Goal: Transaction & Acquisition: Purchase product/service

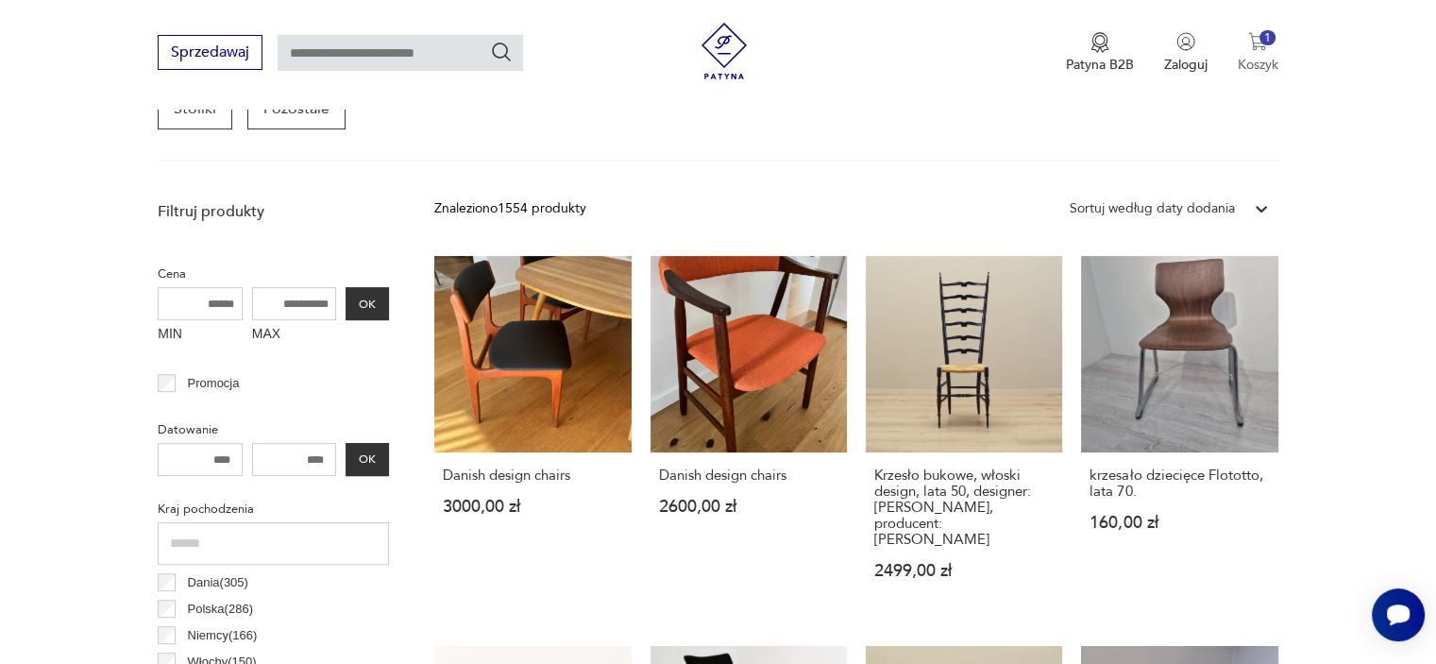
click at [1268, 56] on p "Koszyk" at bounding box center [1258, 65] width 41 height 18
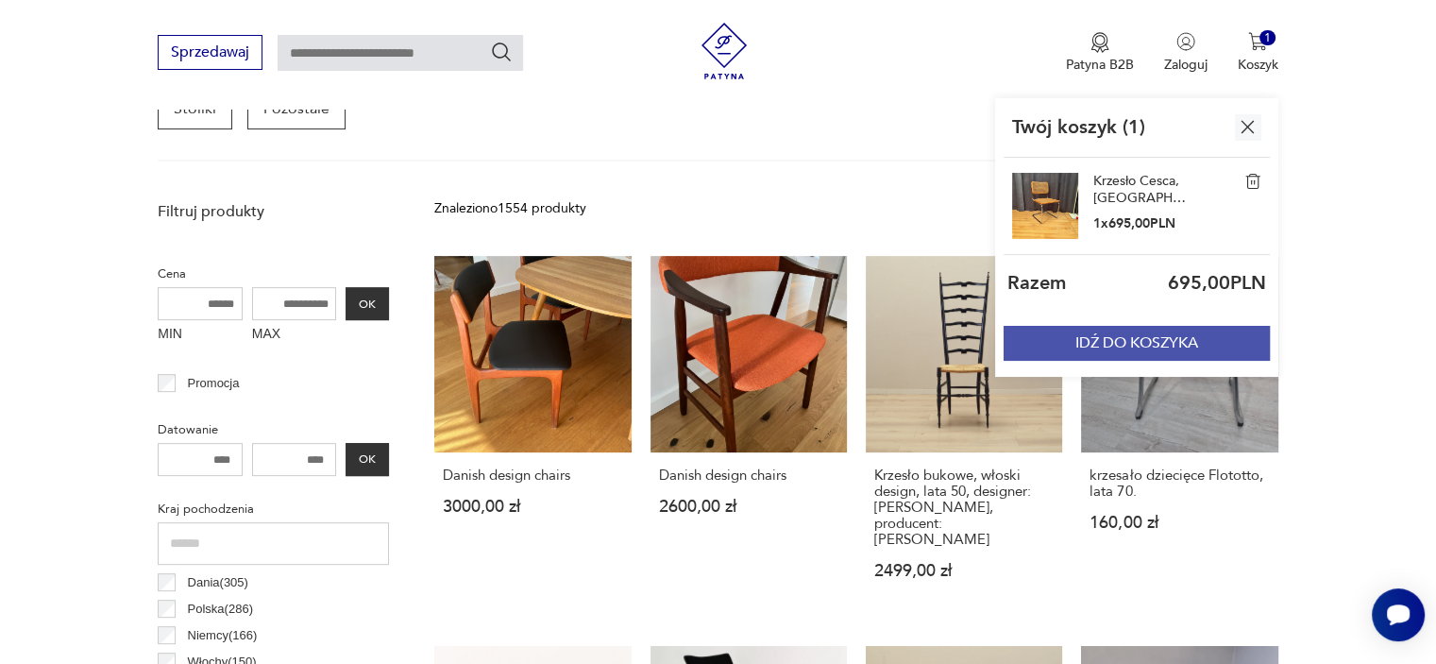
click at [1231, 347] on button "IDŹ DO KOSZYKA" at bounding box center [1137, 343] width 266 height 35
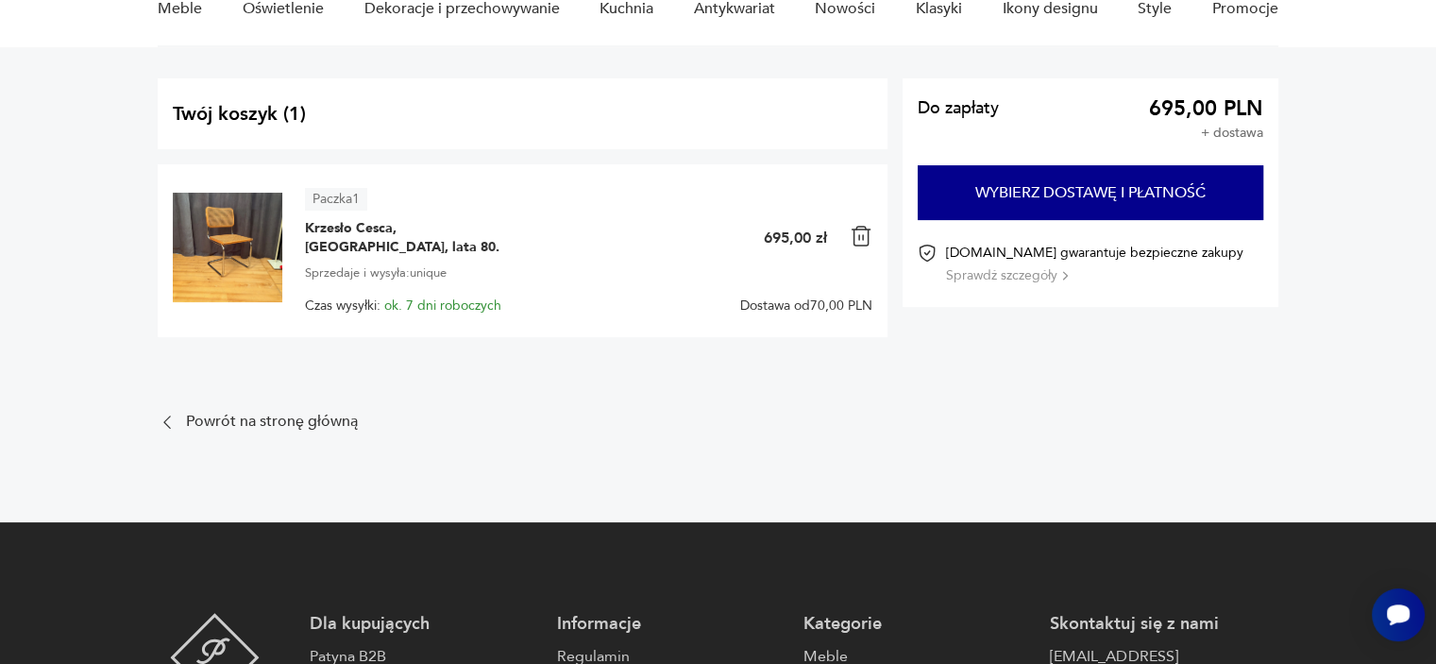
scroll to position [94, 0]
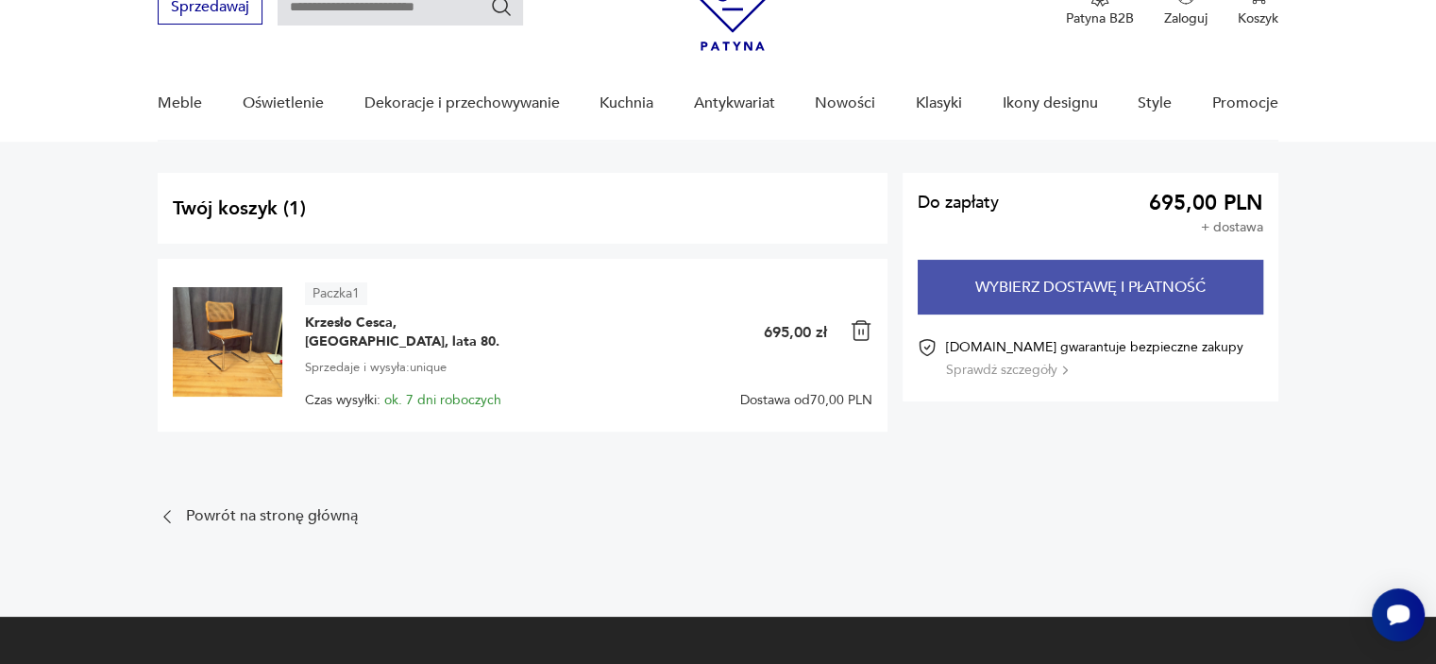
click at [1151, 286] on button "Wybierz dostawę i płatność" at bounding box center [1091, 287] width 346 height 55
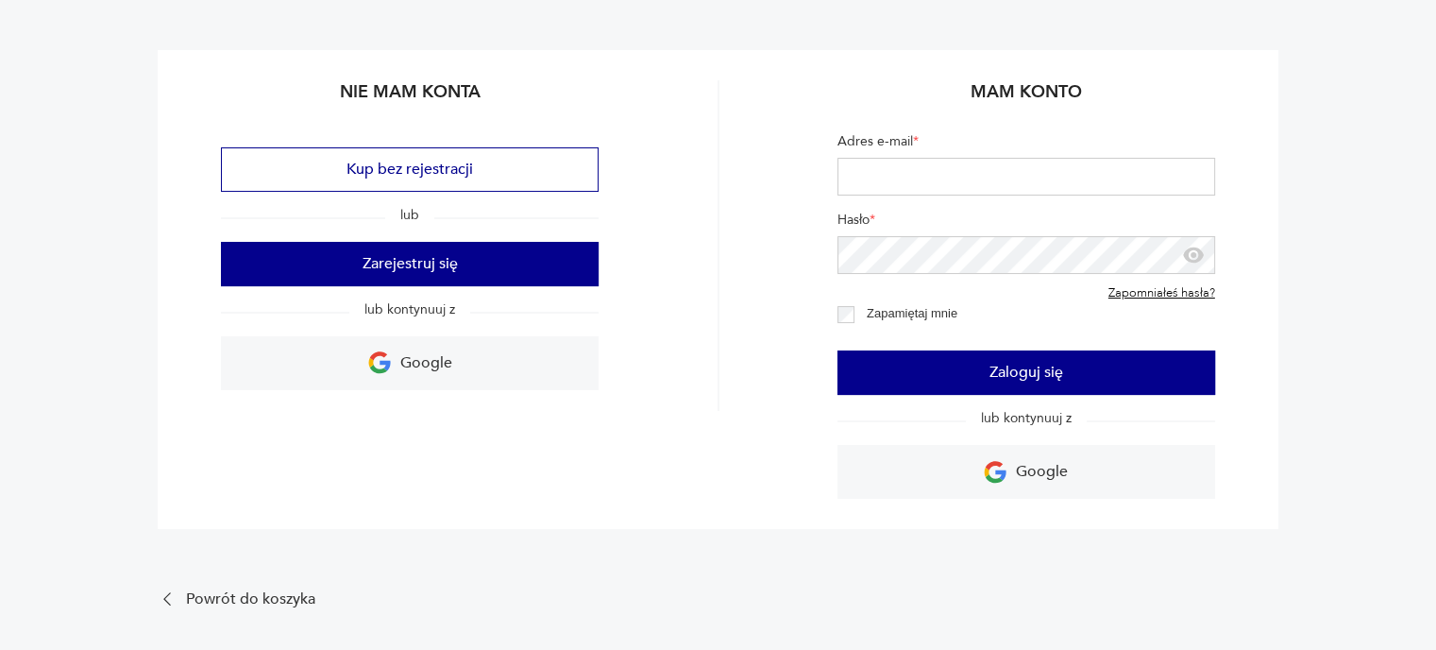
scroll to position [189, 0]
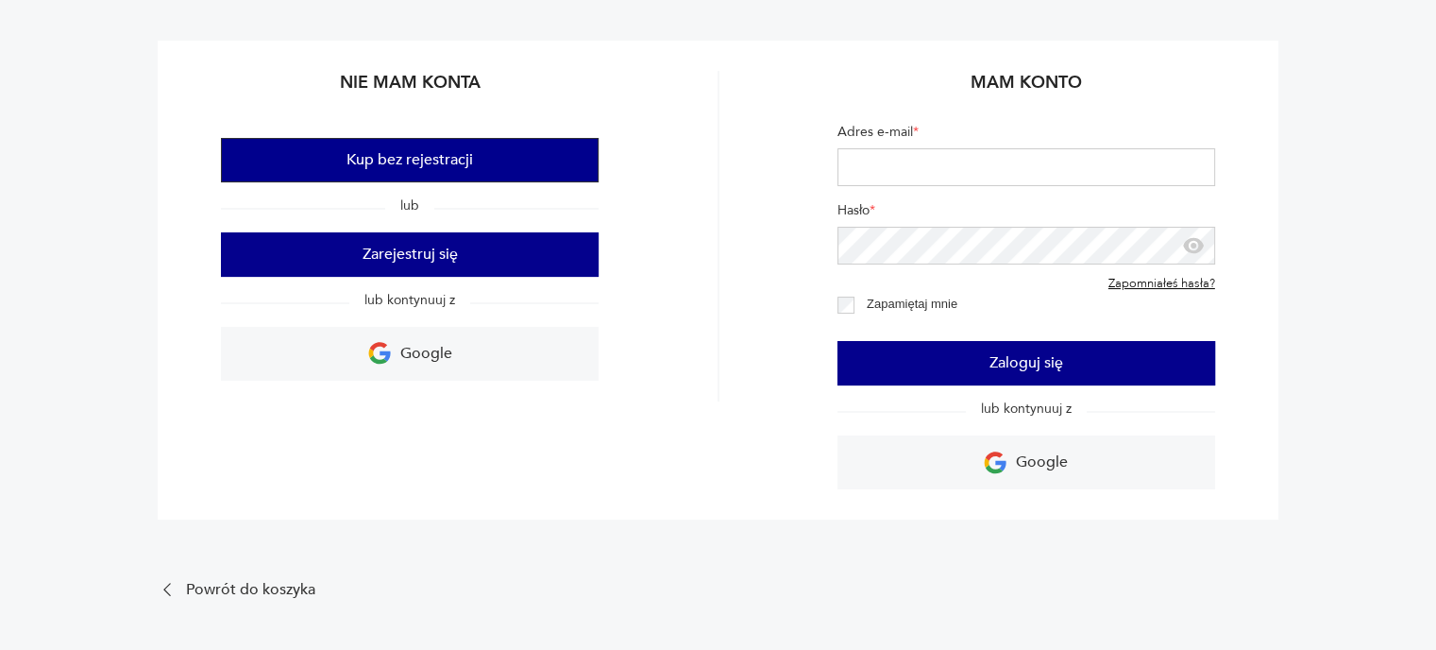
click at [472, 164] on button "Kup bez rejestracji" at bounding box center [410, 160] width 378 height 44
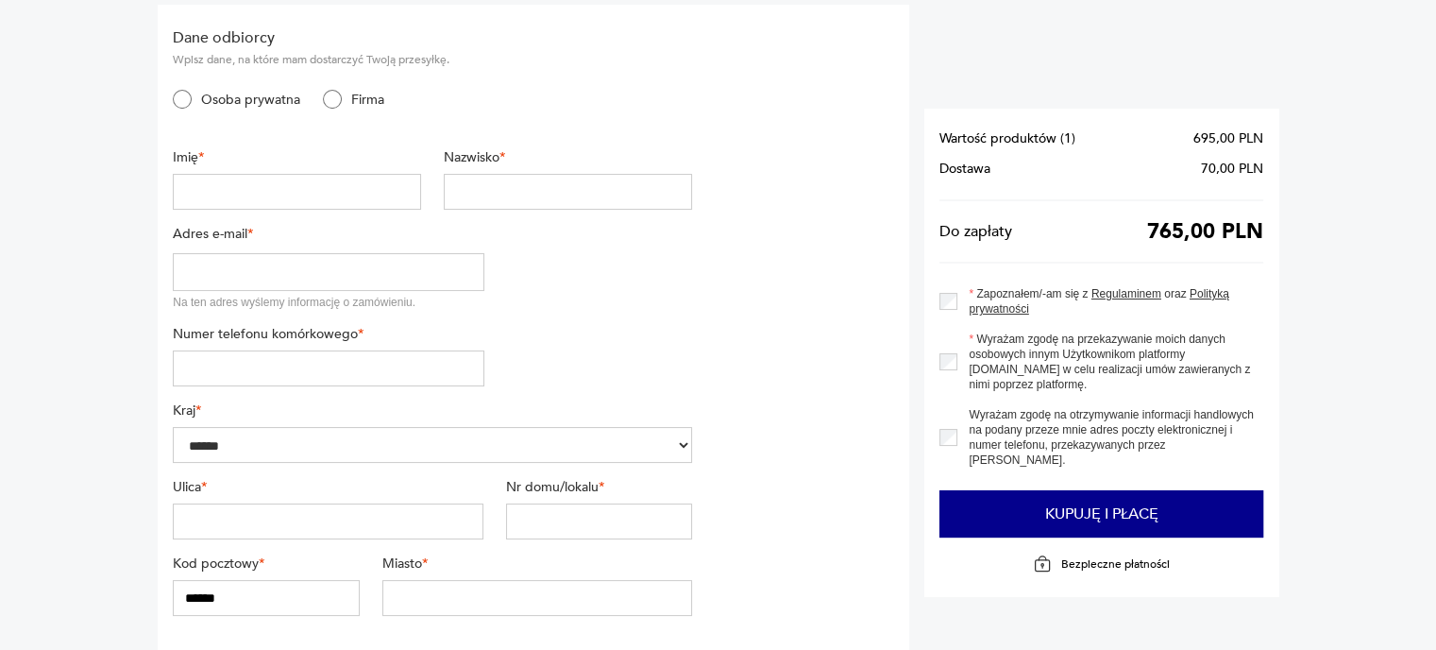
scroll to position [189, 0]
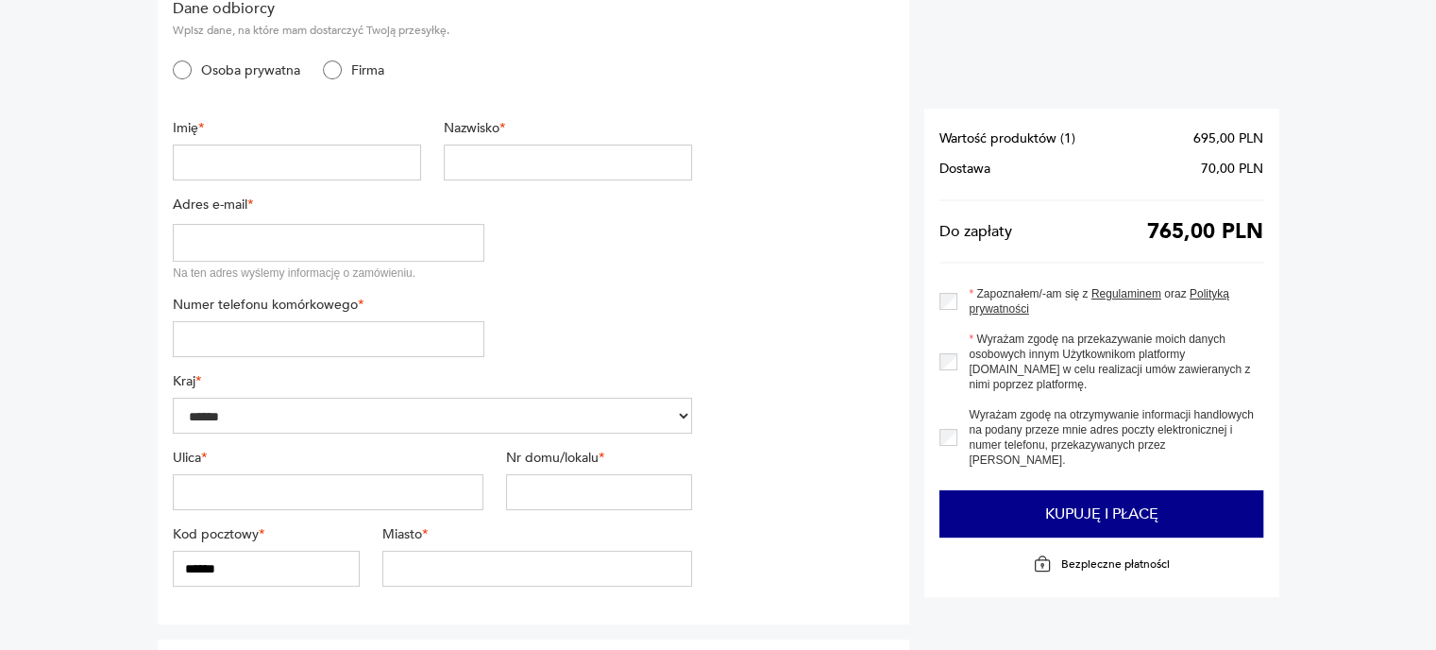
click at [283, 158] on input "text" at bounding box center [297, 162] width 248 height 36
type input "*****"
type input "********"
type input "**********"
type input "*********"
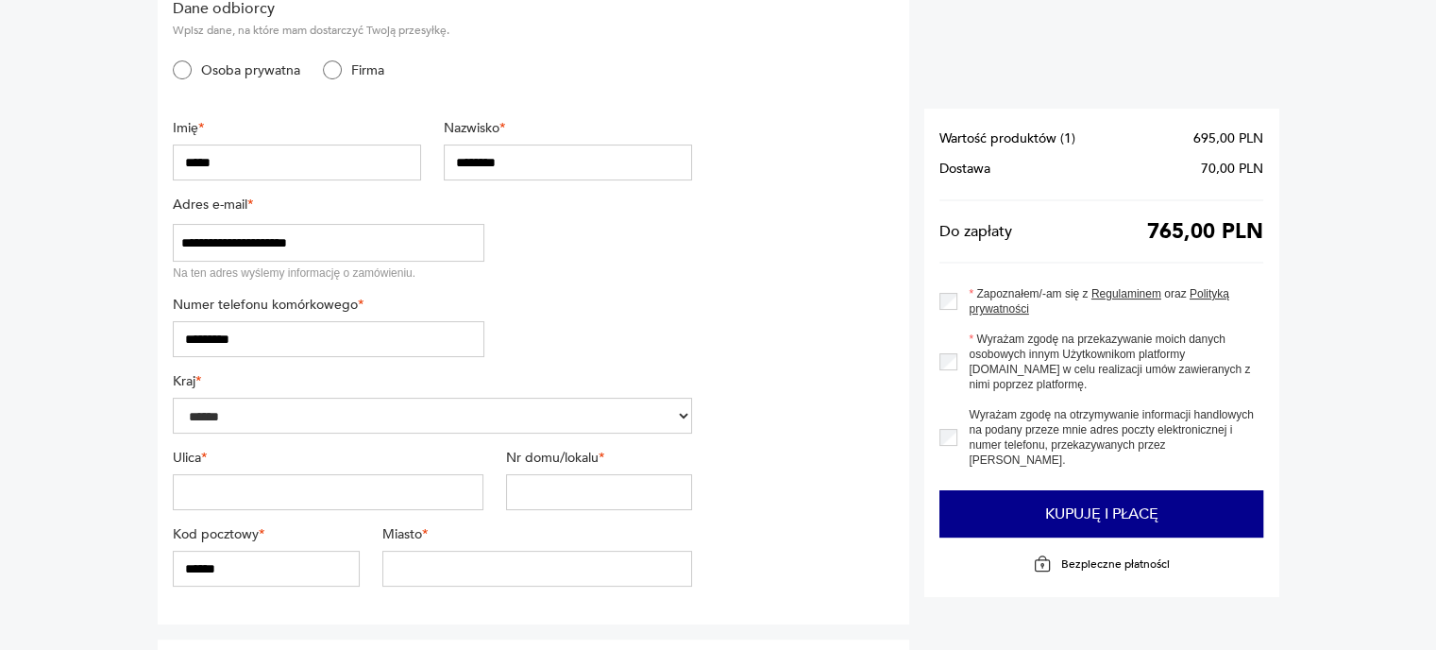
type input "*********"
type input "**"
type input "******"
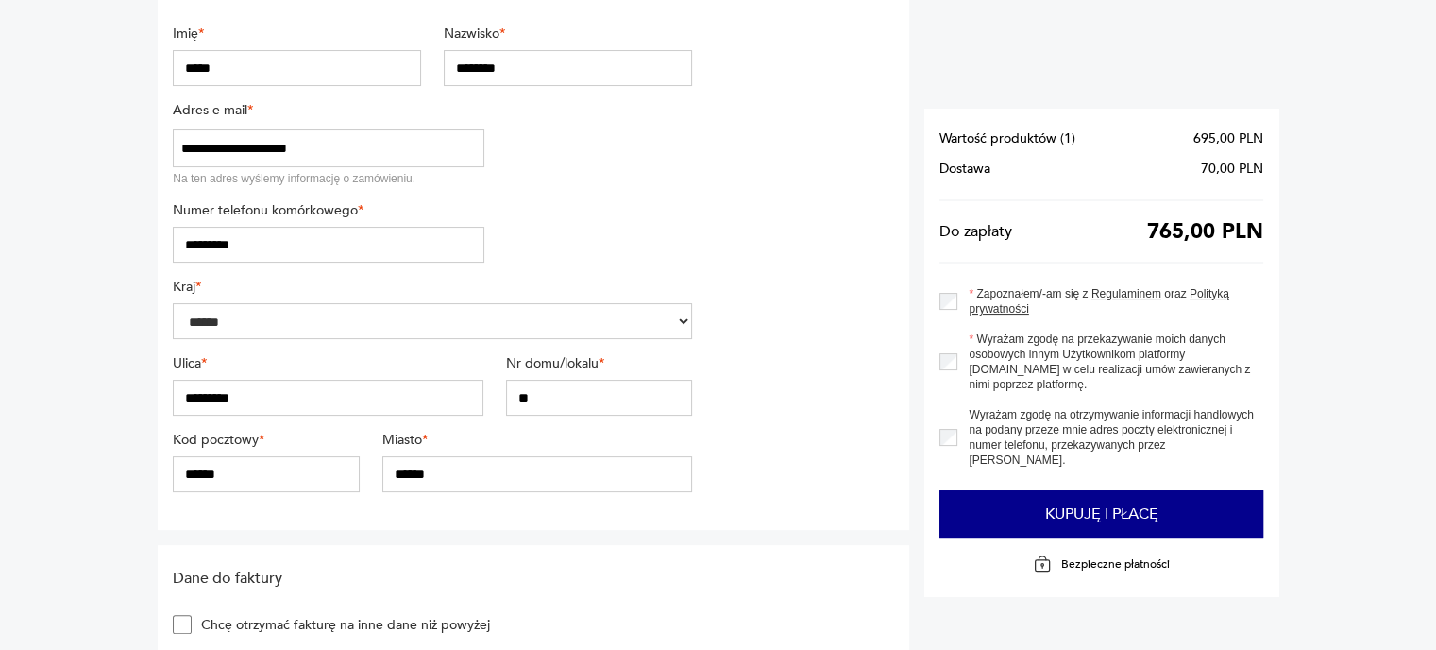
scroll to position [472, 0]
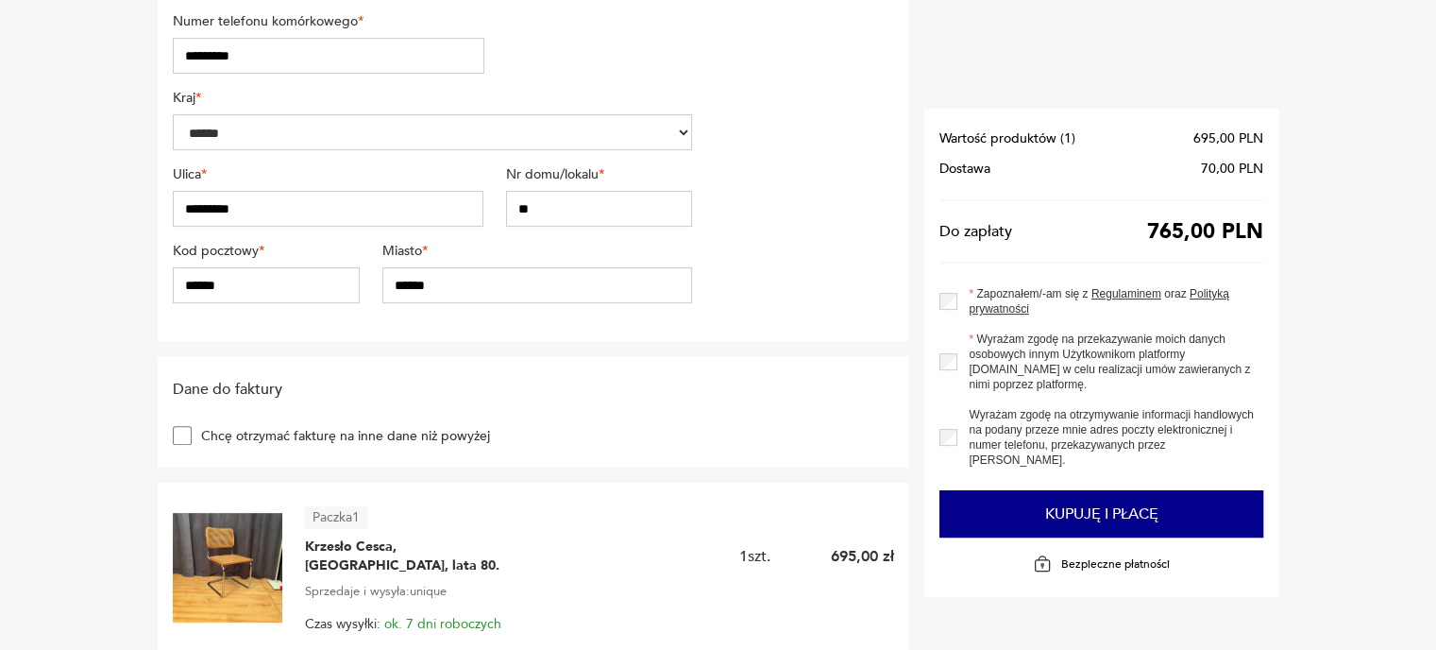
drag, startPoint x: 381, startPoint y: 211, endPoint x: 22, endPoint y: 229, distance: 360.3
click at [22, 229] on section "**********" at bounding box center [718, 452] width 1436 height 1580
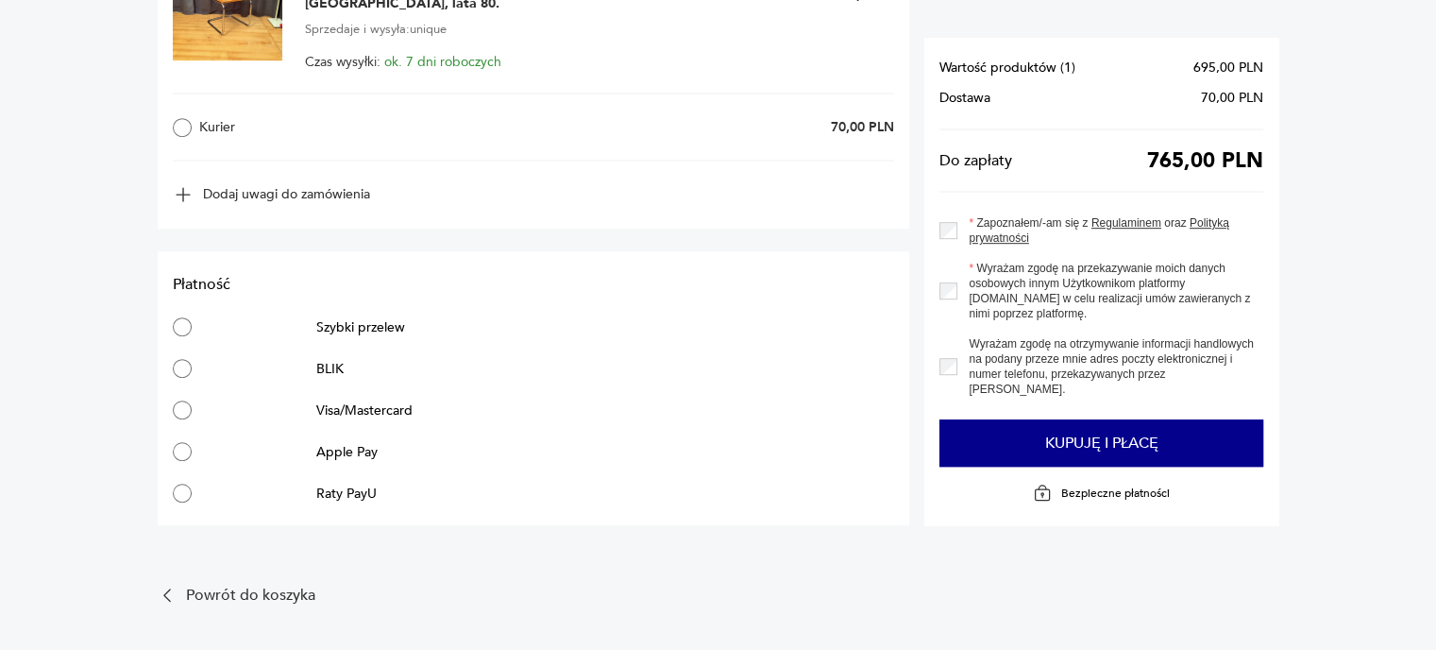
scroll to position [1039, 0]
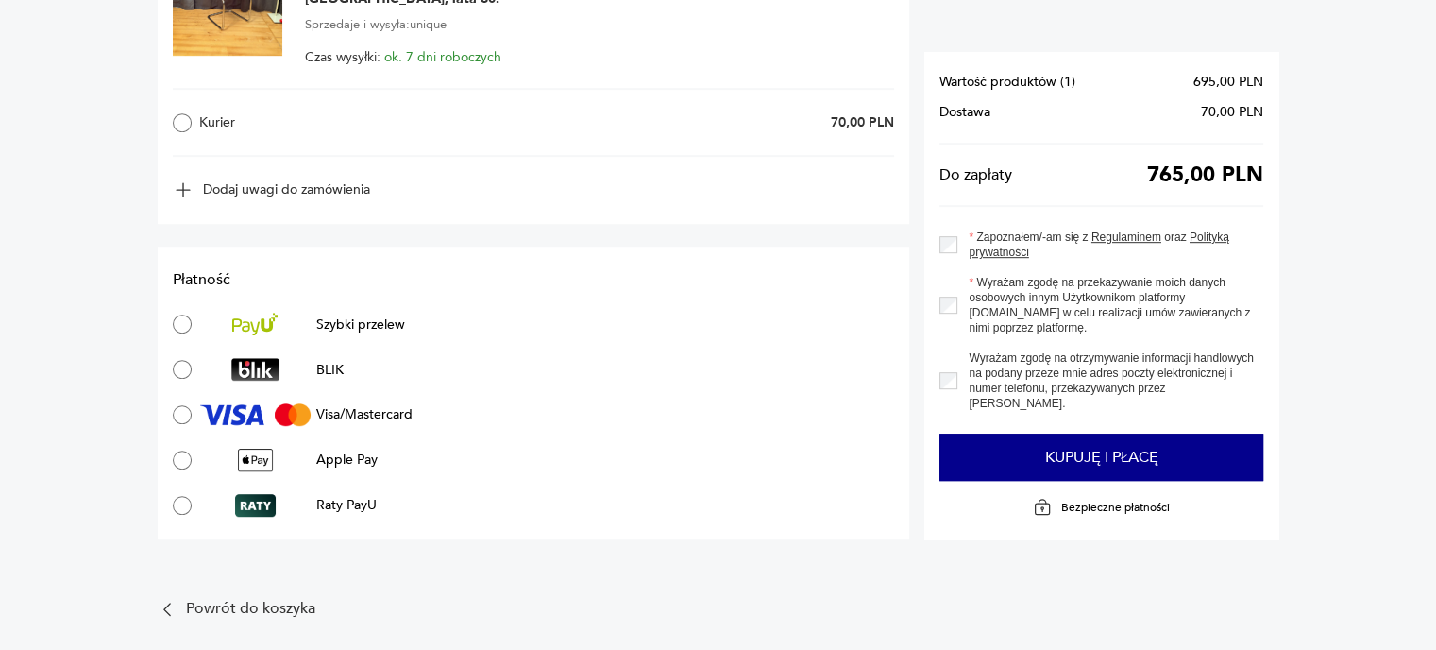
type input "**"
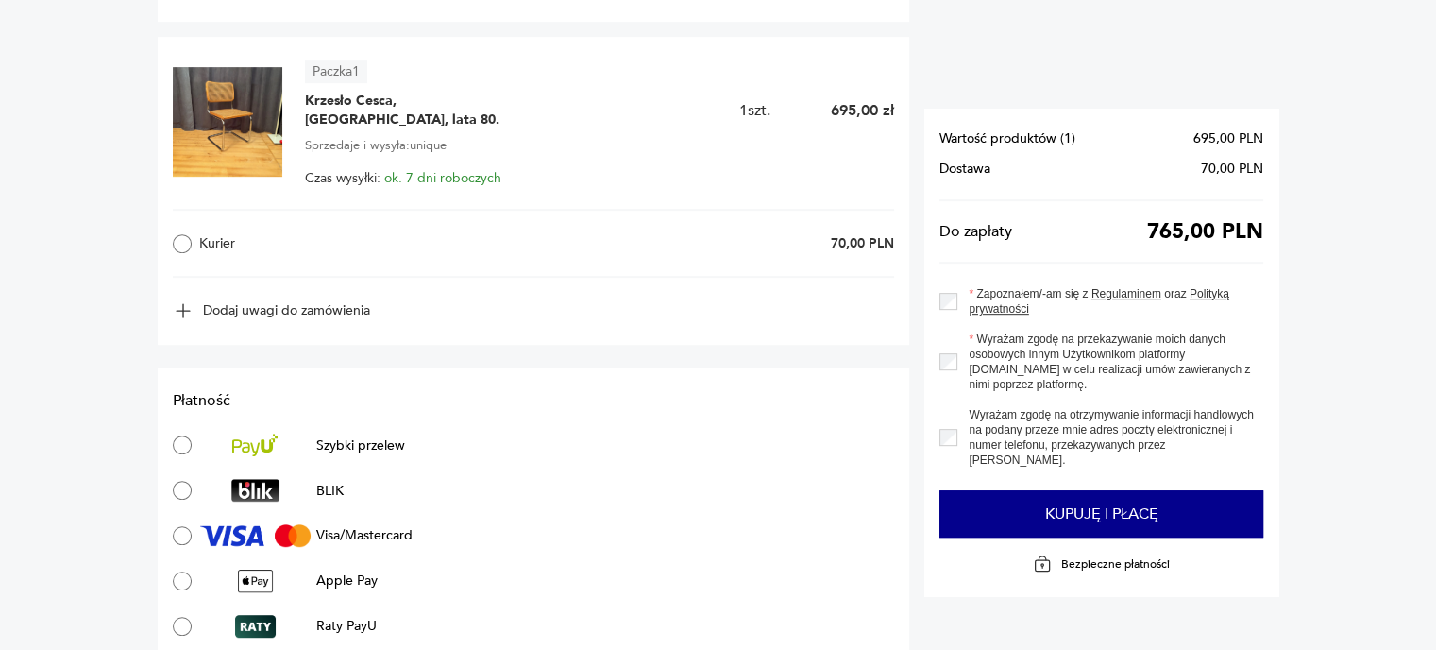
scroll to position [738, 0]
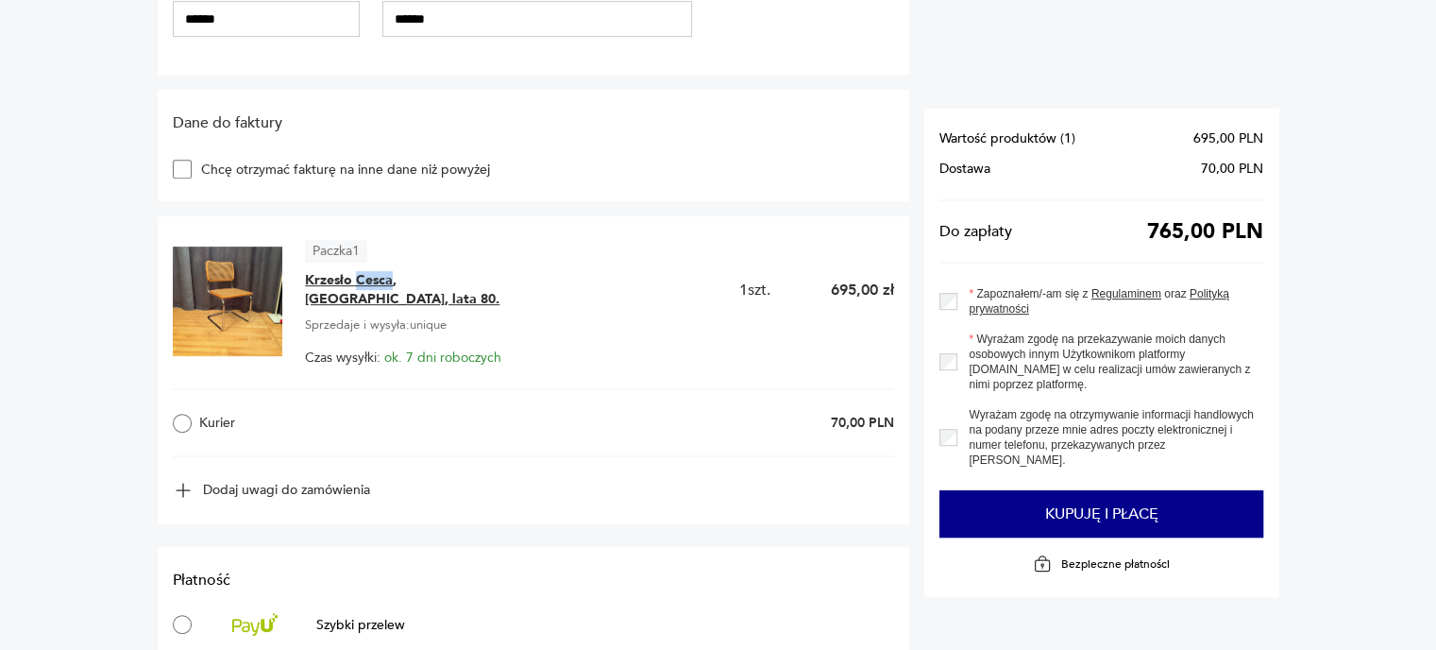
click at [385, 282] on span "Krzesło Cesca, [GEOGRAPHIC_DATA], lata 80." at bounding box center [423, 290] width 236 height 38
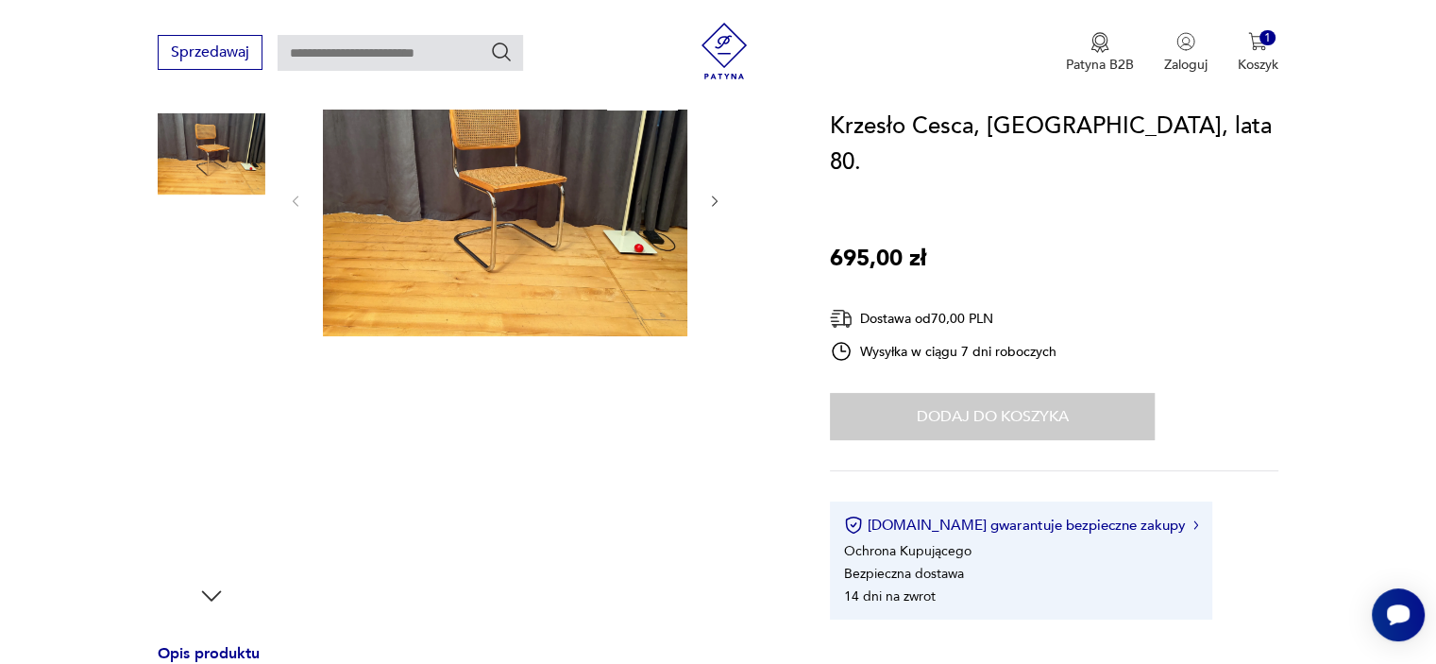
scroll to position [283, 0]
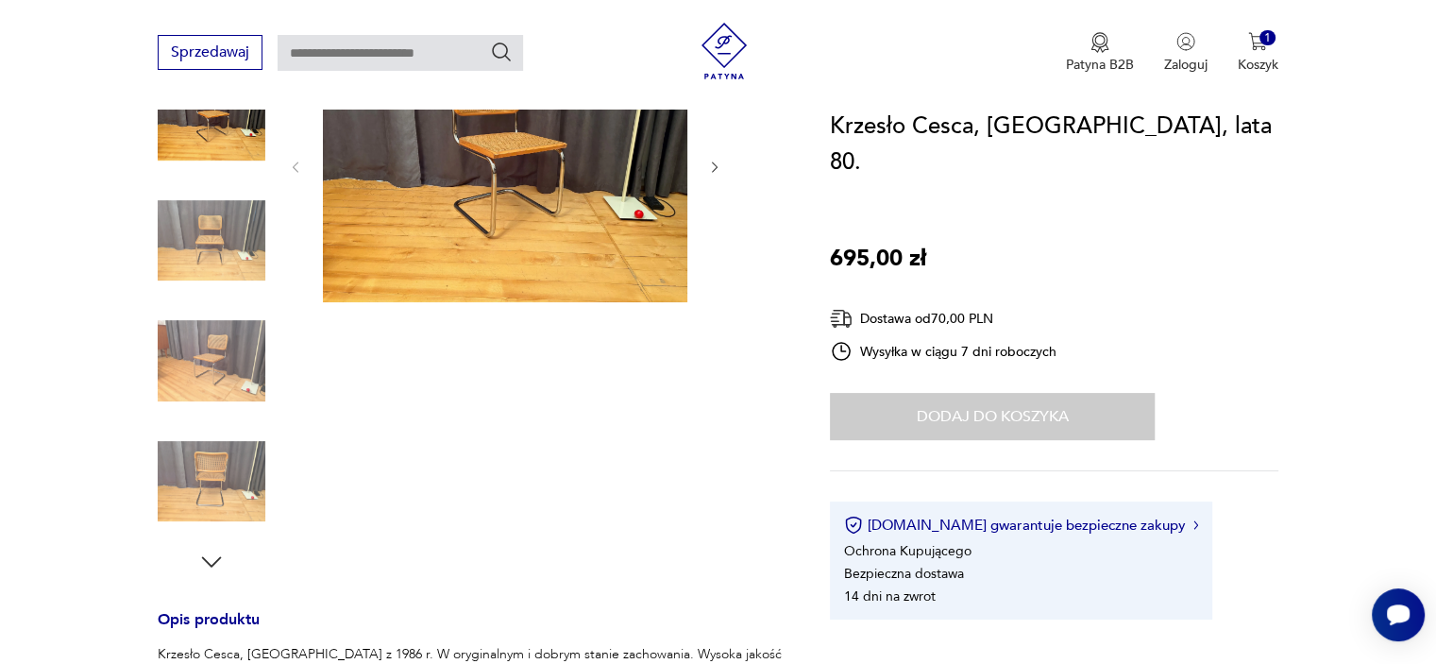
click at [218, 358] on img at bounding box center [212, 361] width 108 height 108
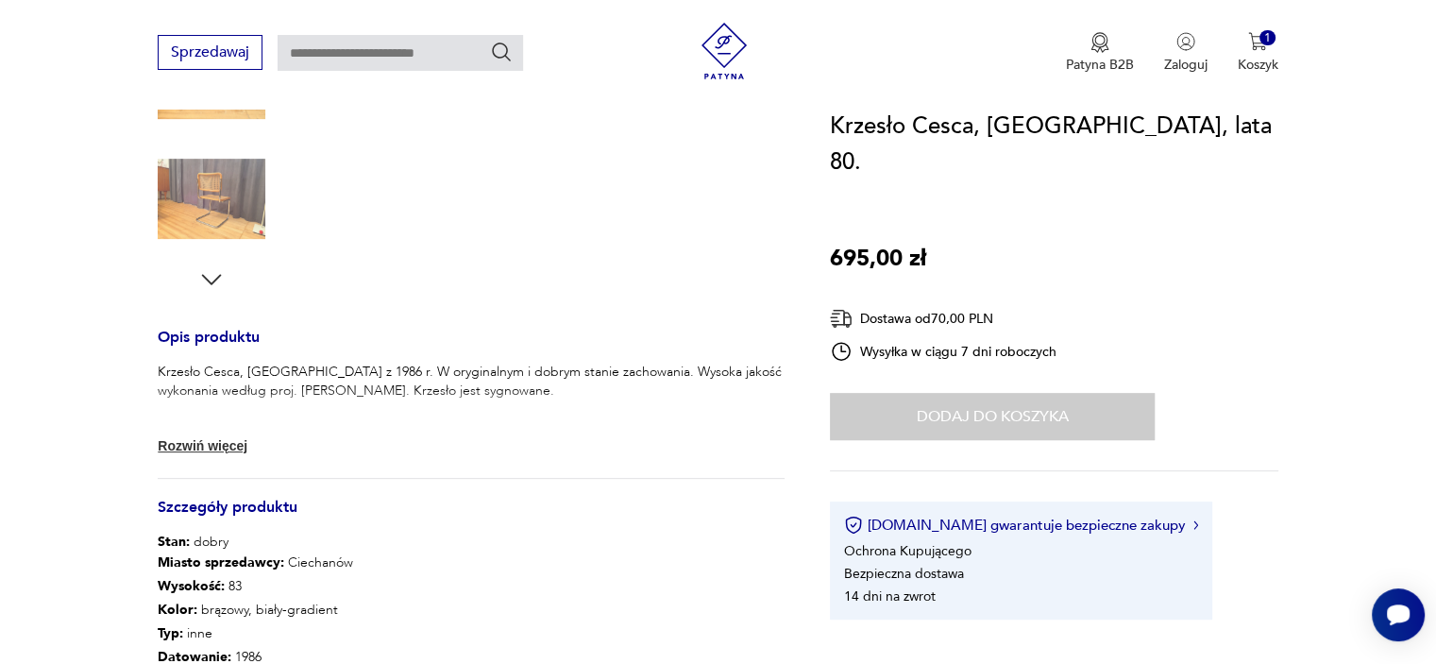
scroll to position [567, 0]
click at [233, 436] on button "Rozwiń więcej" at bounding box center [213, 444] width 110 height 19
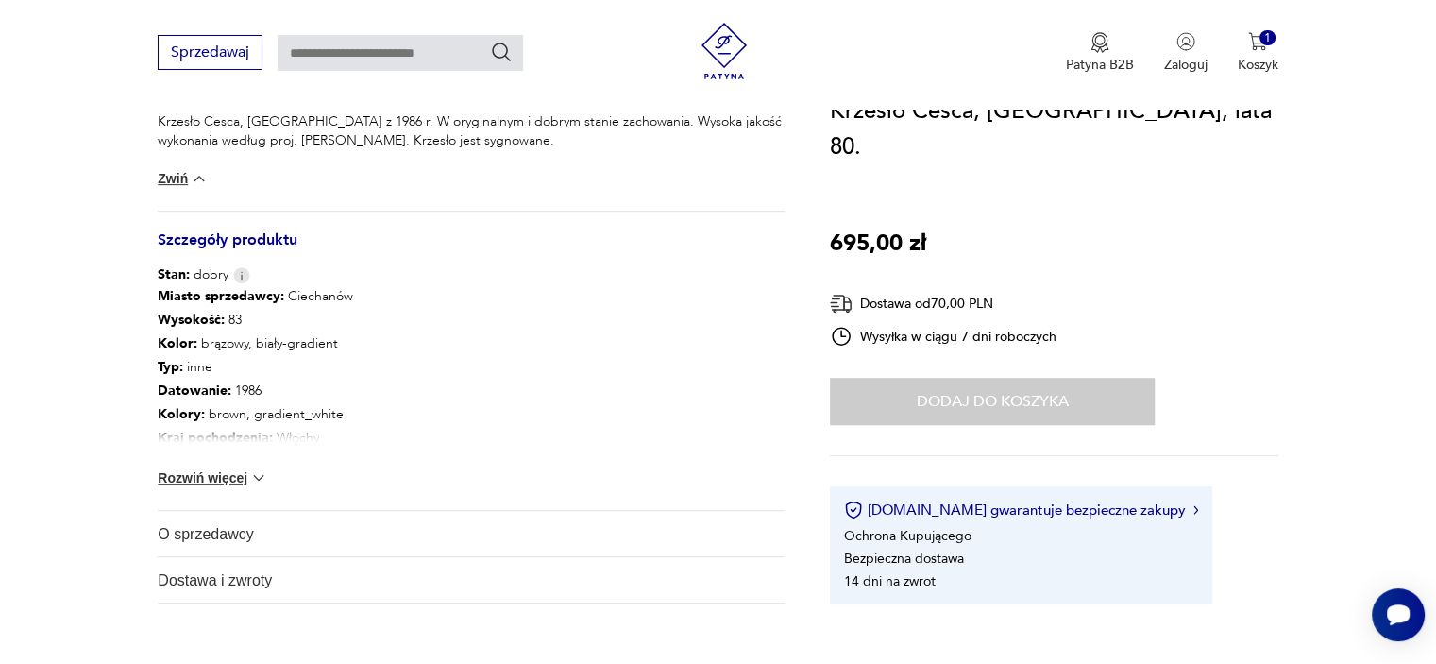
scroll to position [850, 0]
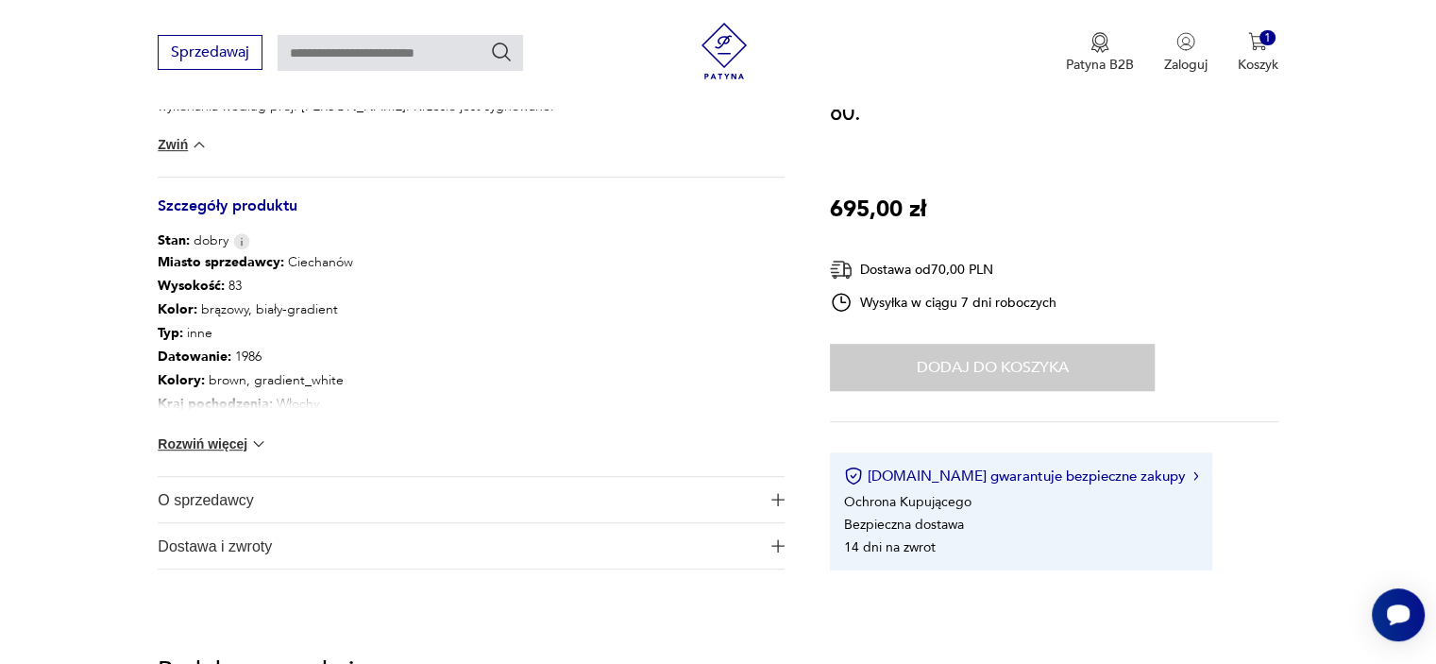
click at [193, 437] on button "Rozwiń więcej" at bounding box center [213, 443] width 110 height 19
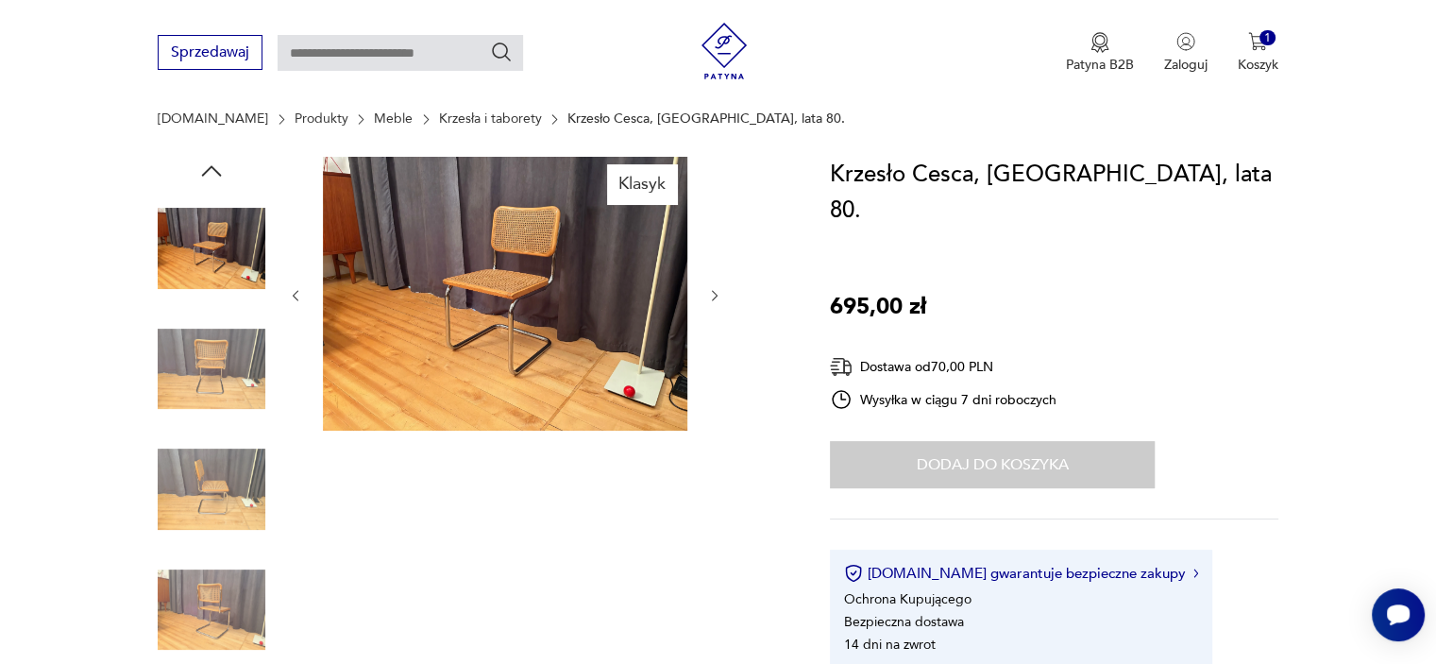
scroll to position [189, 0]
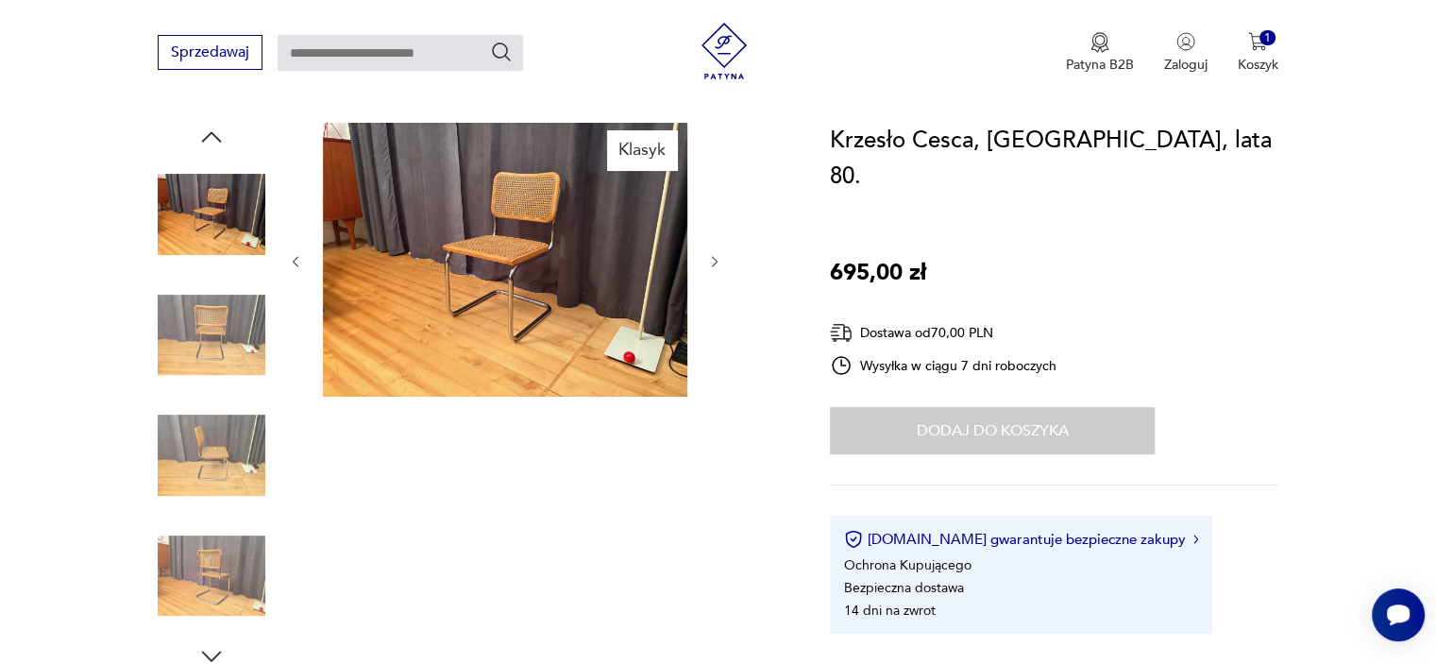
click at [520, 241] on img at bounding box center [505, 260] width 364 height 274
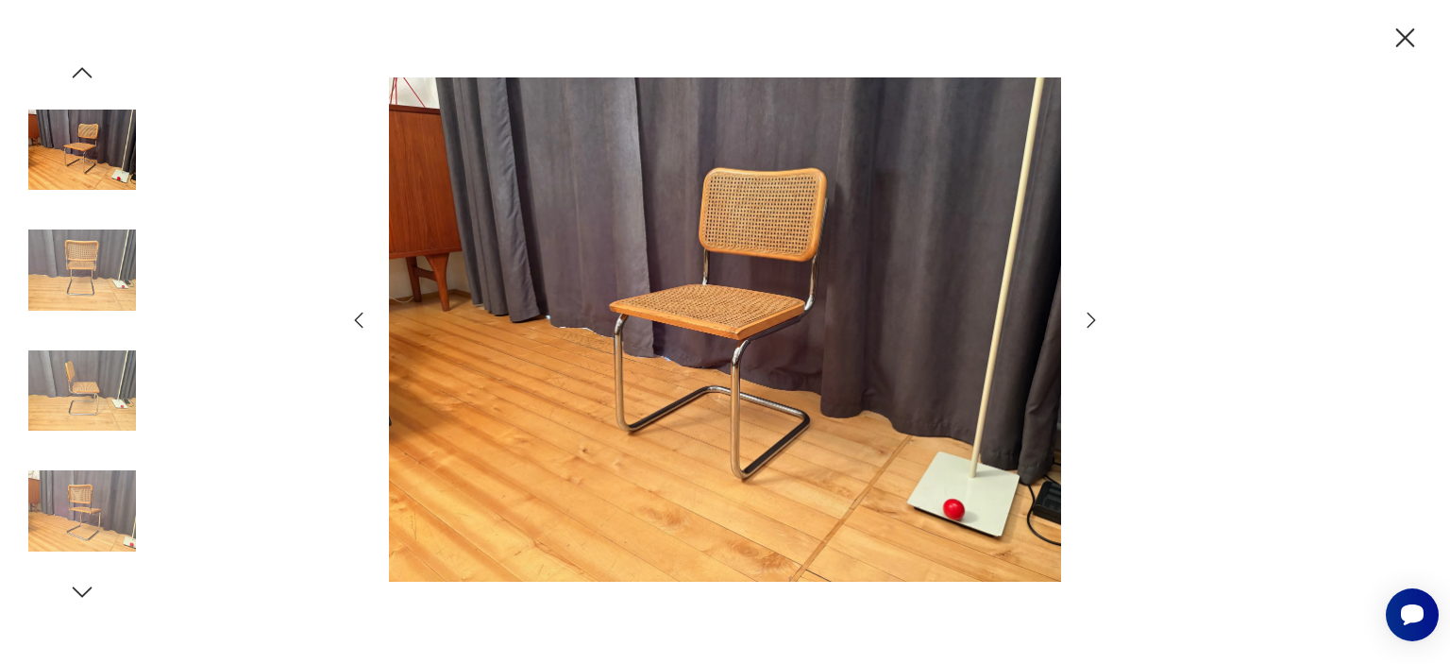
click at [93, 280] on img at bounding box center [82, 270] width 108 height 108
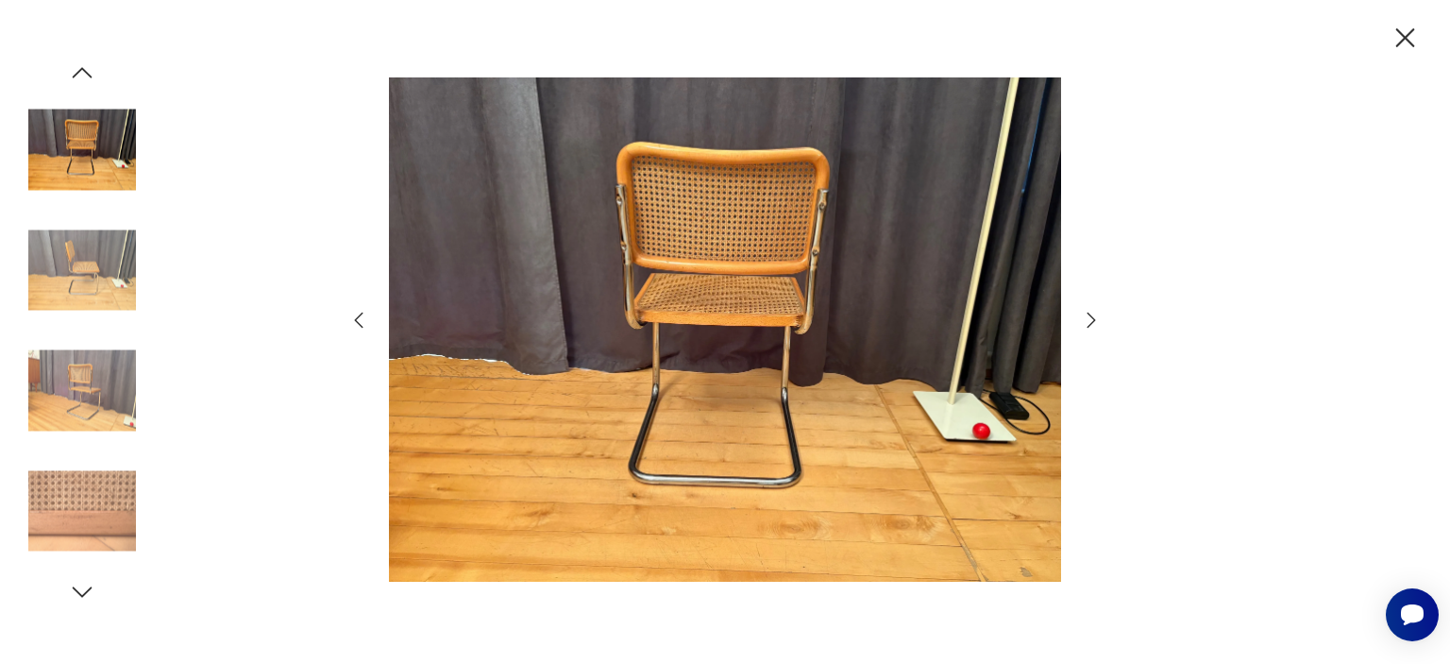
click at [103, 341] on img at bounding box center [82, 391] width 108 height 108
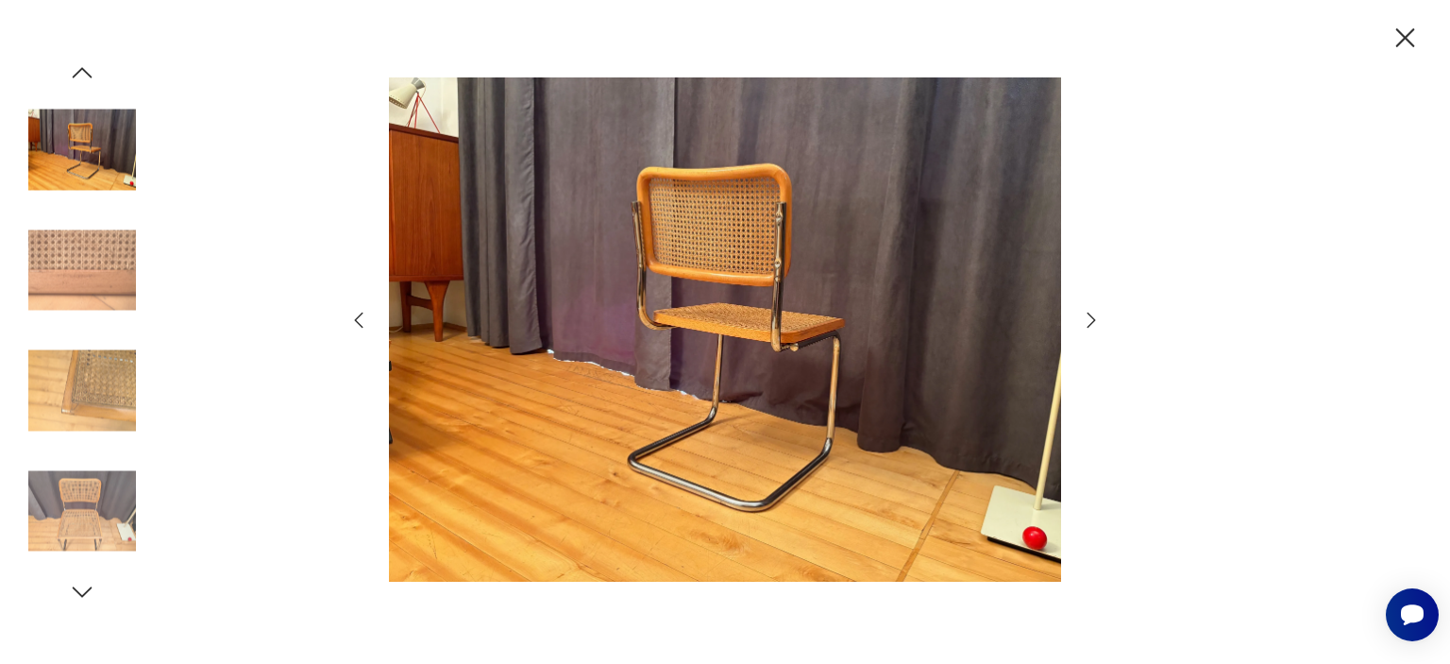
click at [100, 415] on img at bounding box center [82, 391] width 108 height 108
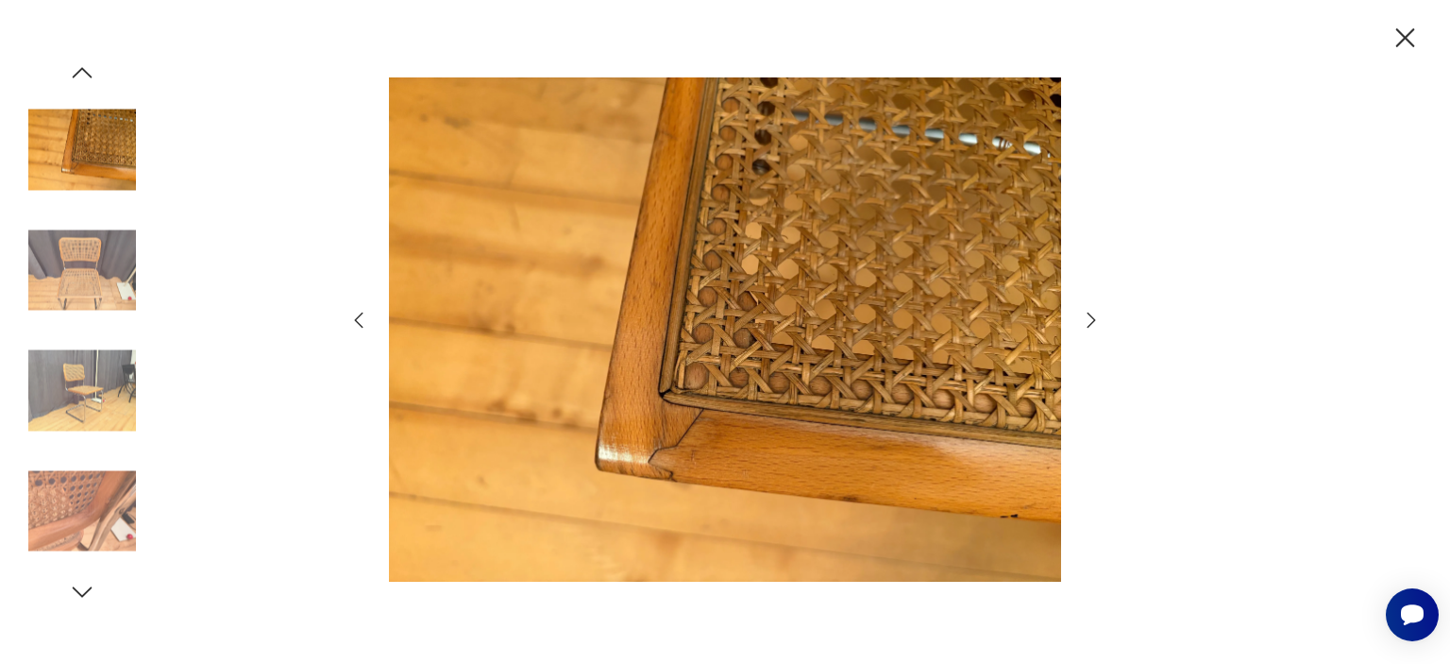
click at [98, 517] on img at bounding box center [82, 511] width 108 height 108
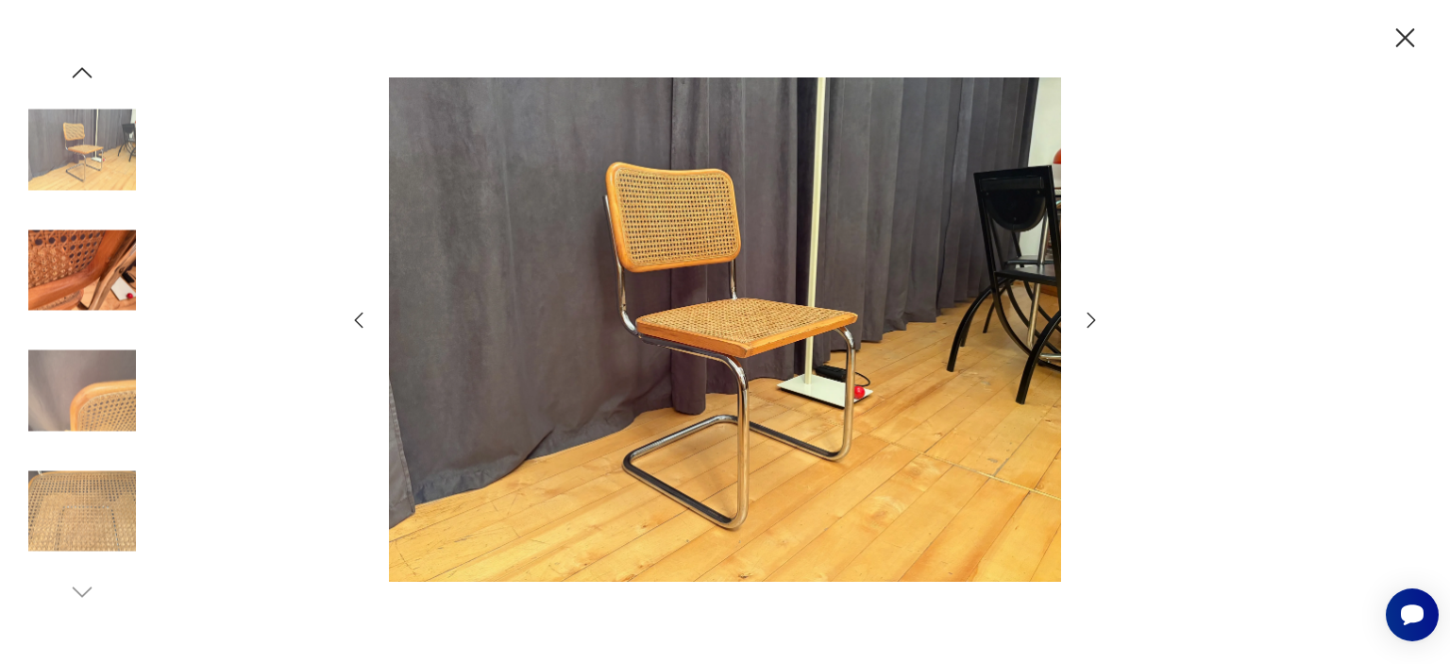
click at [101, 500] on img at bounding box center [82, 511] width 108 height 108
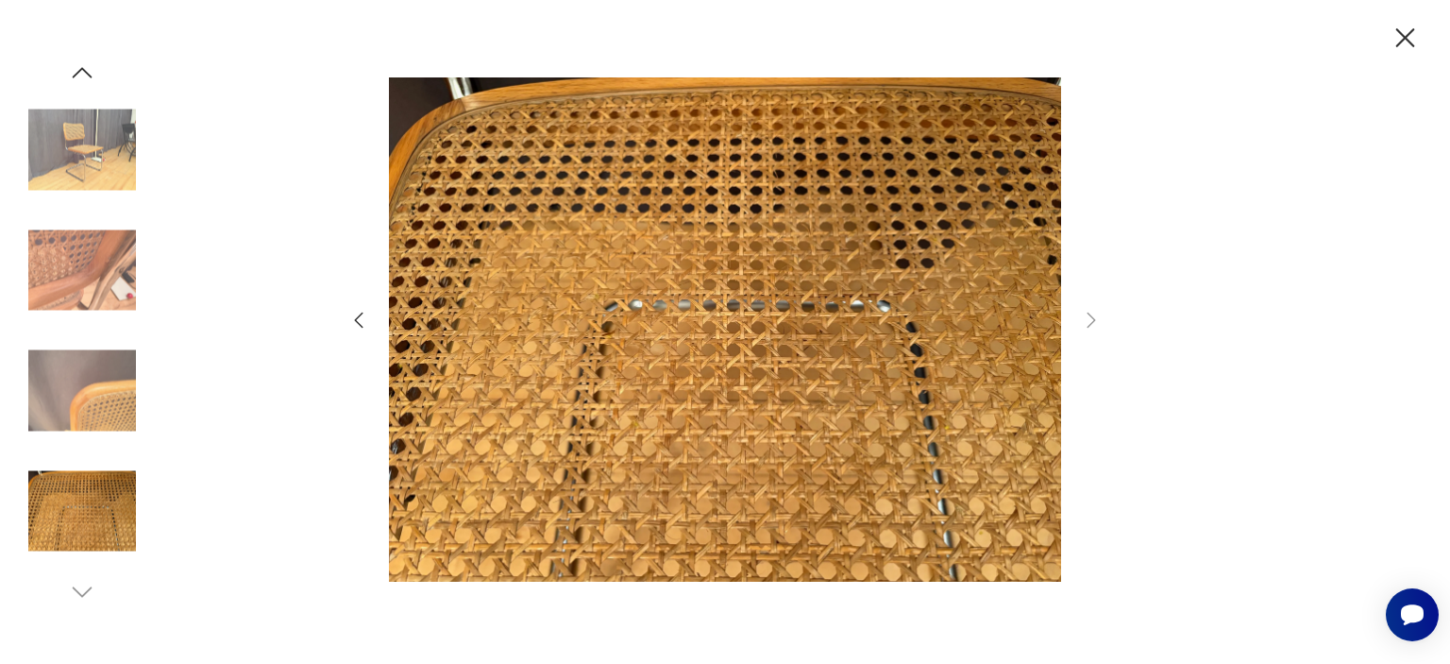
click at [87, 572] on div at bounding box center [82, 333] width 108 height 548
click at [116, 253] on img at bounding box center [82, 270] width 108 height 108
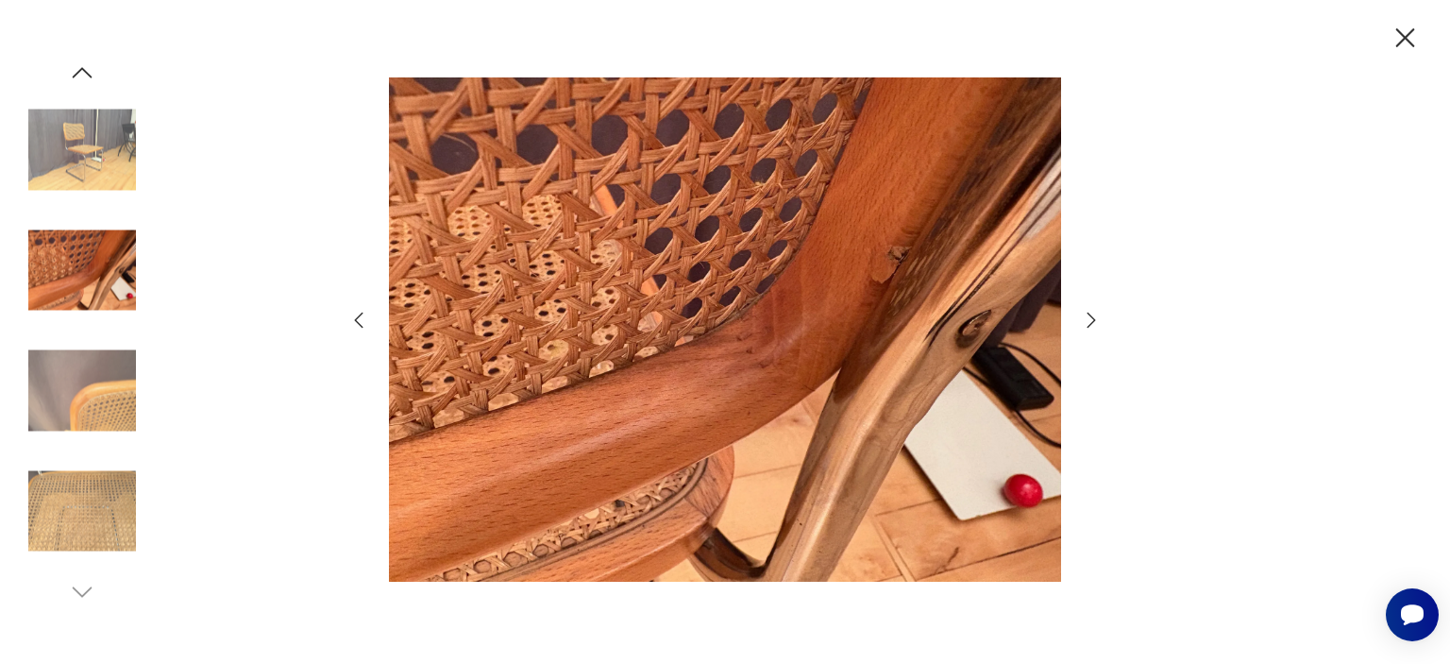
click at [87, 176] on img at bounding box center [82, 150] width 108 height 108
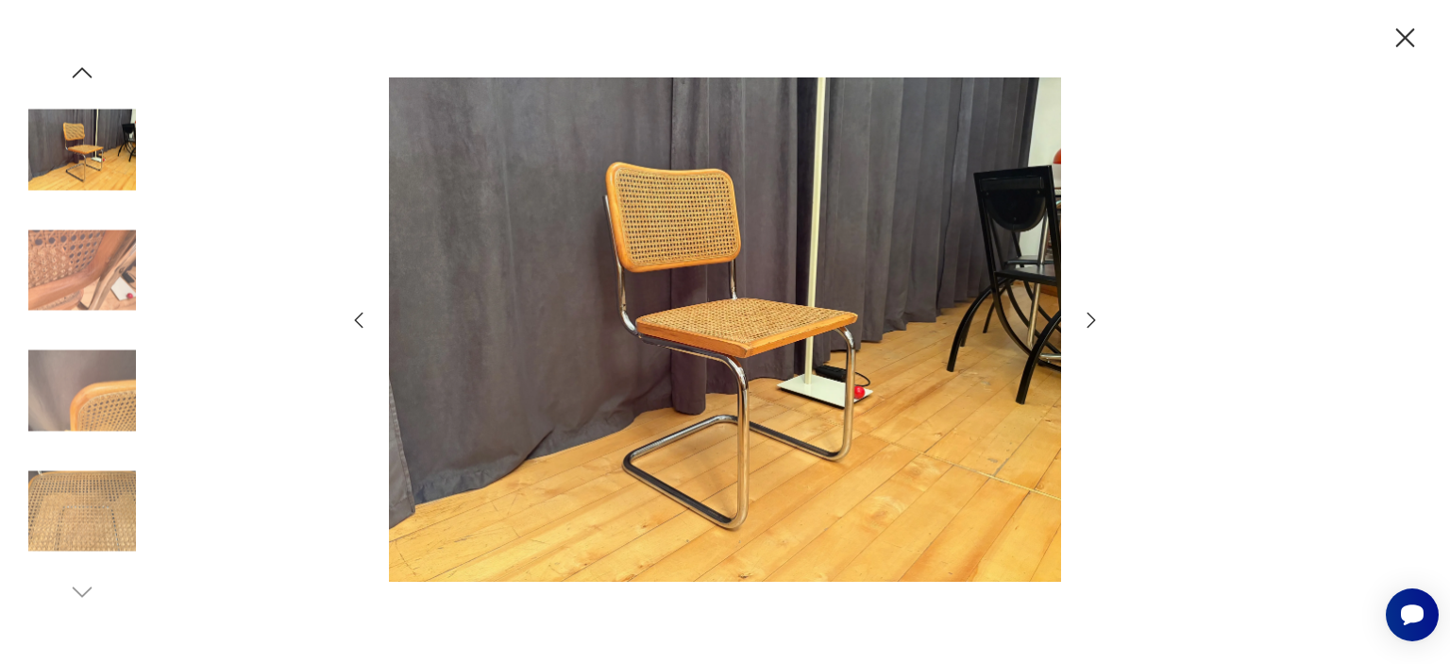
drag, startPoint x: 94, startPoint y: 52, endPoint x: 93, endPoint y: 68, distance: 16.2
click at [94, 52] on div at bounding box center [725, 332] width 1450 height 664
click at [93, 68] on icon "button" at bounding box center [82, 73] width 28 height 28
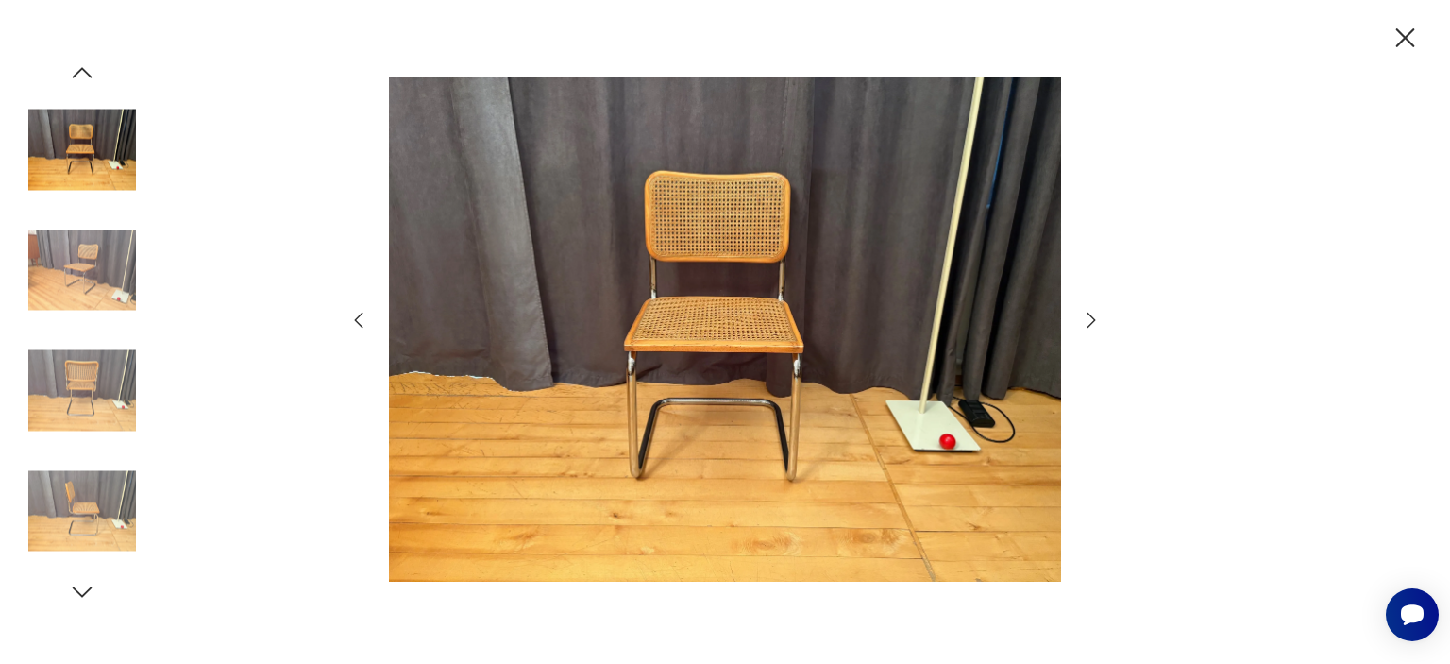
click at [92, 146] on img at bounding box center [82, 150] width 108 height 108
click at [94, 289] on img at bounding box center [82, 270] width 108 height 108
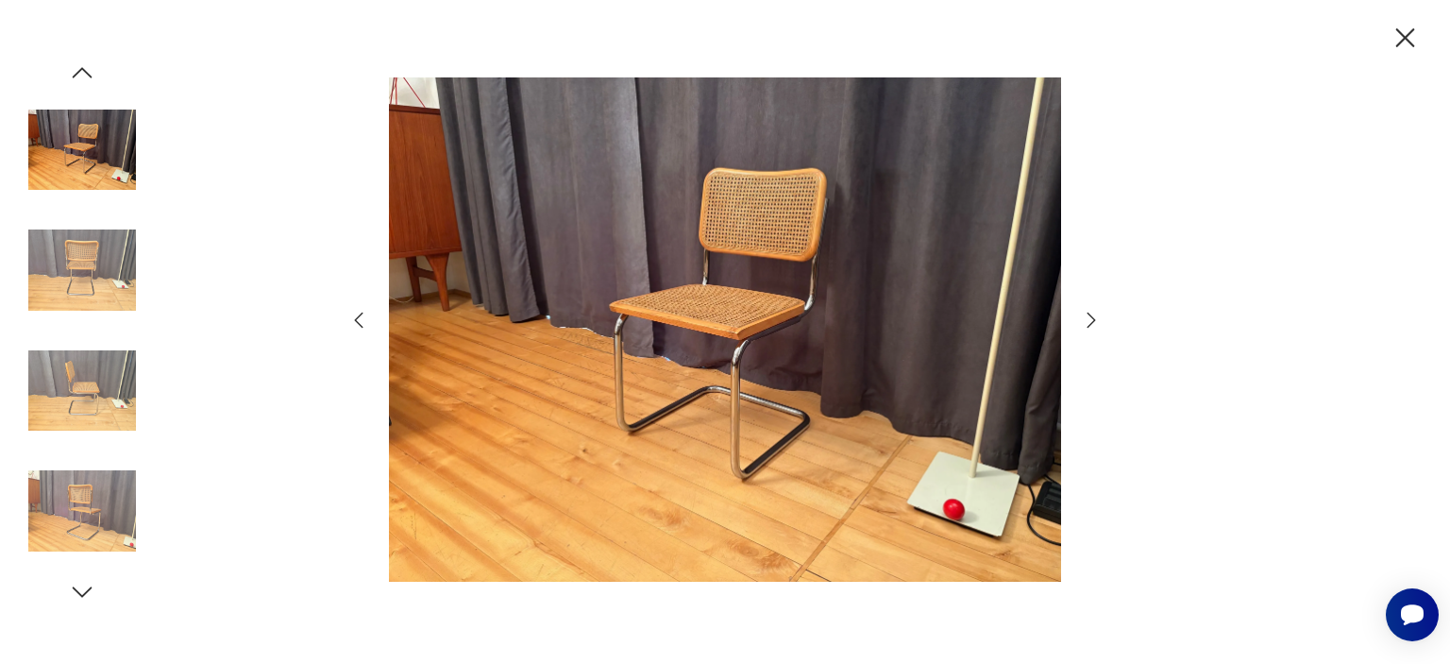
click at [98, 248] on img at bounding box center [82, 270] width 108 height 108
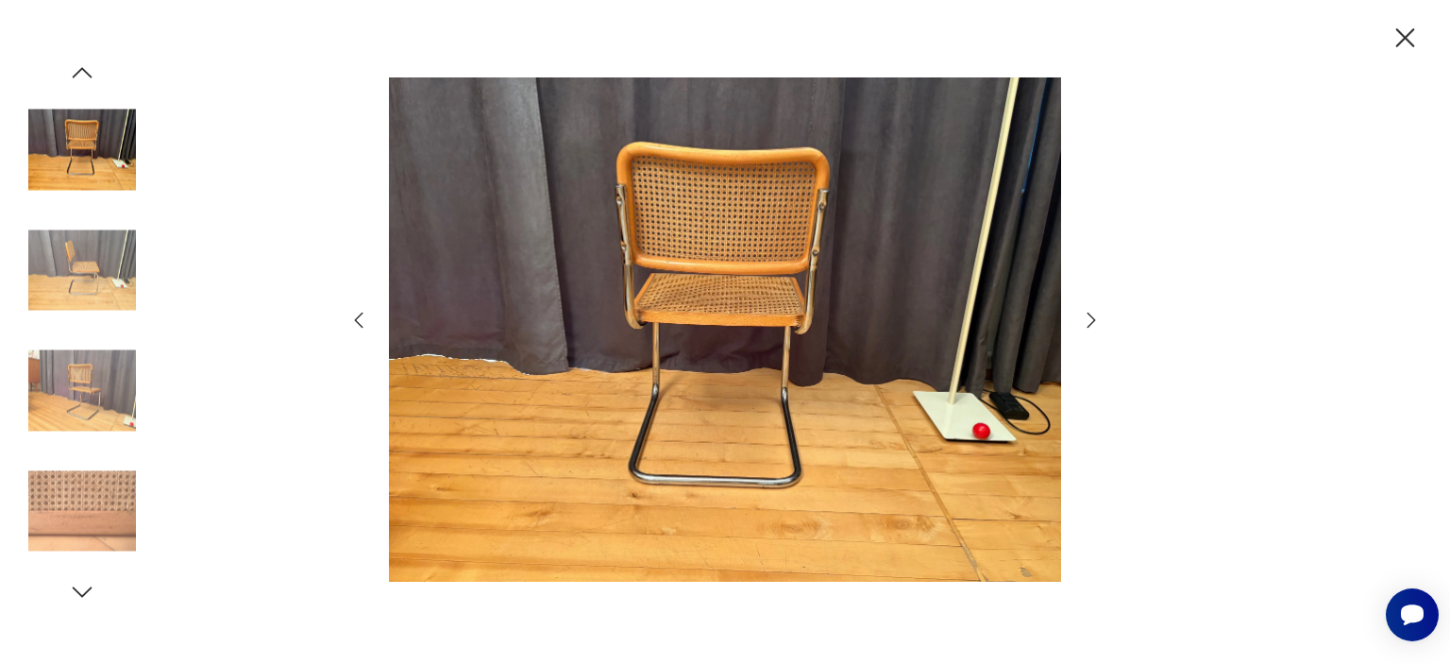
click at [82, 339] on img at bounding box center [82, 391] width 108 height 108
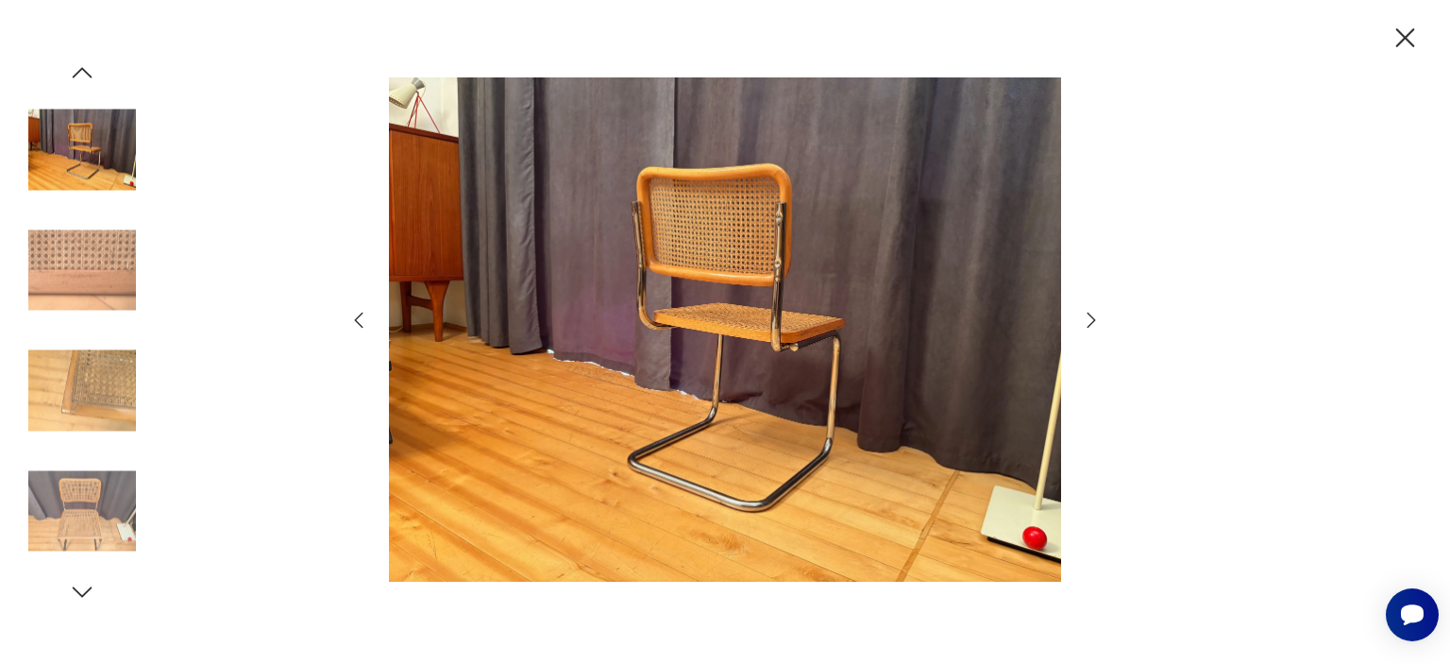
click at [102, 275] on img at bounding box center [82, 270] width 108 height 108
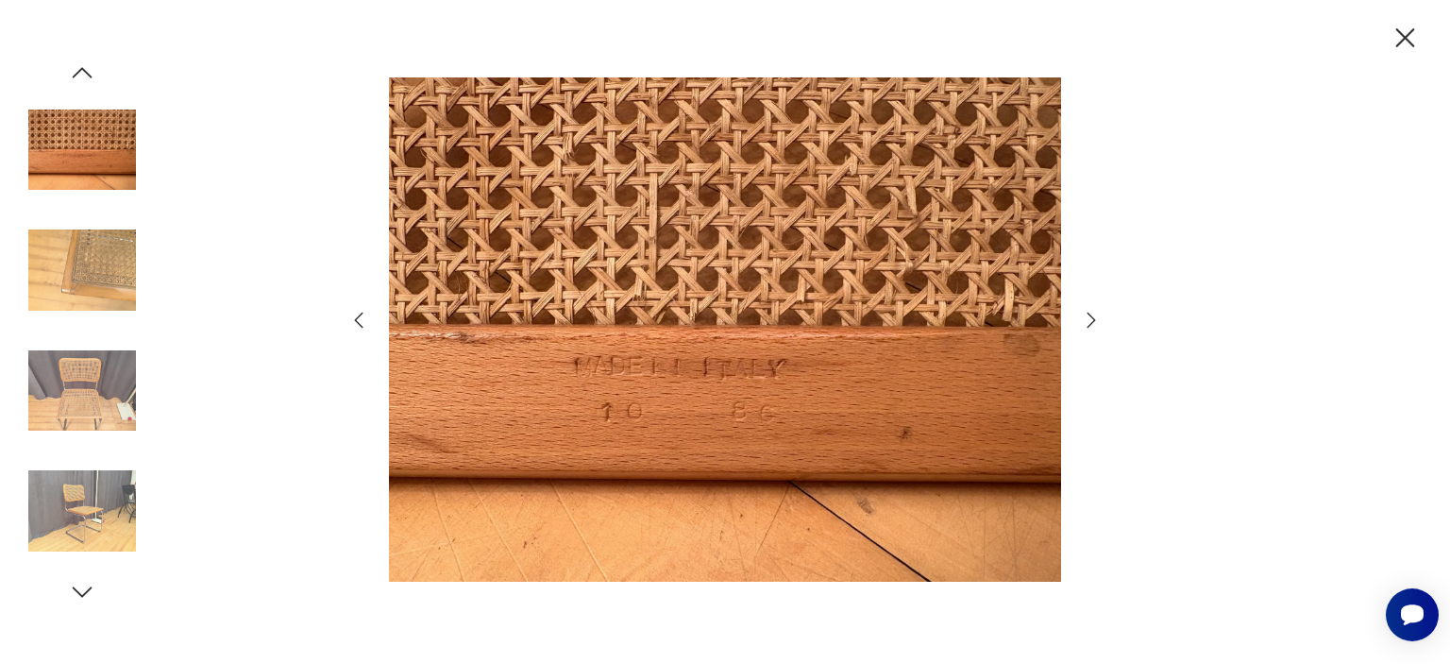
click at [1394, 33] on icon "button" at bounding box center [1405, 38] width 33 height 33
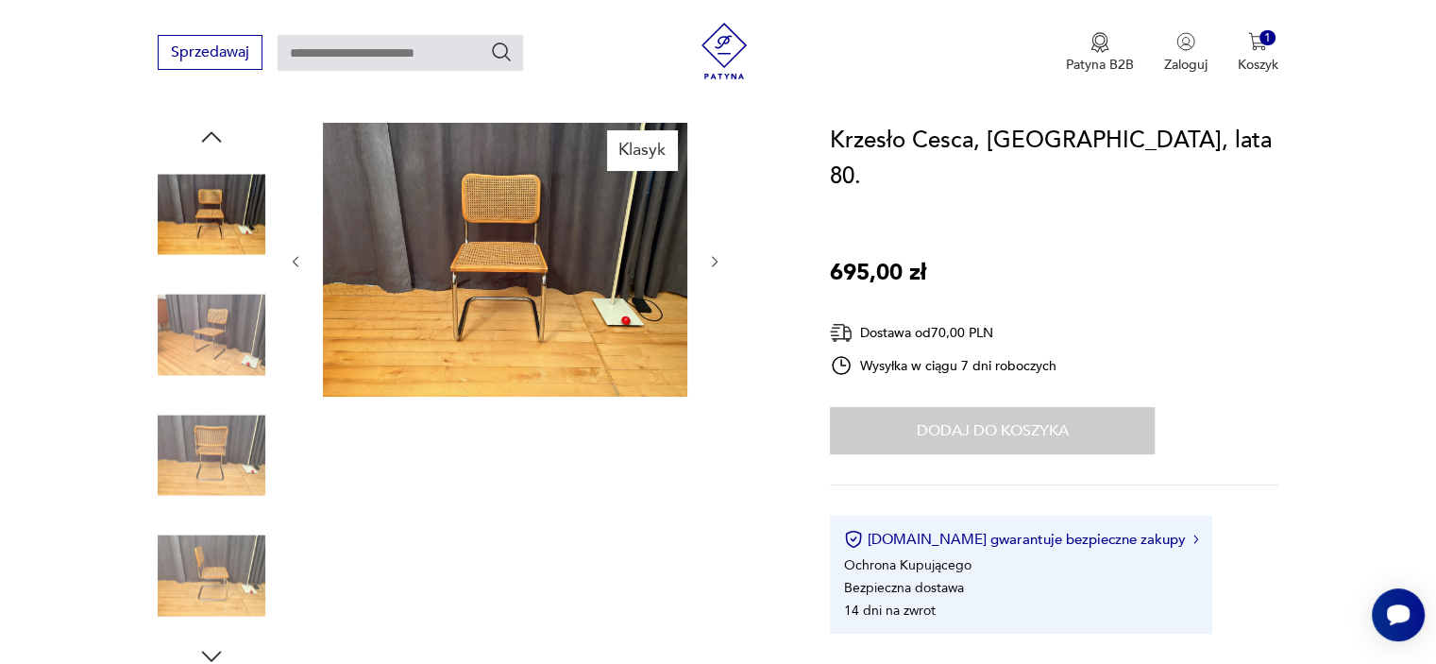
click at [227, 210] on img at bounding box center [212, 215] width 108 height 108
click at [242, 307] on img at bounding box center [212, 335] width 108 height 108
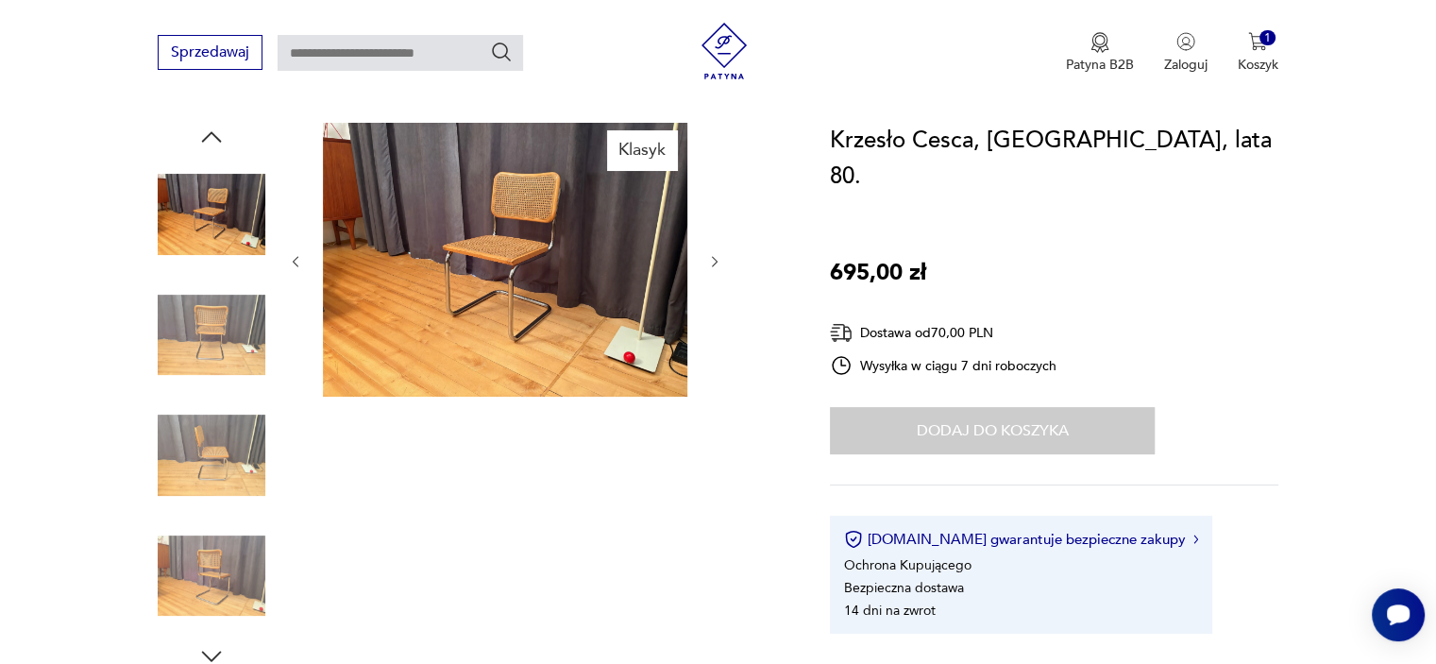
click at [246, 316] on img at bounding box center [212, 335] width 108 height 108
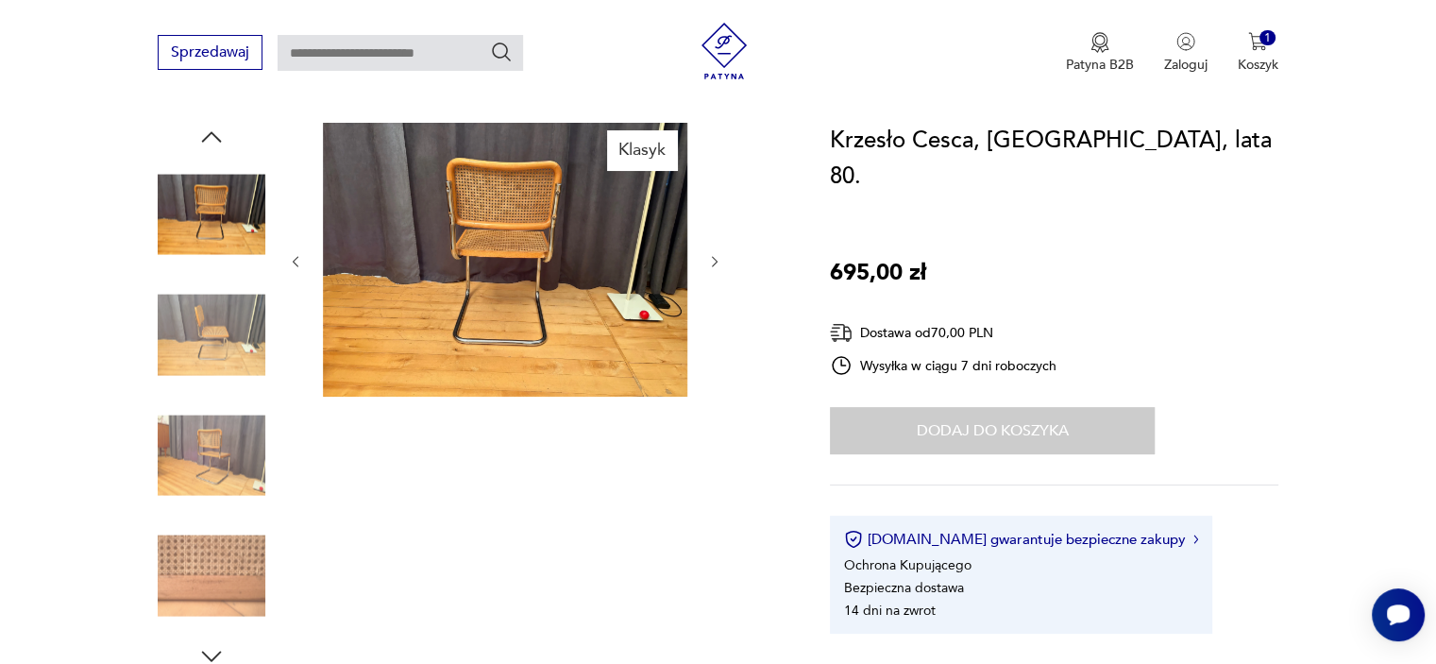
click at [230, 449] on img at bounding box center [212, 455] width 108 height 108
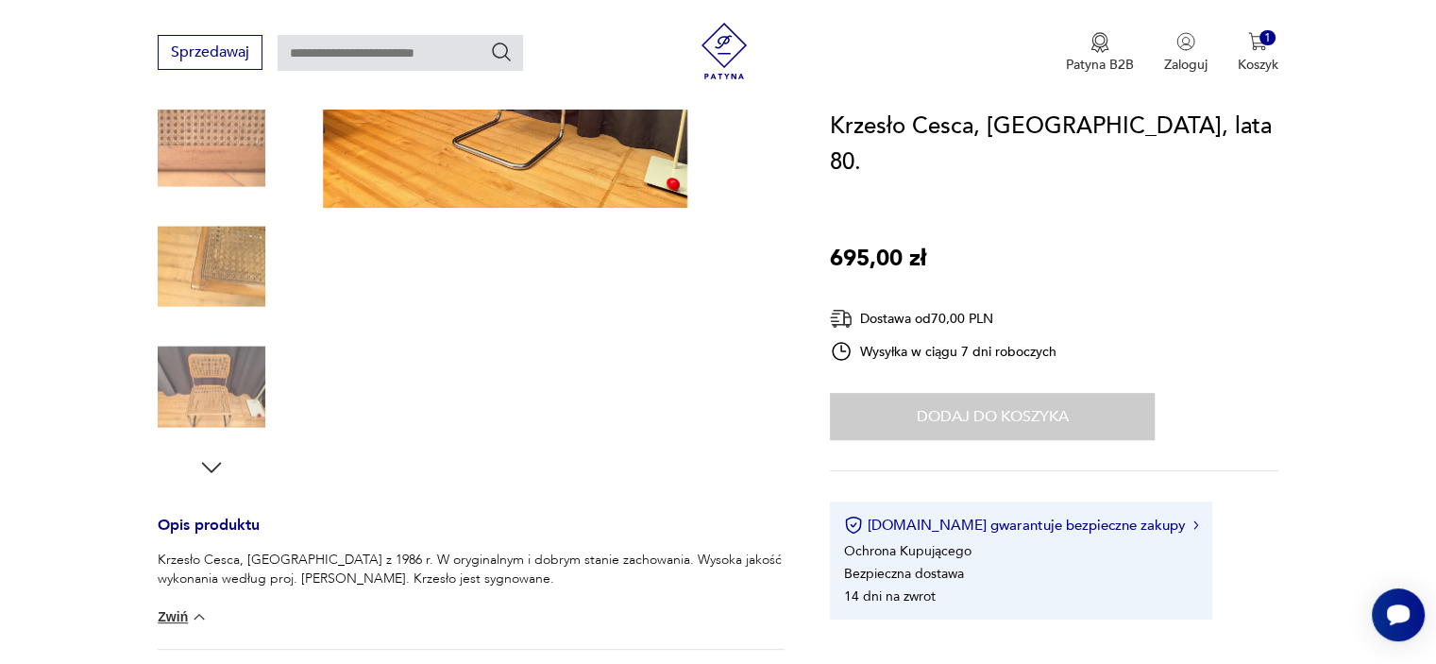
click at [210, 381] on img at bounding box center [212, 387] width 108 height 108
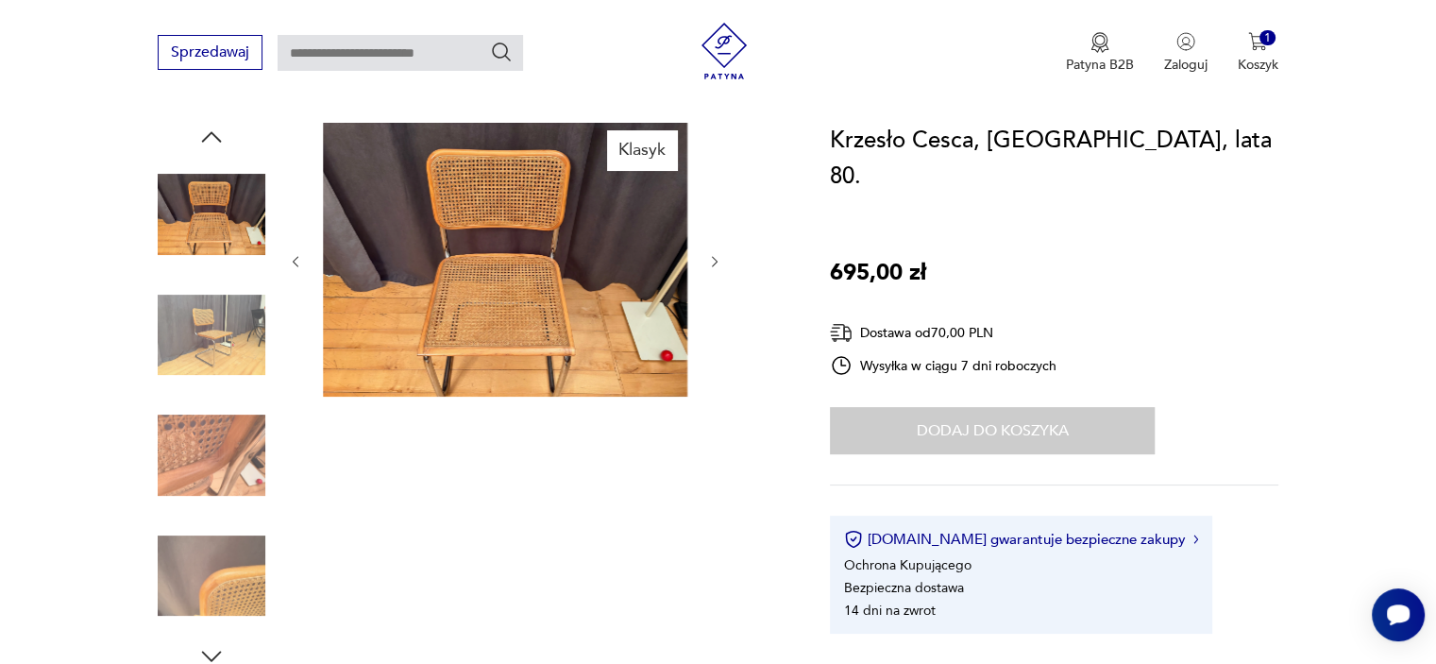
click at [458, 298] on img at bounding box center [505, 260] width 364 height 274
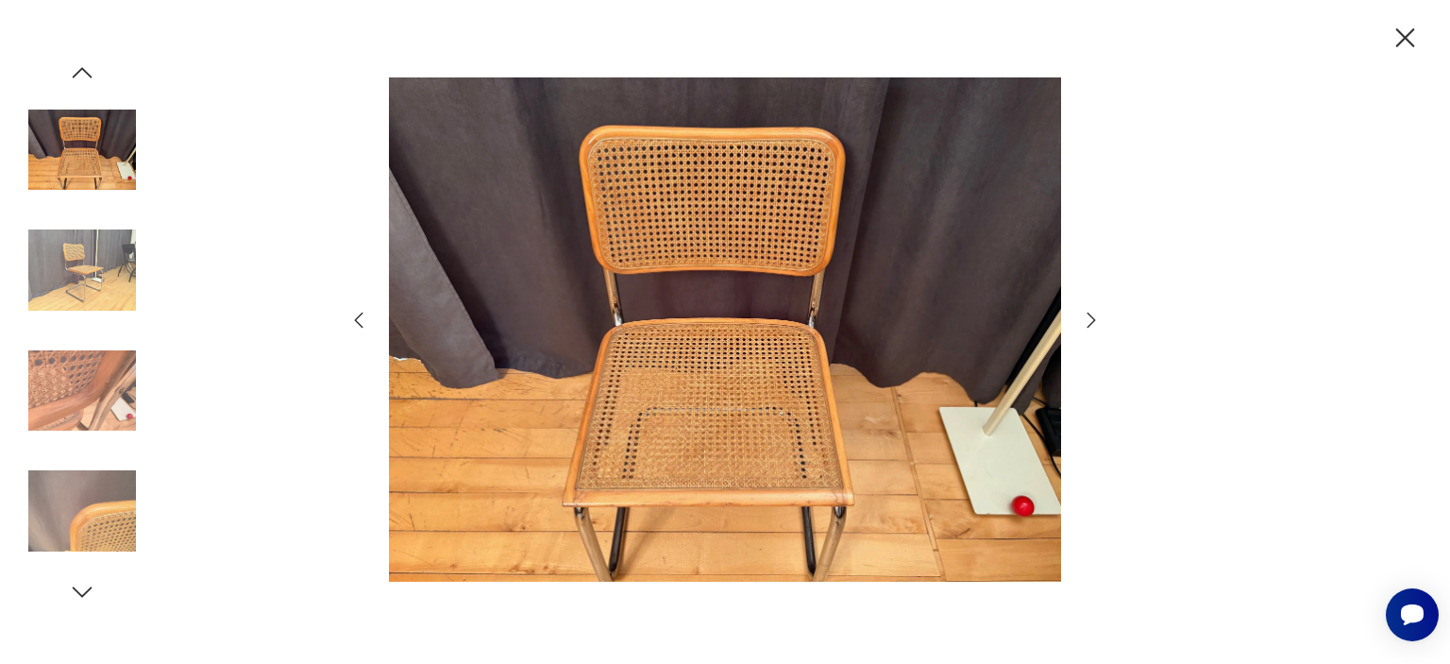
click at [1084, 311] on icon "button" at bounding box center [1091, 320] width 23 height 23
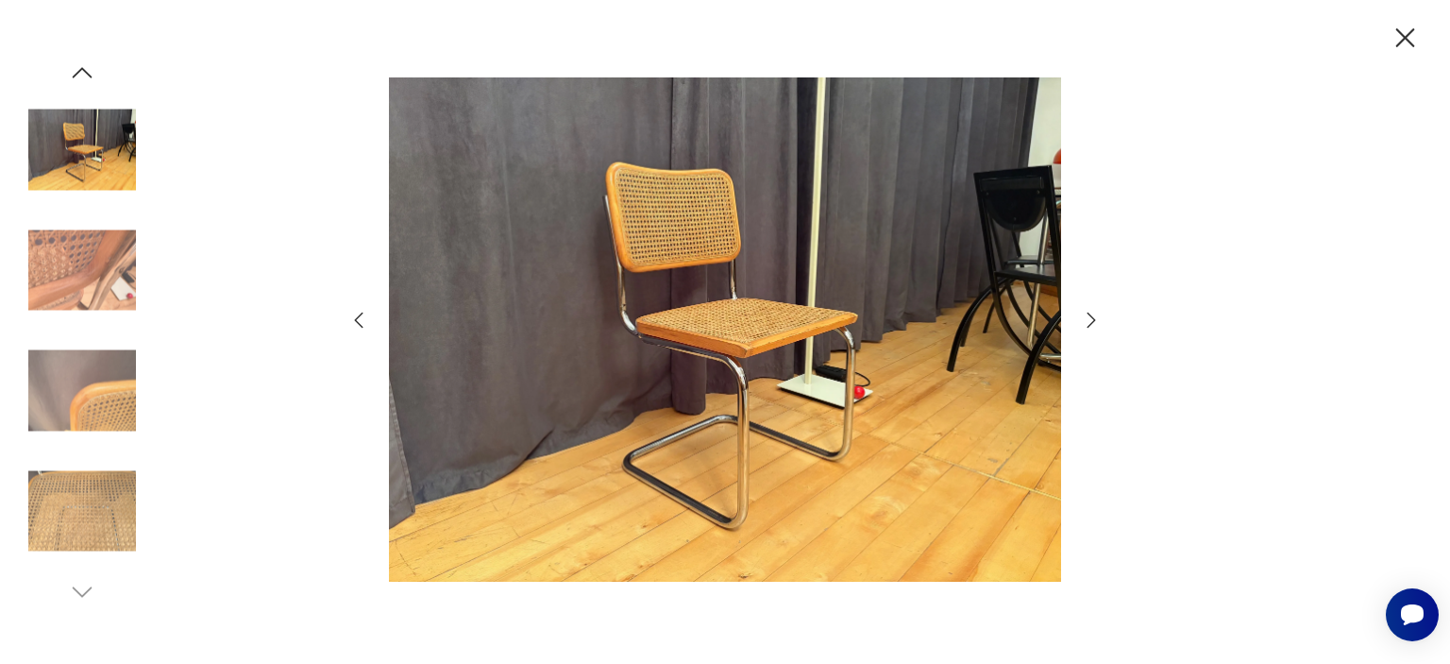
click at [1084, 311] on icon "button" at bounding box center [1091, 320] width 23 height 23
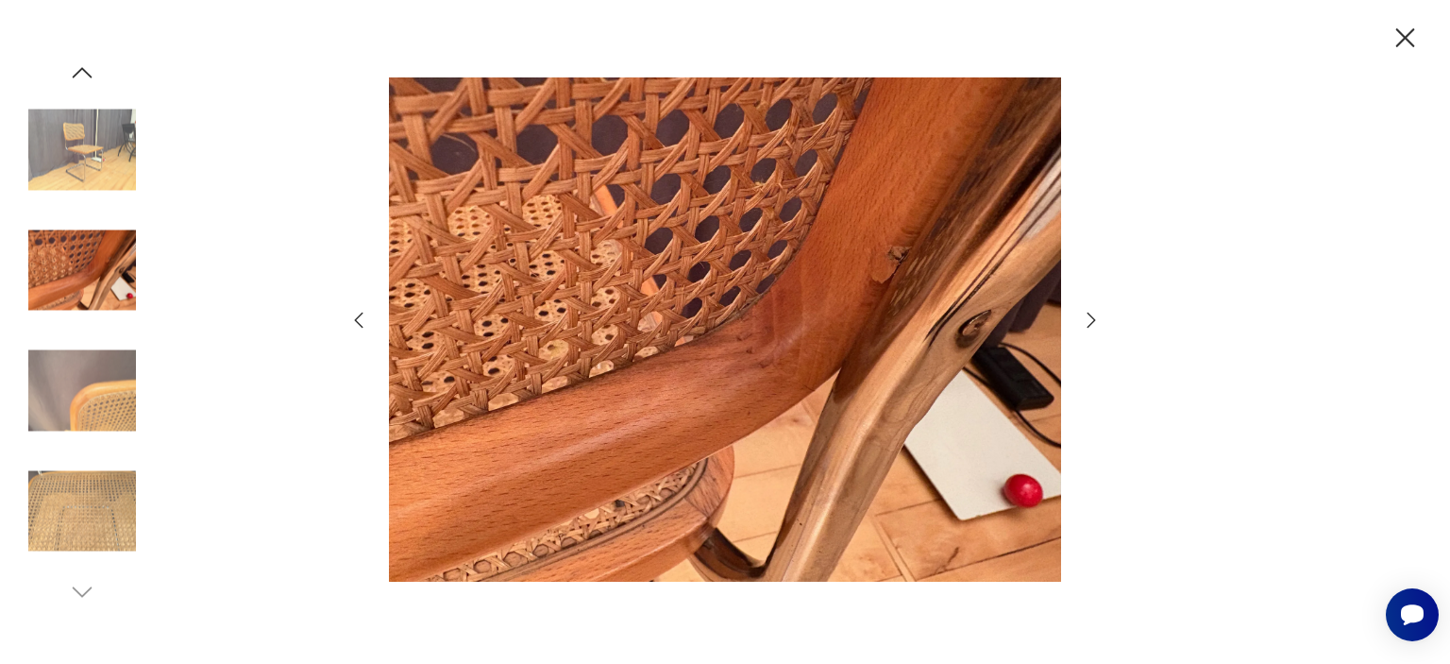
click at [1087, 323] on icon "button" at bounding box center [1091, 320] width 23 height 23
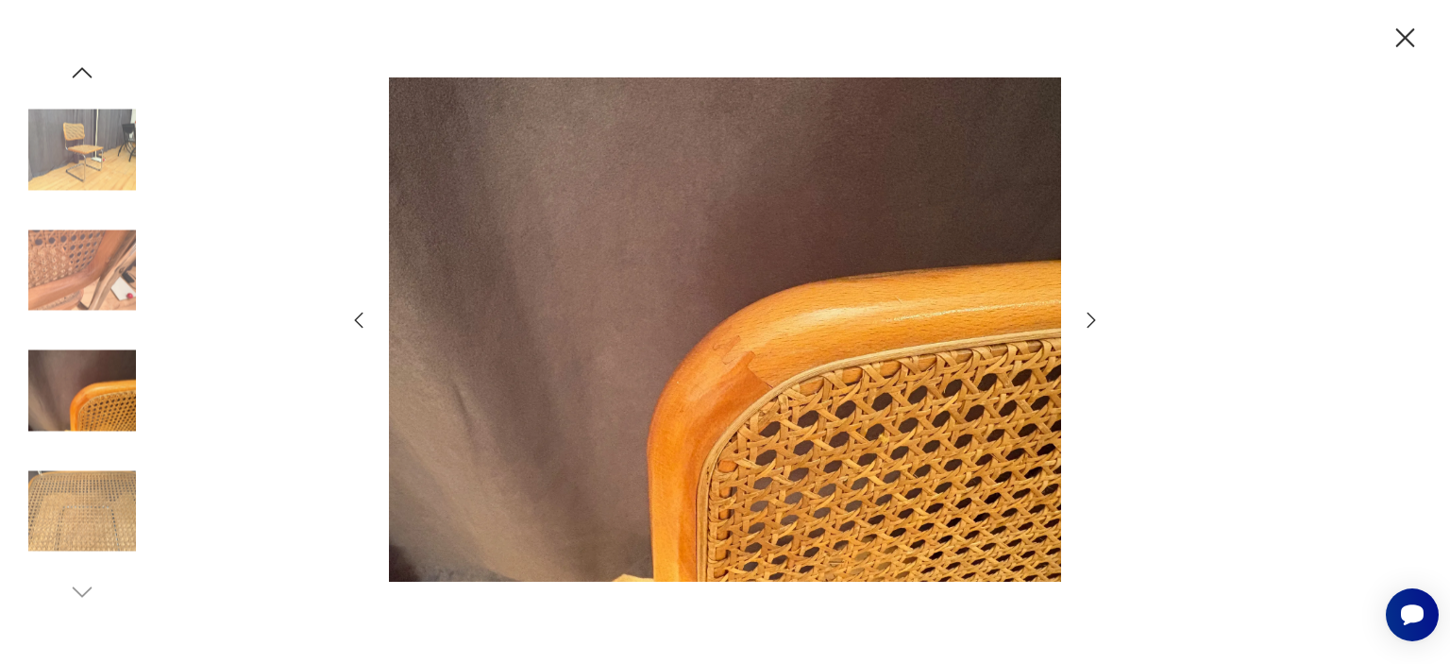
click at [1087, 323] on icon "button" at bounding box center [1091, 320] width 23 height 23
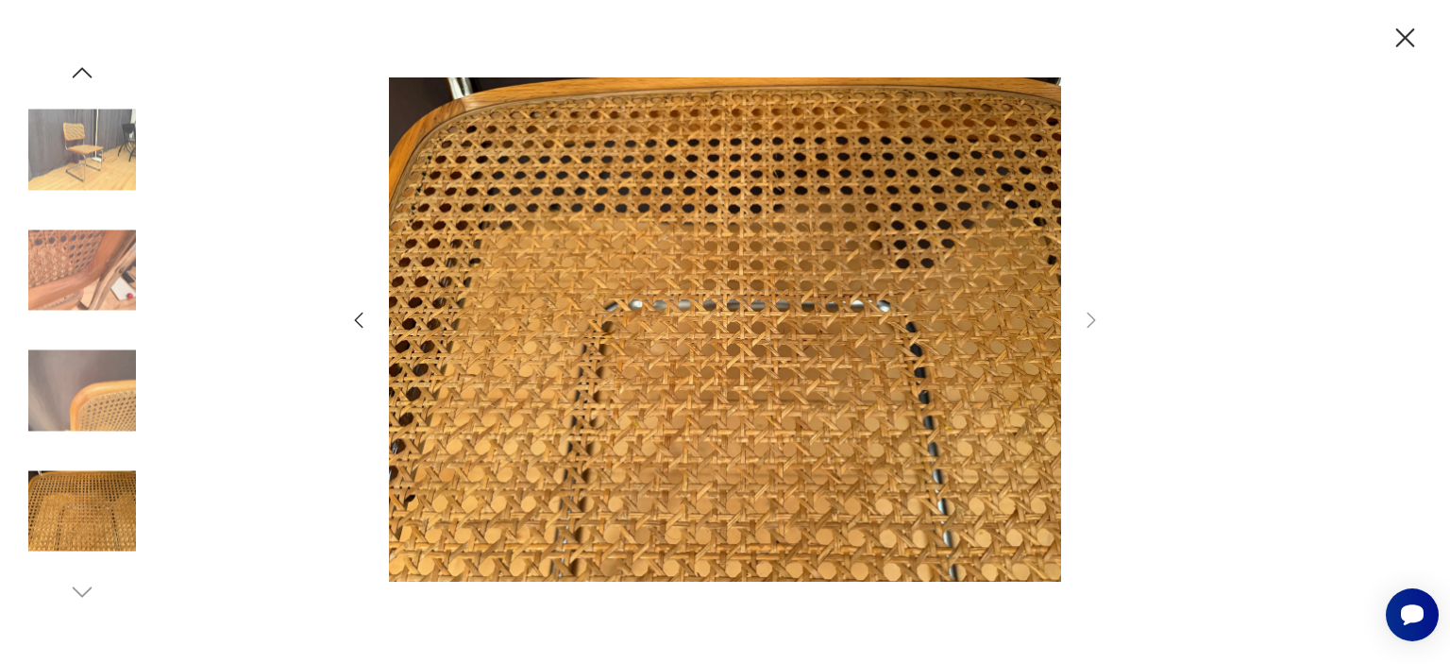
click at [1409, 38] on icon "button" at bounding box center [1405, 38] width 33 height 33
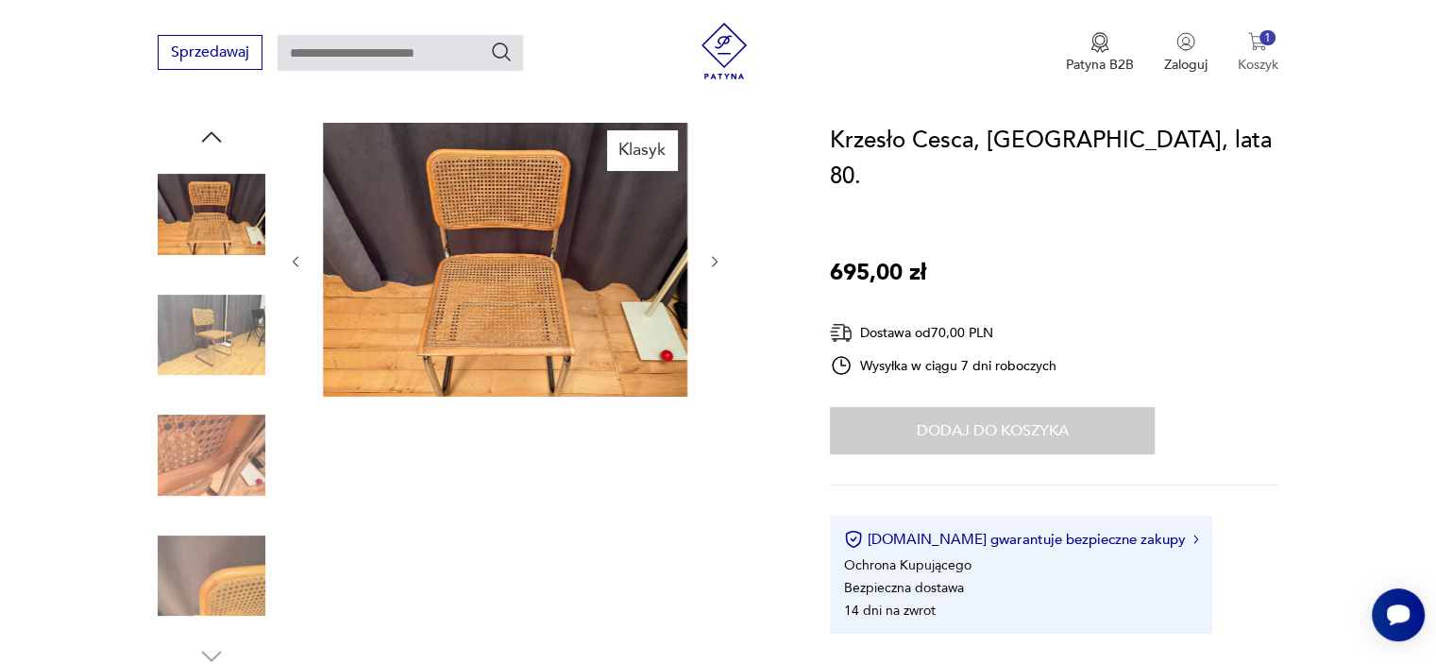
click at [1265, 52] on button "1 Koszyk" at bounding box center [1258, 53] width 41 height 42
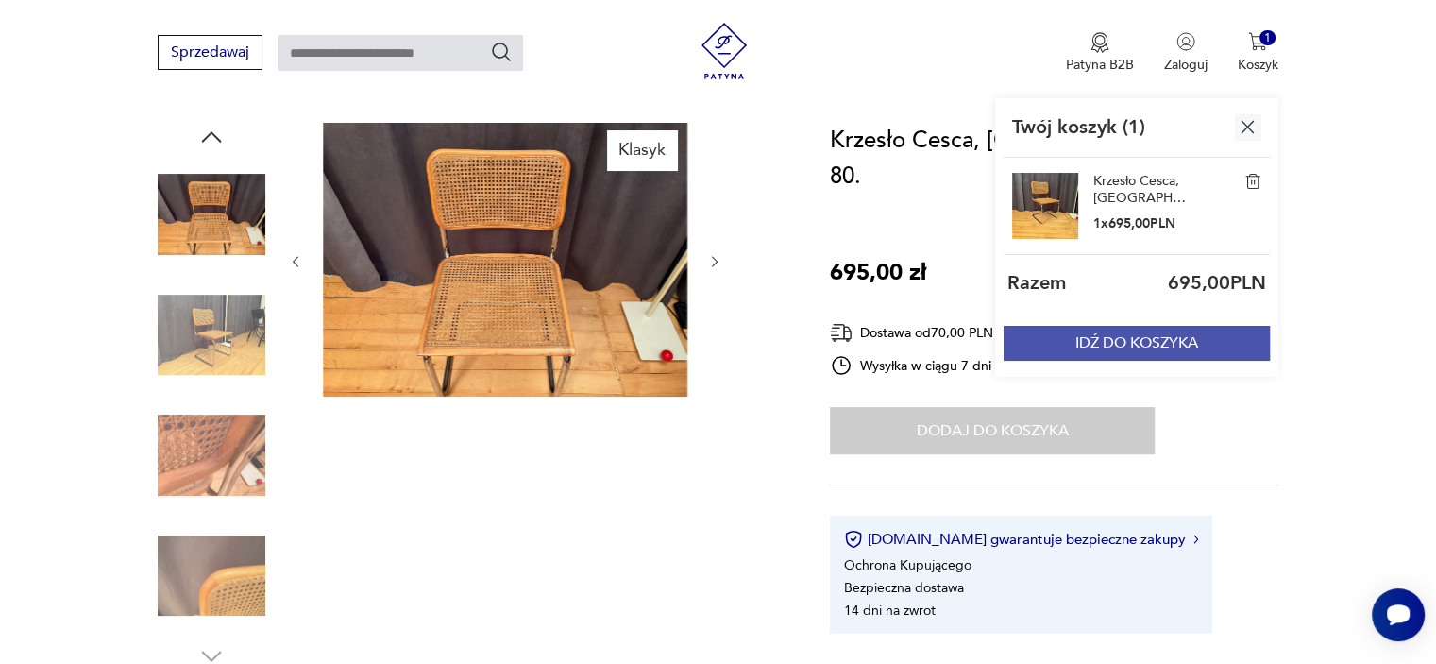
click at [1167, 341] on button "IDŹ DO KOSZYKA" at bounding box center [1137, 343] width 266 height 35
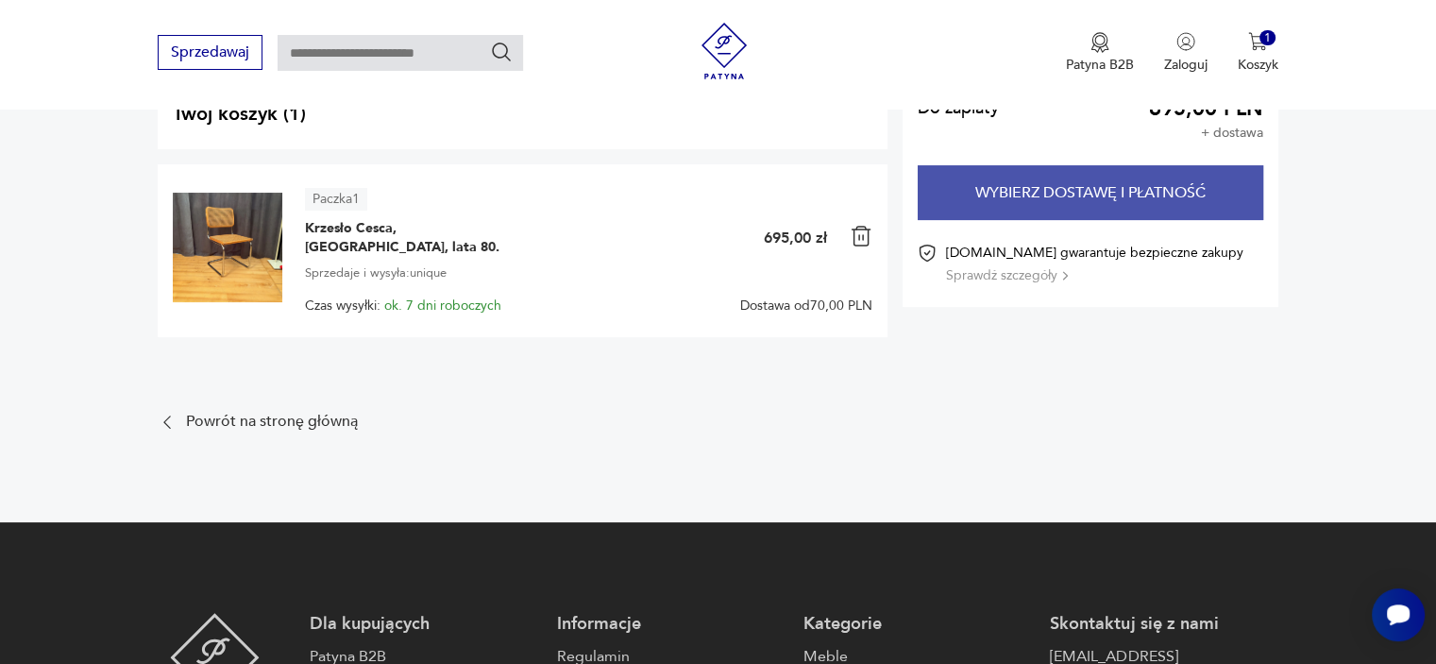
click at [1172, 201] on button "Wybierz dostawę i płatność" at bounding box center [1091, 192] width 346 height 55
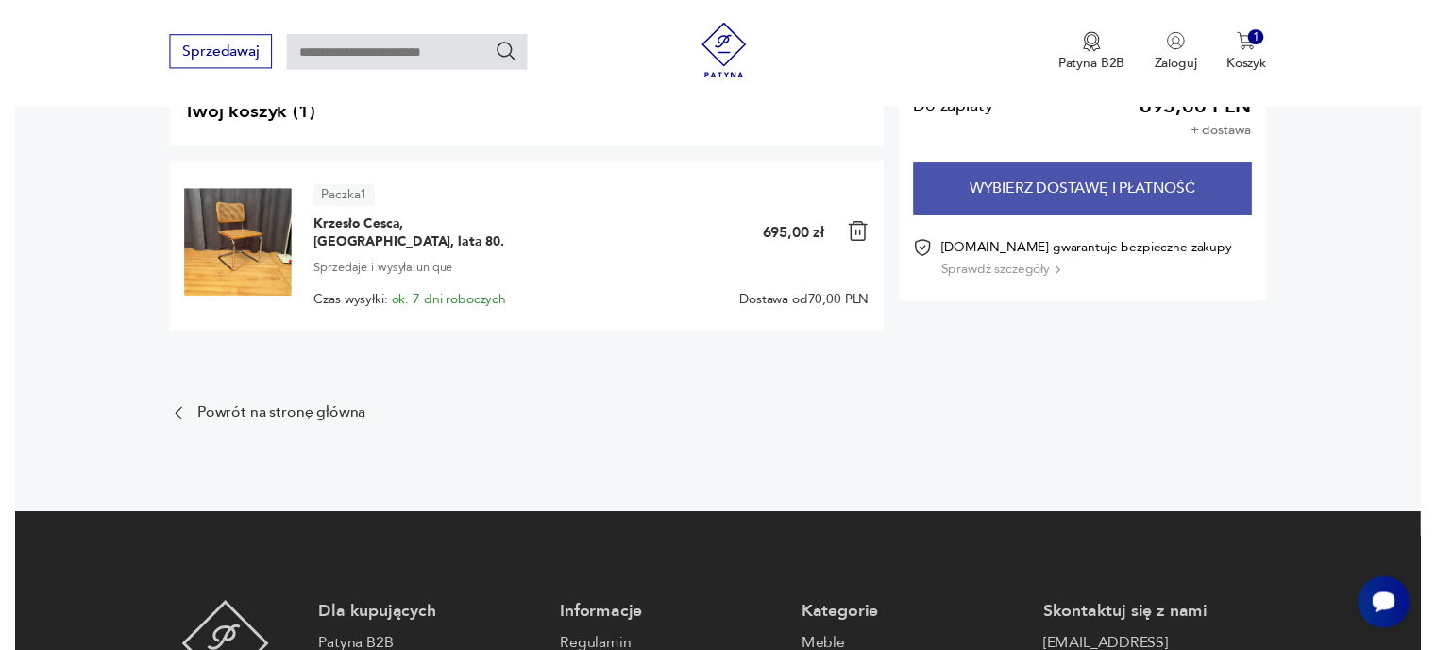
scroll to position [181, 0]
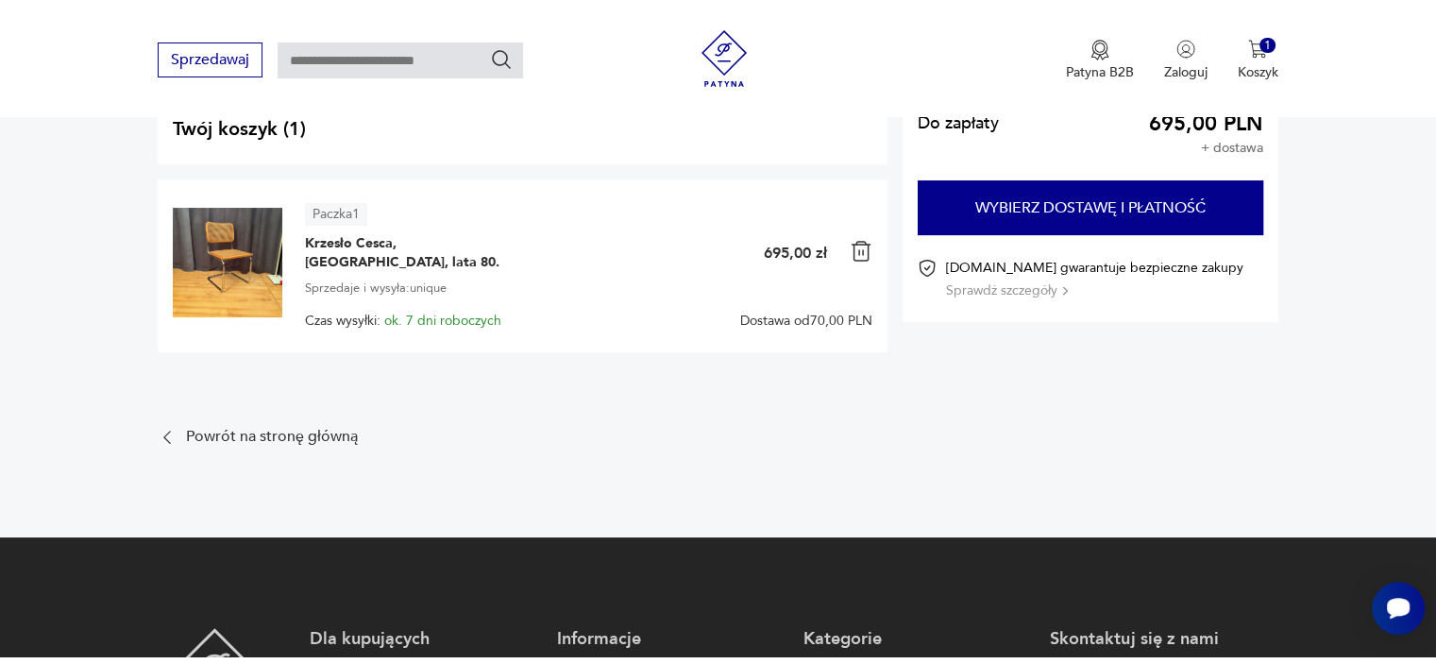
scroll to position [189, 0]
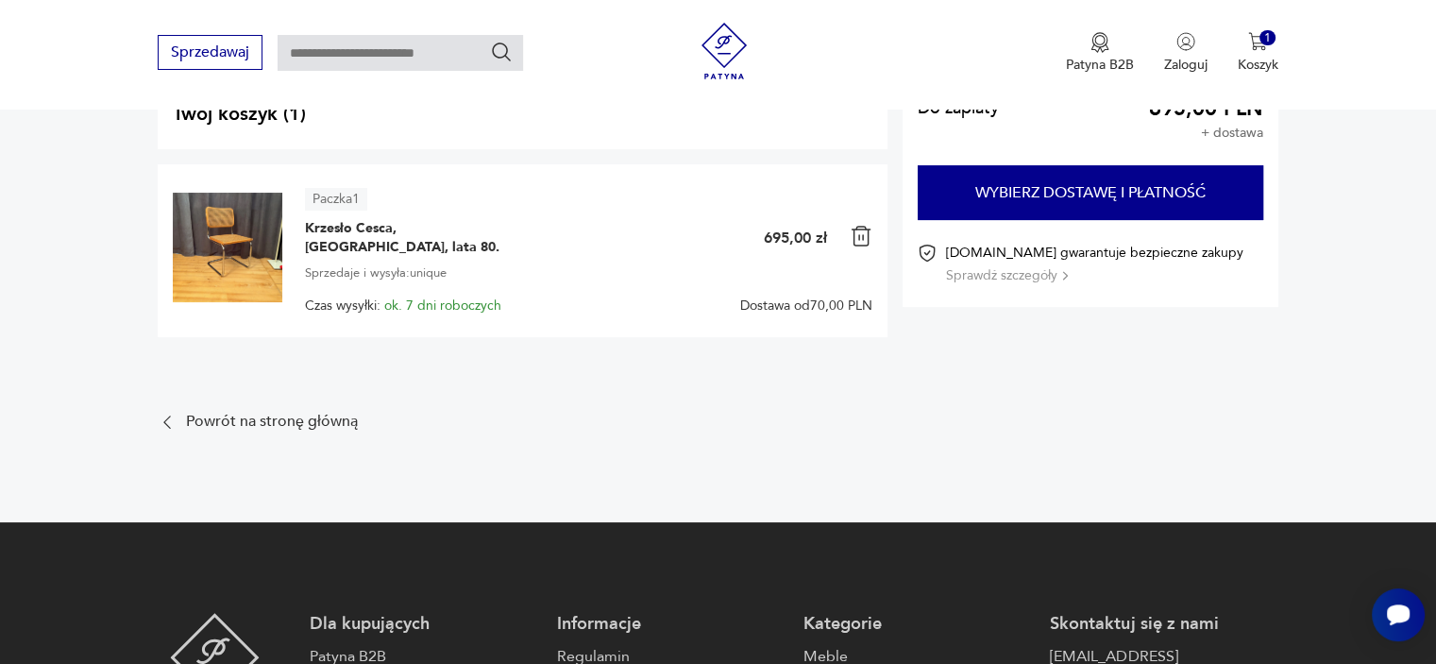
click at [246, 246] on img at bounding box center [228, 248] width 110 height 110
click at [413, 229] on span "Krzesło Cesca, [GEOGRAPHIC_DATA], lata 80." at bounding box center [423, 238] width 236 height 38
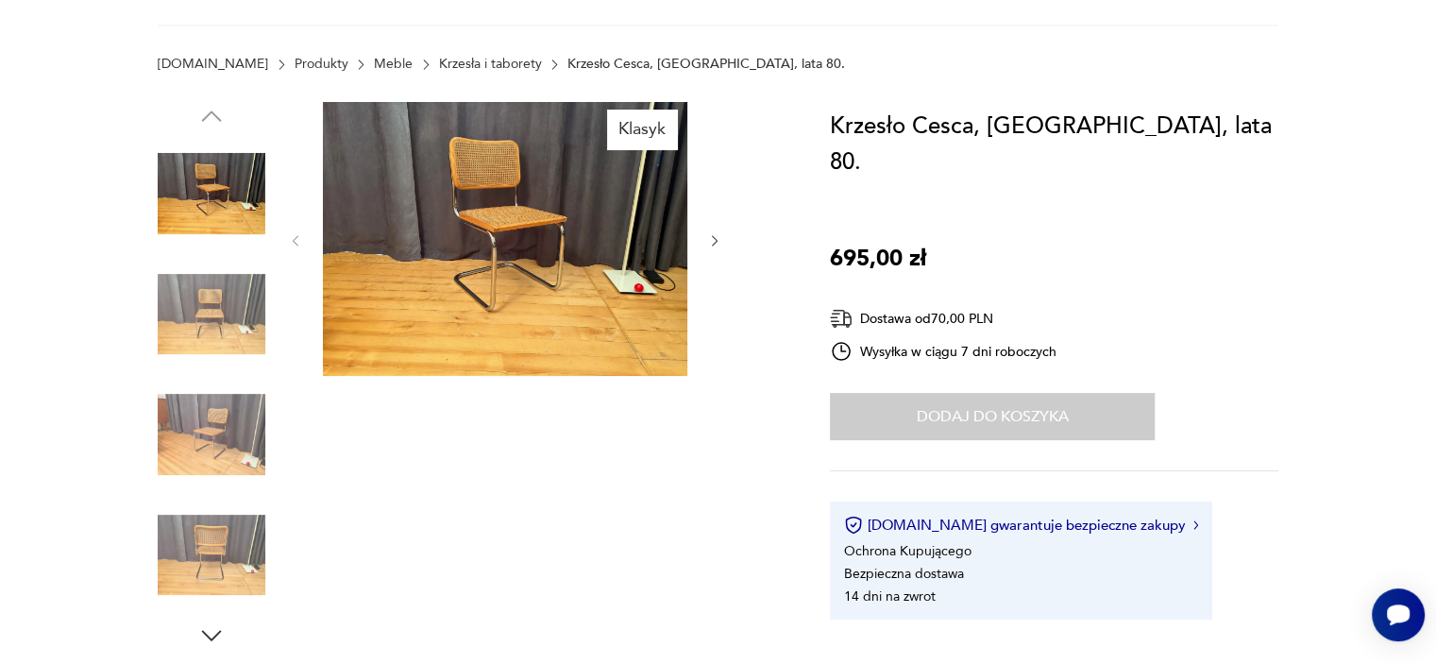
scroll to position [94, 0]
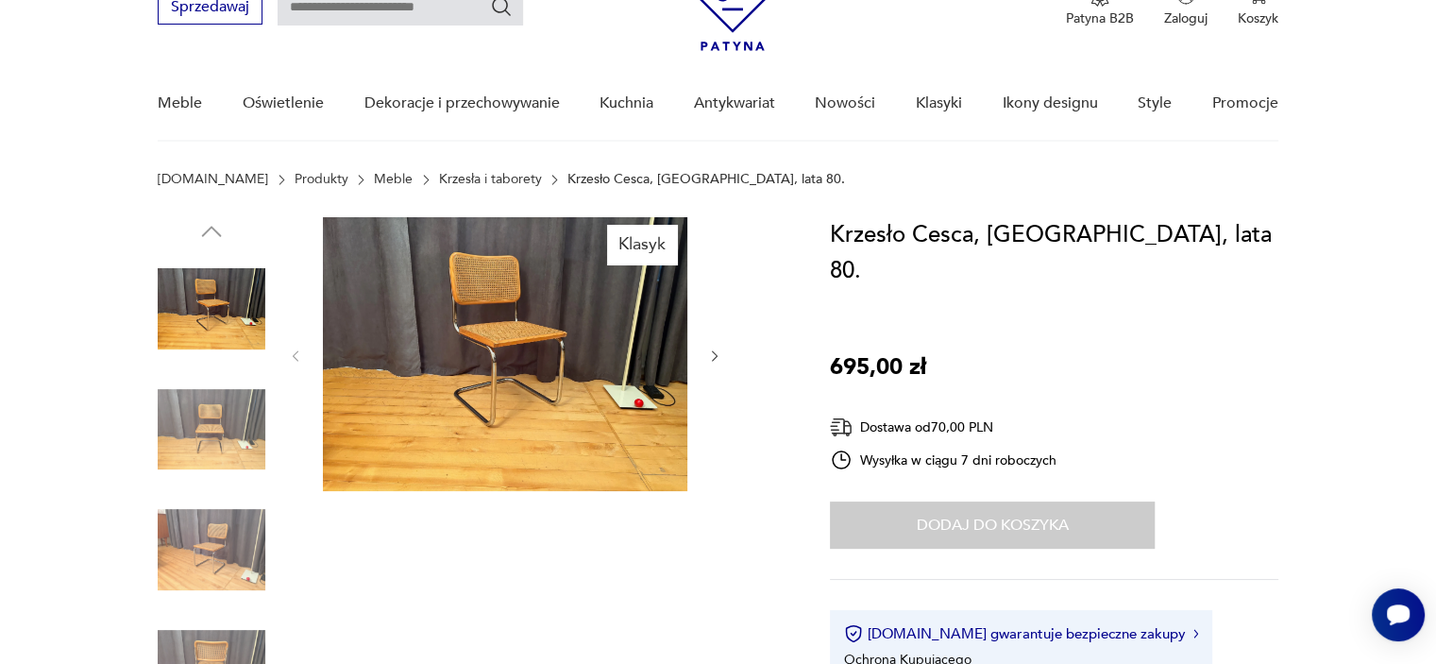
click at [541, 289] on img at bounding box center [505, 354] width 364 height 274
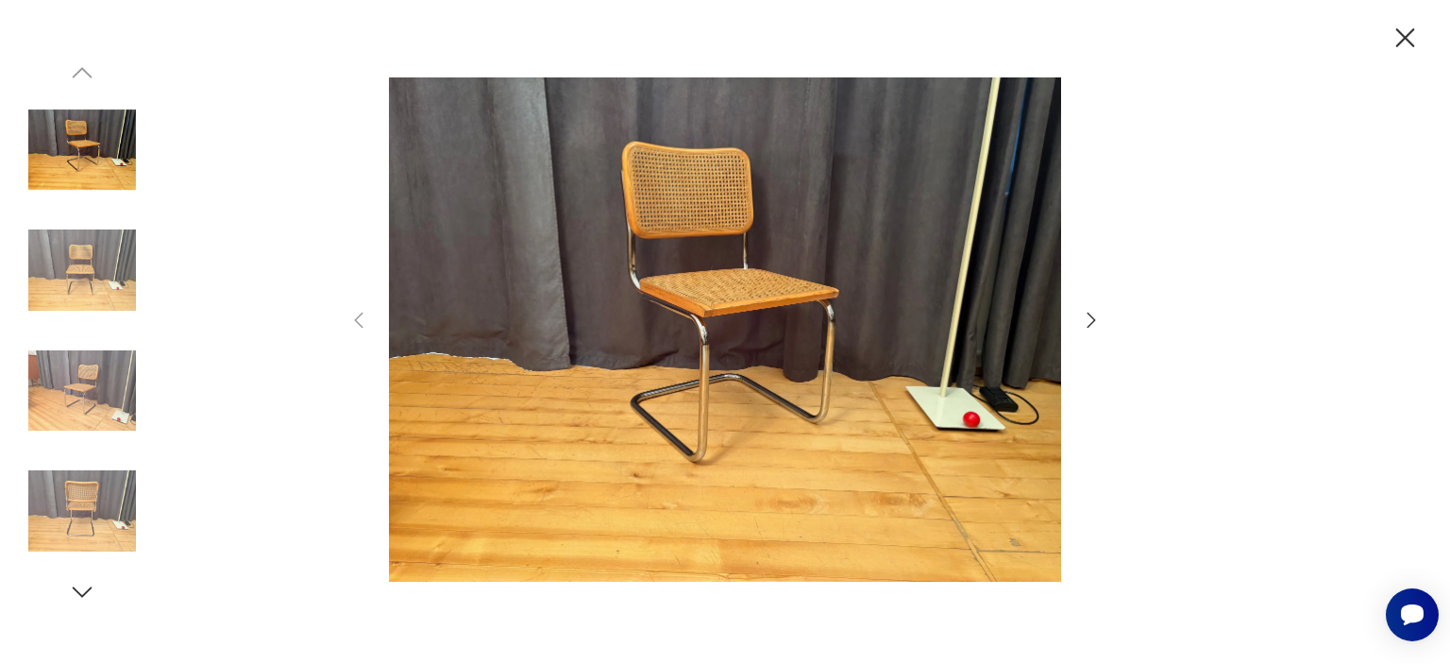
click at [1099, 317] on icon "button" at bounding box center [1091, 320] width 23 height 23
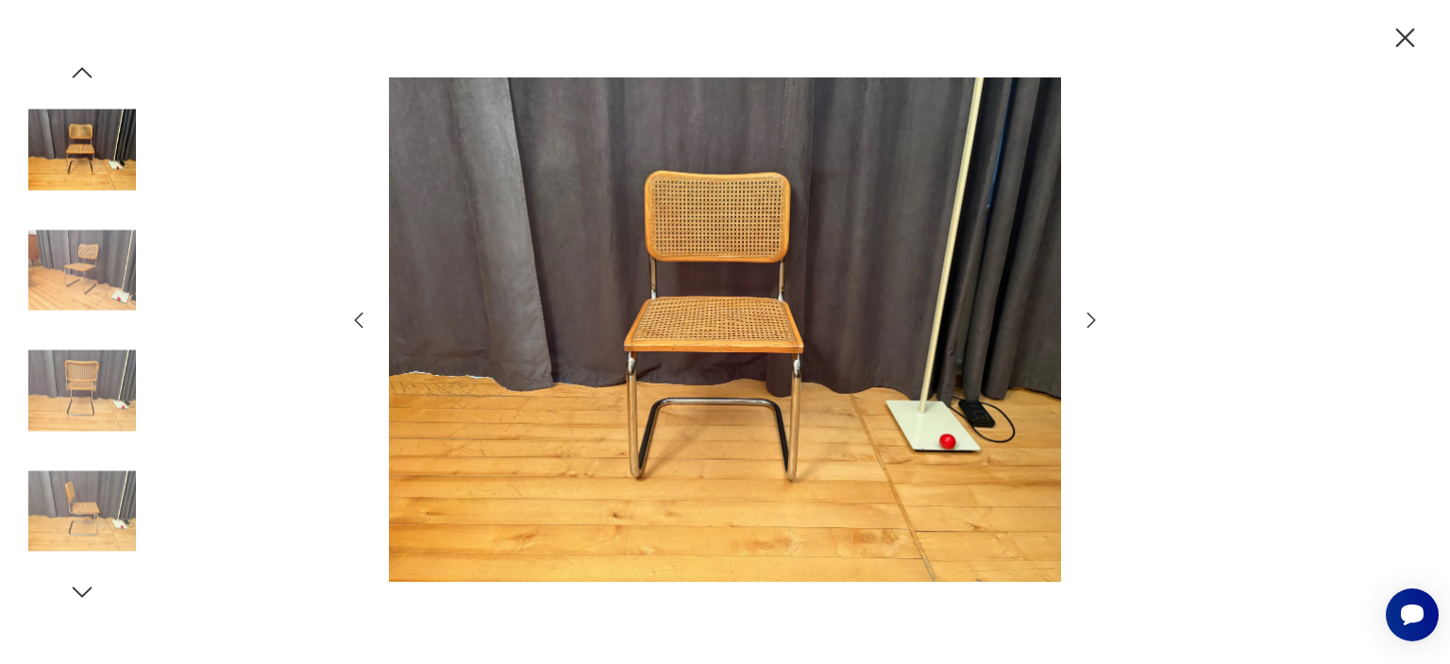
click at [1092, 316] on icon "button" at bounding box center [1091, 320] width 23 height 23
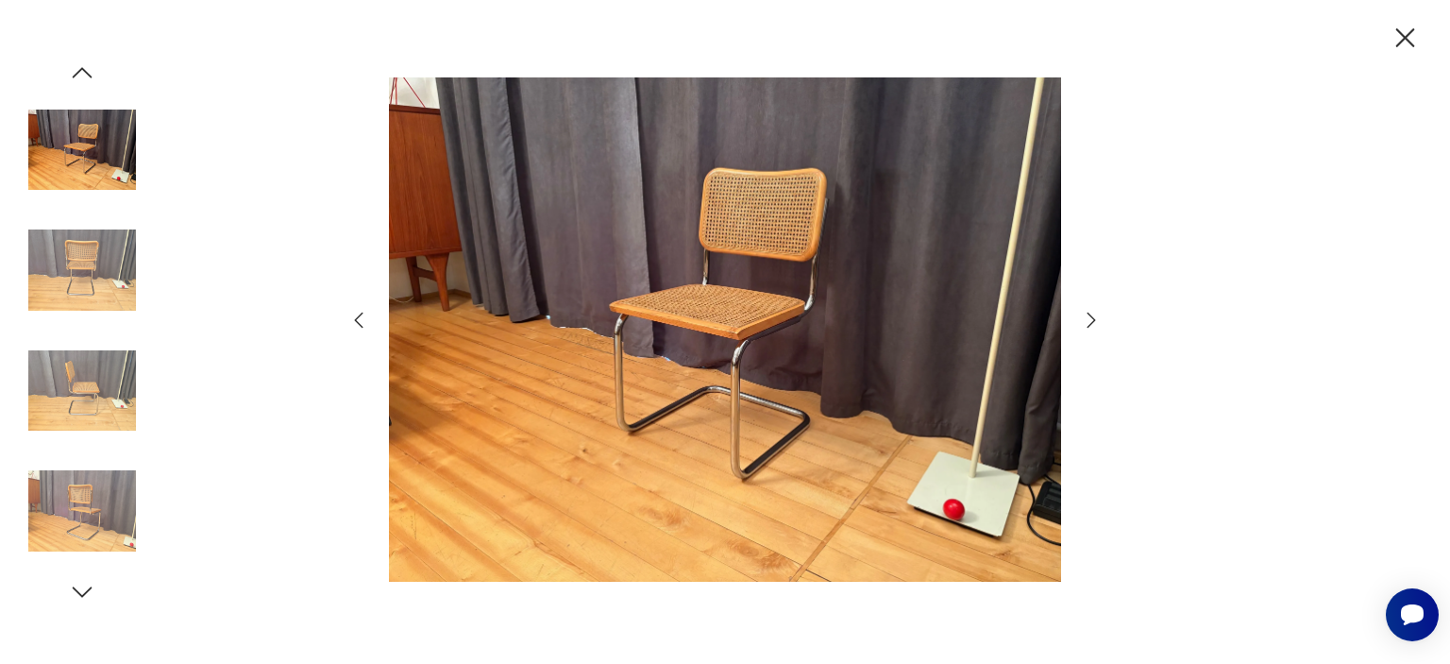
click at [1092, 316] on icon "button" at bounding box center [1091, 320] width 23 height 23
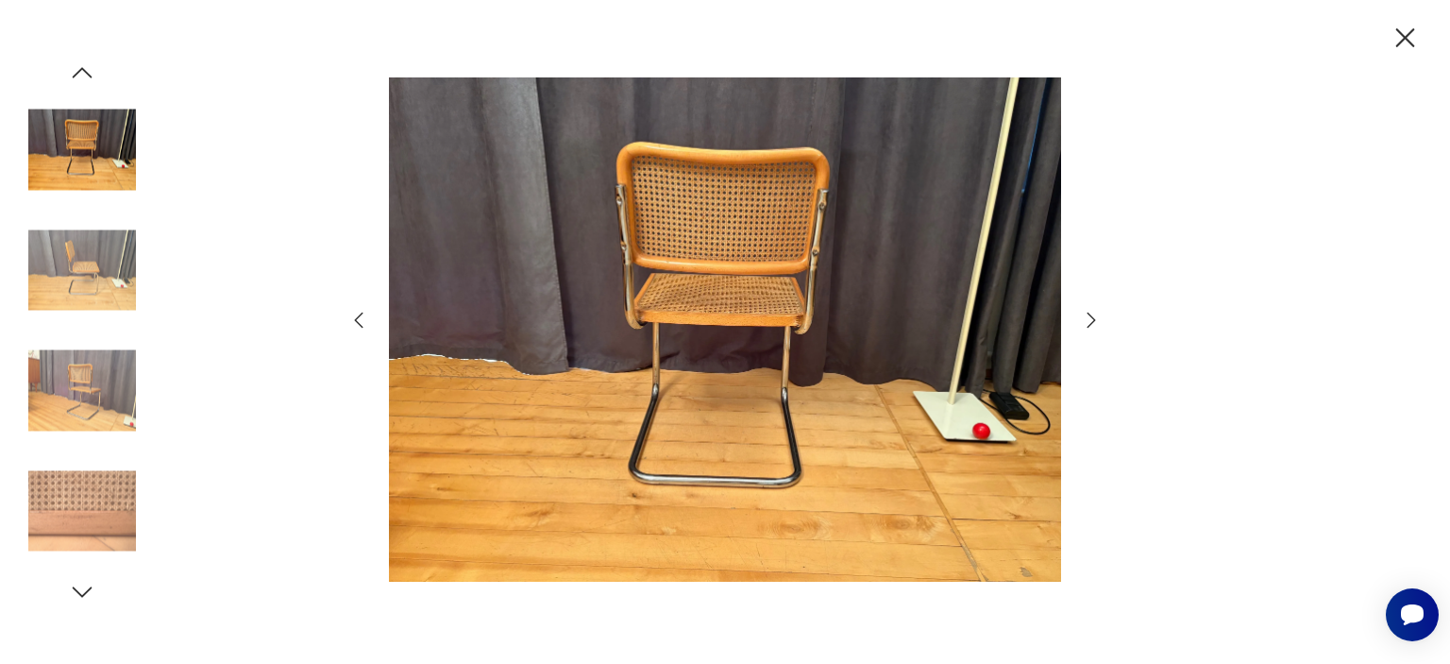
click at [1092, 316] on icon "button" at bounding box center [1091, 320] width 23 height 23
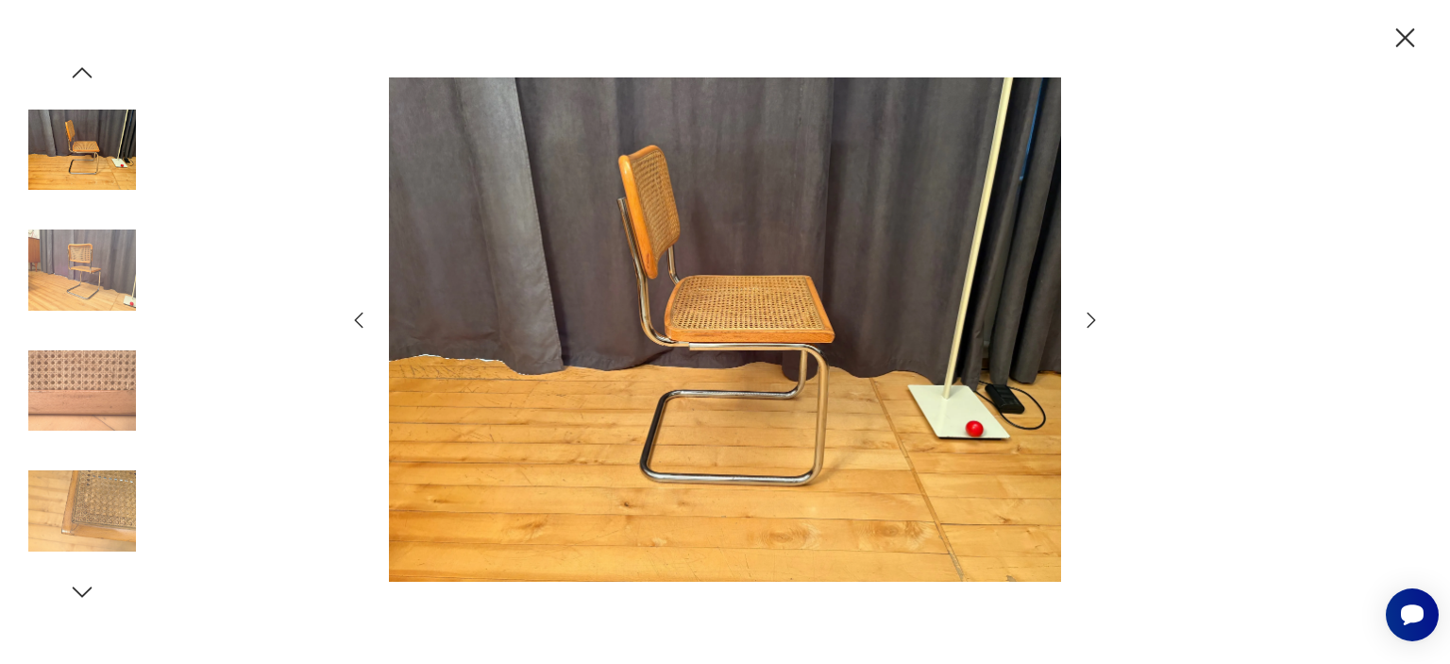
click at [1091, 314] on icon "button" at bounding box center [1091, 320] width 23 height 23
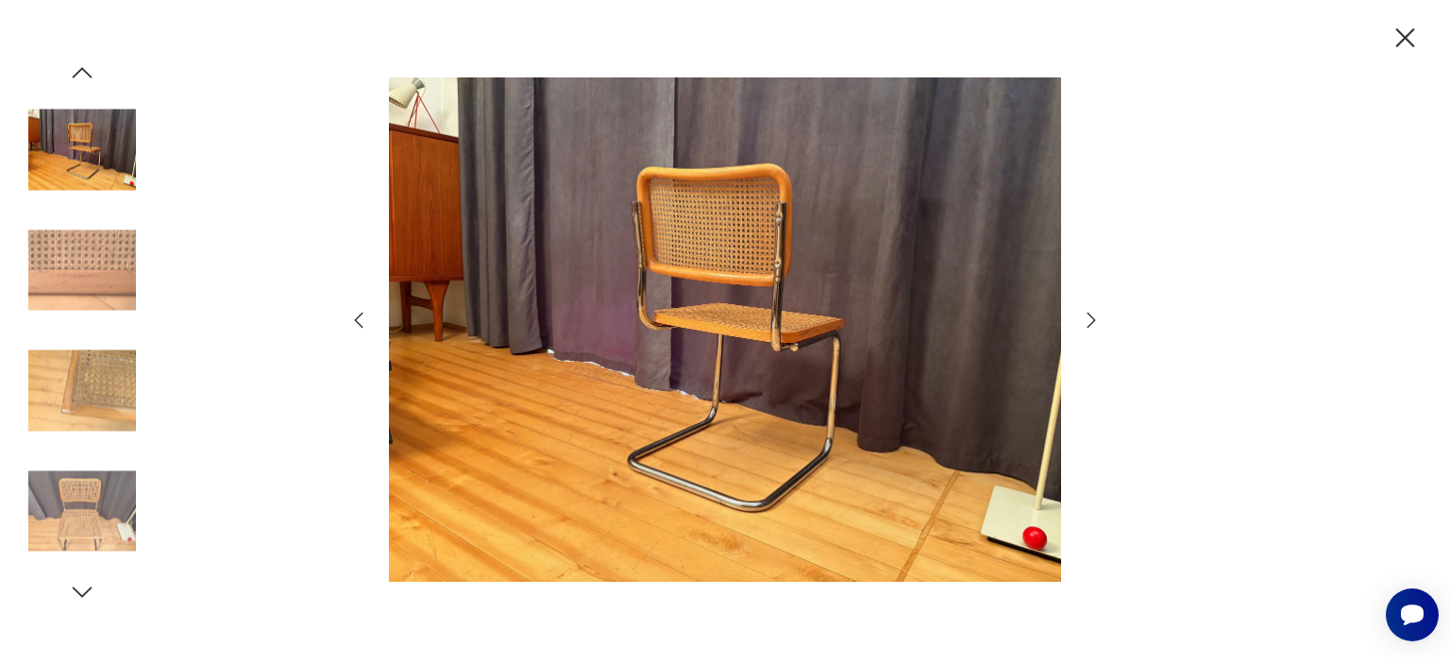
click at [1091, 314] on icon "button" at bounding box center [1091, 320] width 23 height 23
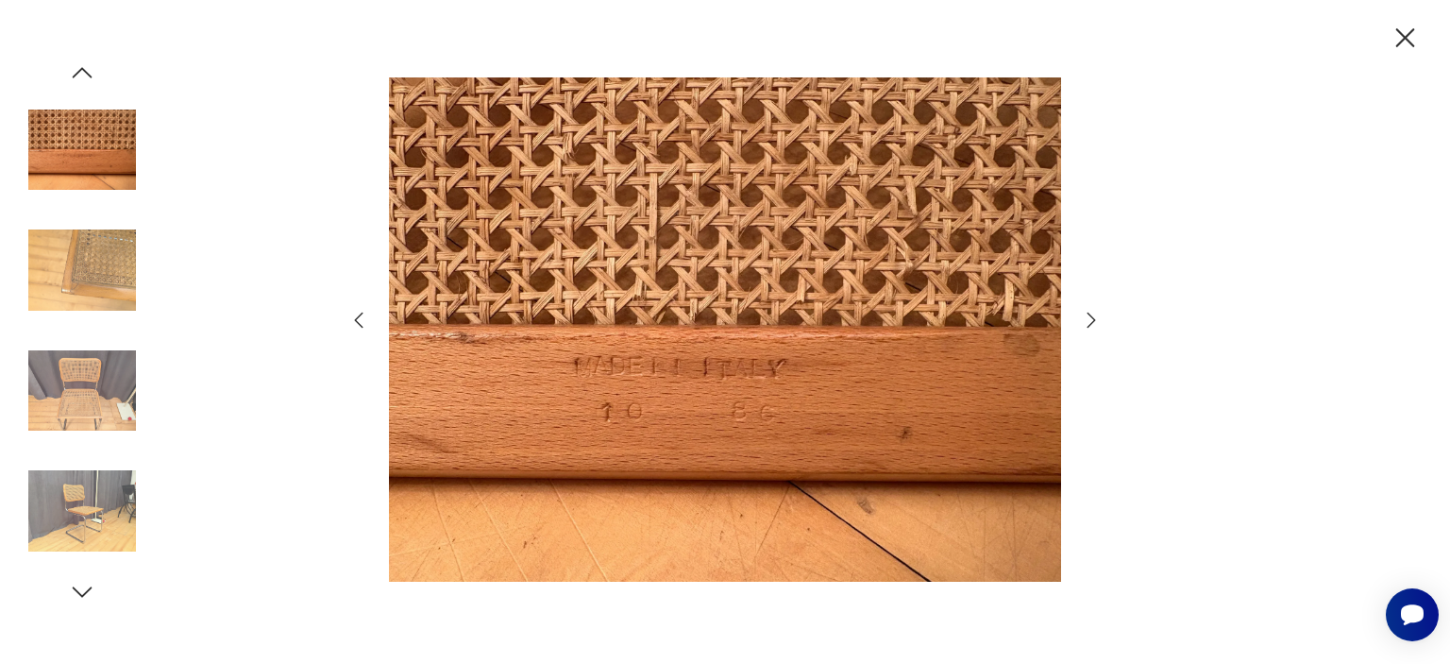
click at [1091, 314] on icon "button" at bounding box center [1091, 320] width 23 height 23
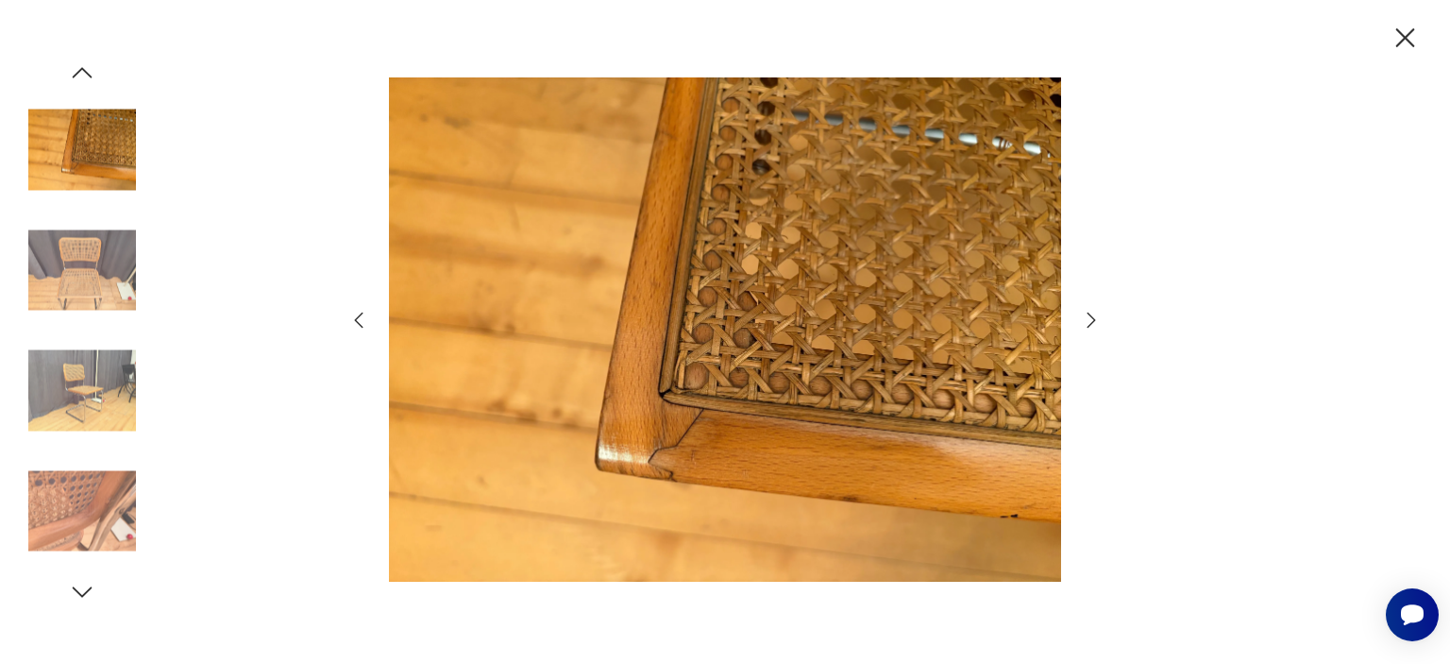
click at [363, 317] on icon "button" at bounding box center [359, 320] width 23 height 23
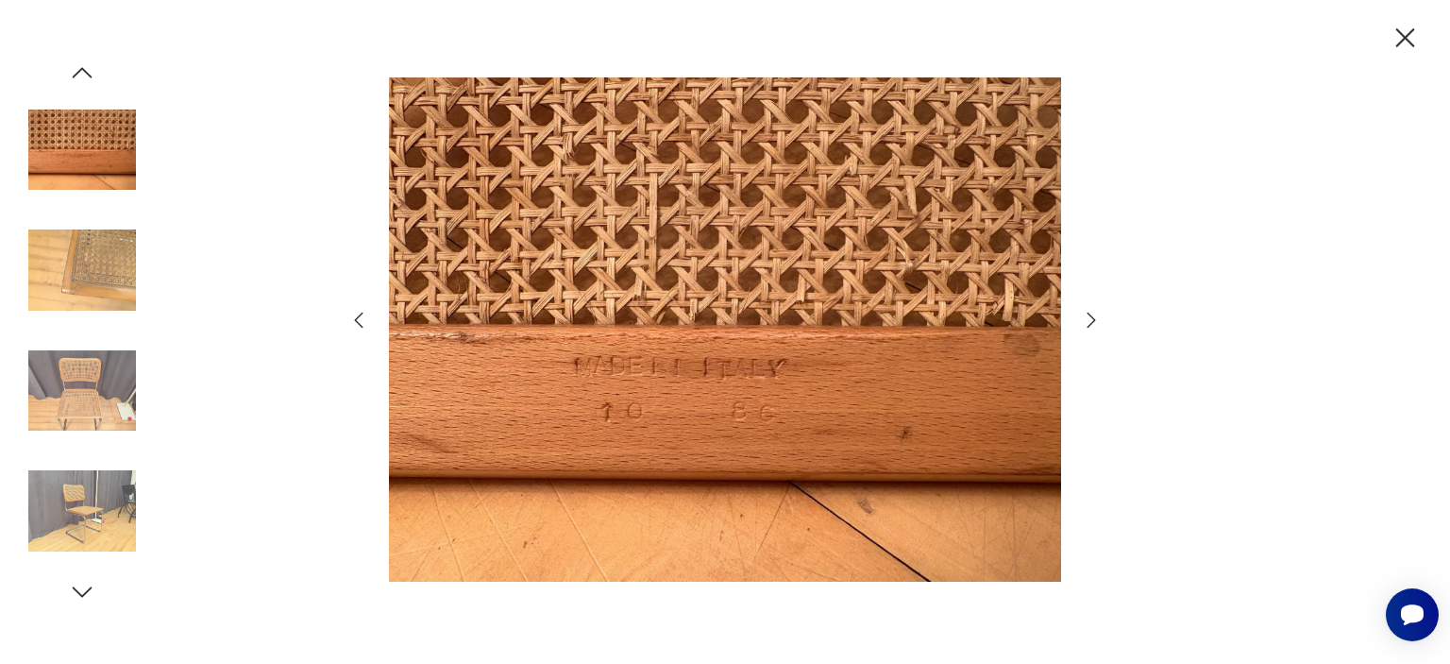
click at [363, 317] on icon "button" at bounding box center [359, 320] width 23 height 23
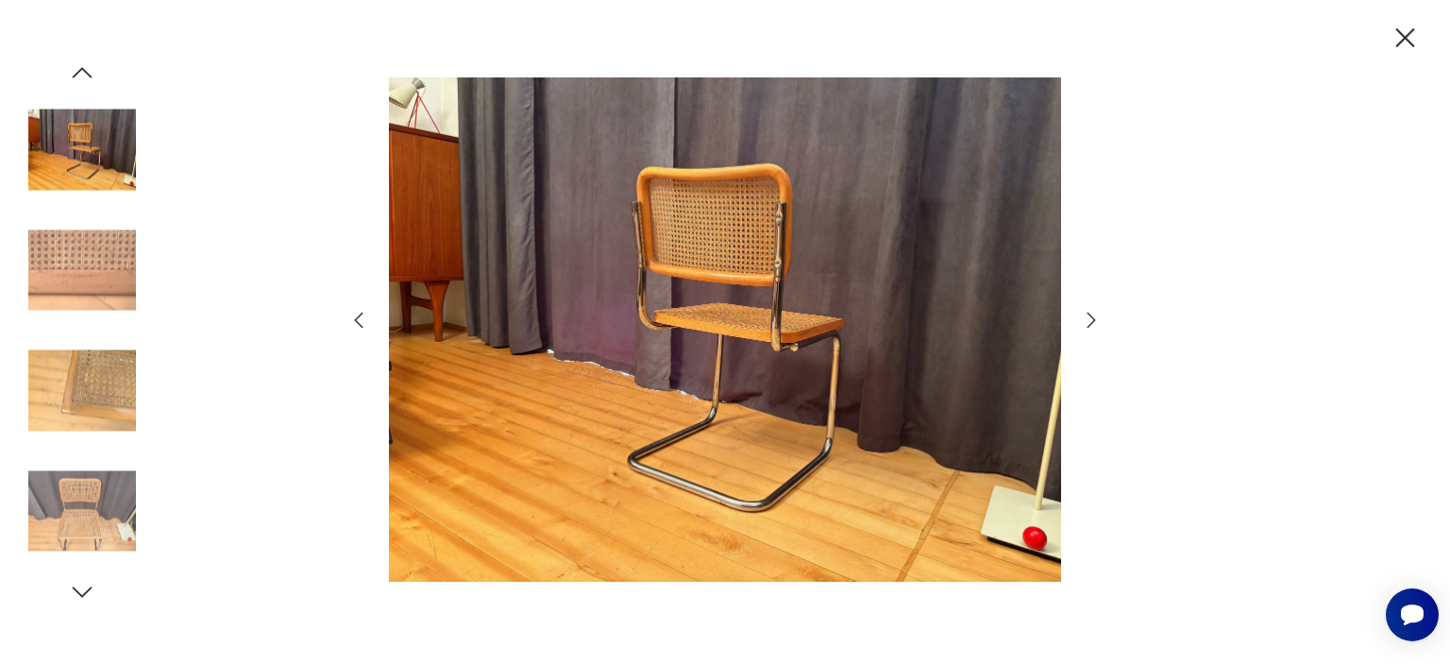
click at [363, 317] on icon "button" at bounding box center [359, 320] width 23 height 23
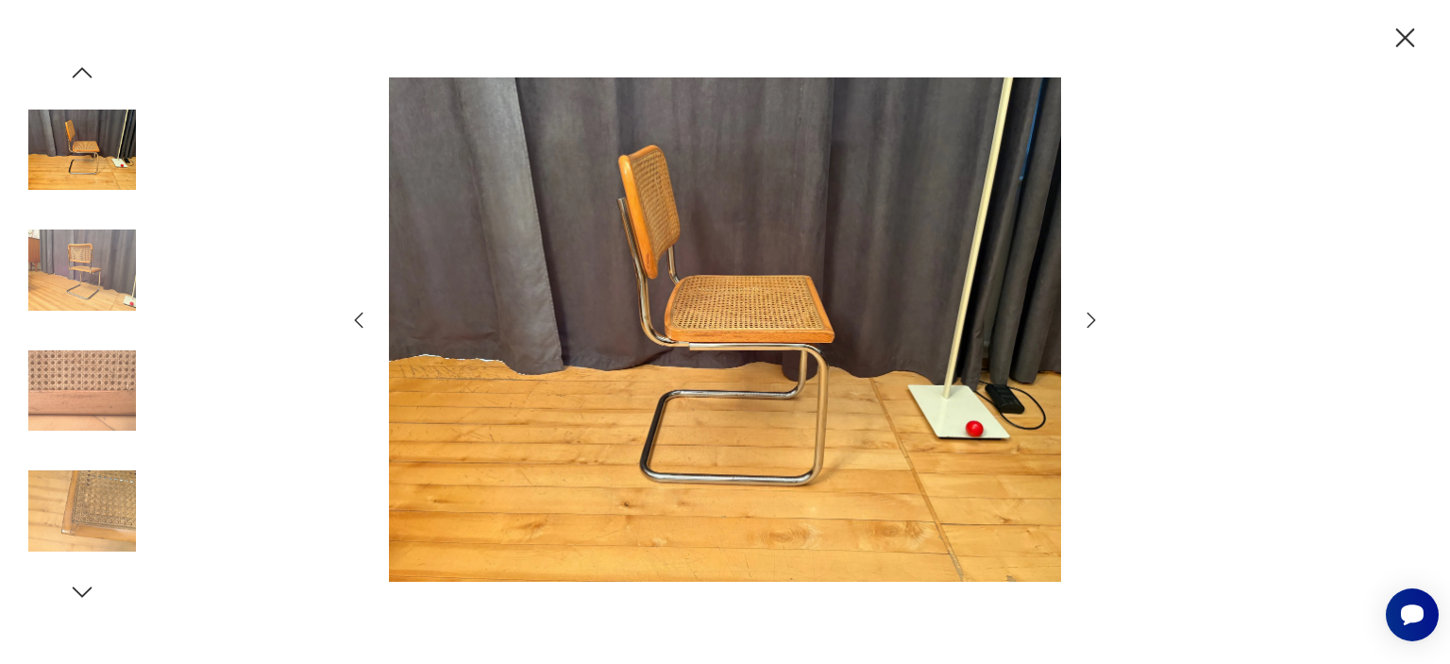
click at [363, 317] on icon "button" at bounding box center [359, 320] width 23 height 23
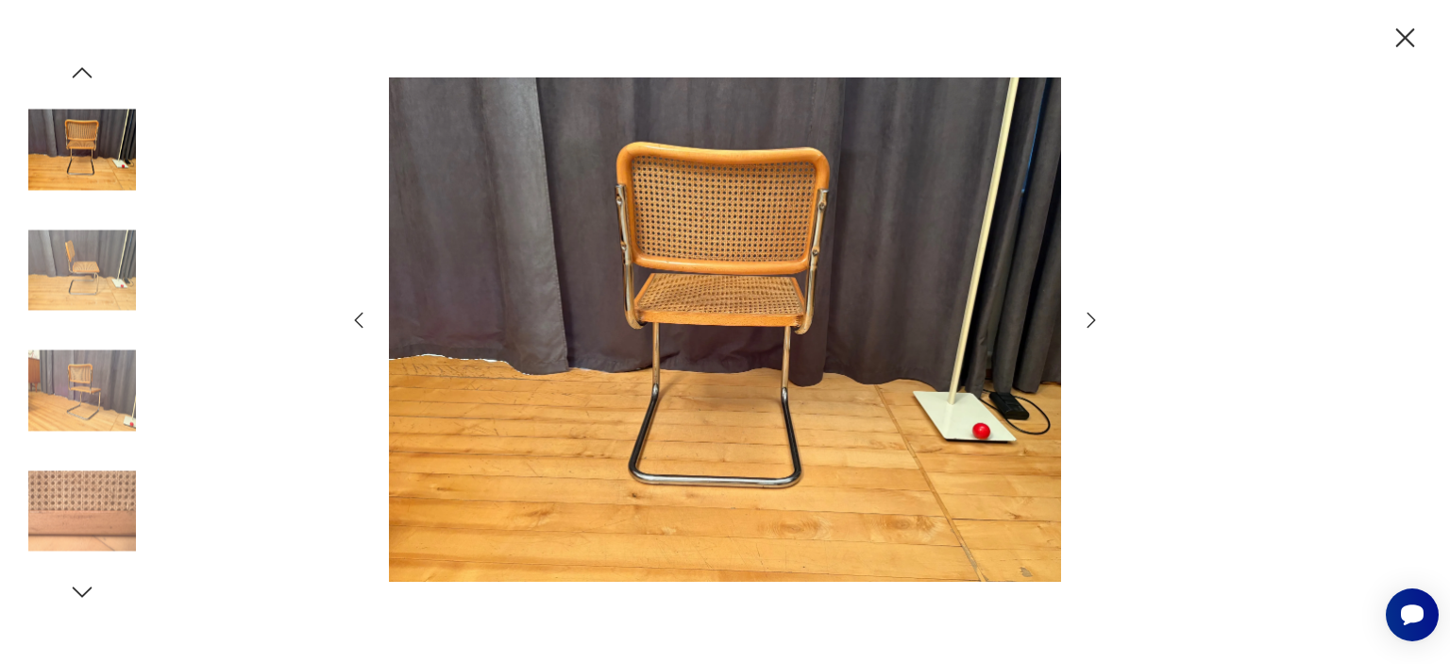
click at [363, 317] on icon "button" at bounding box center [359, 320] width 23 height 23
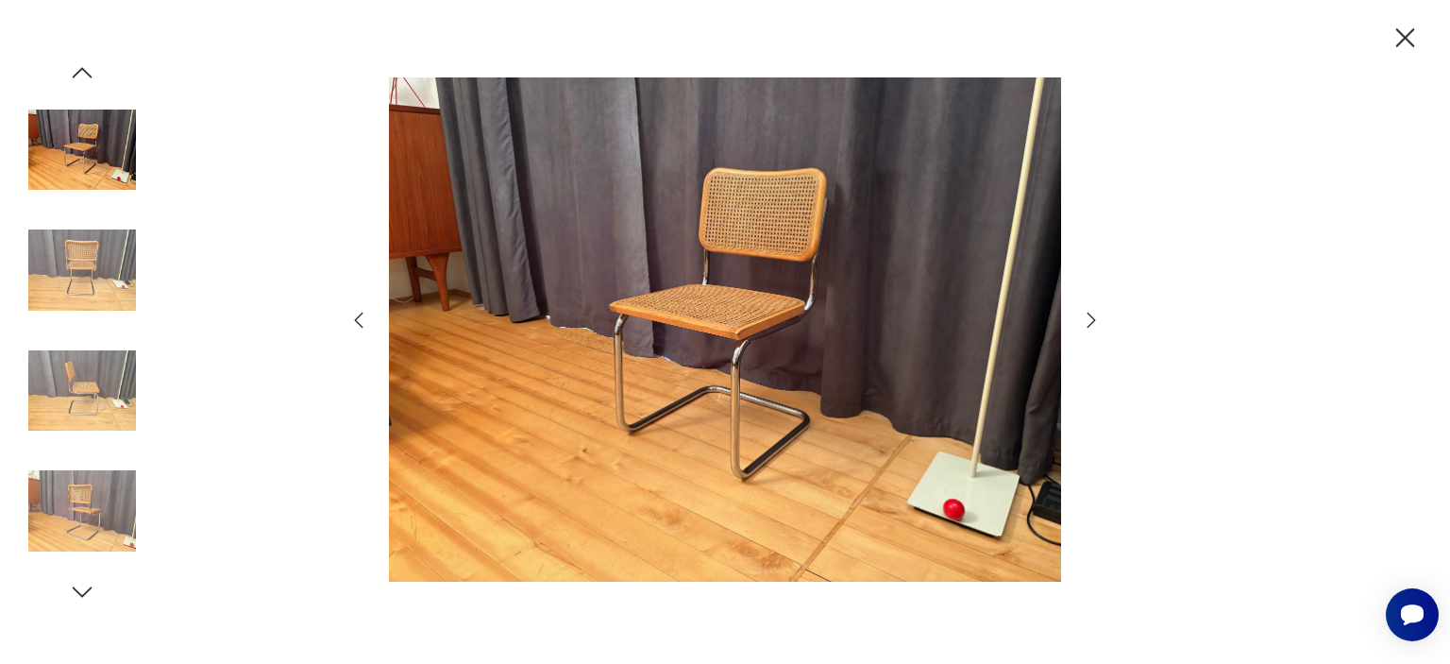
click at [363, 317] on icon "button" at bounding box center [359, 320] width 23 height 23
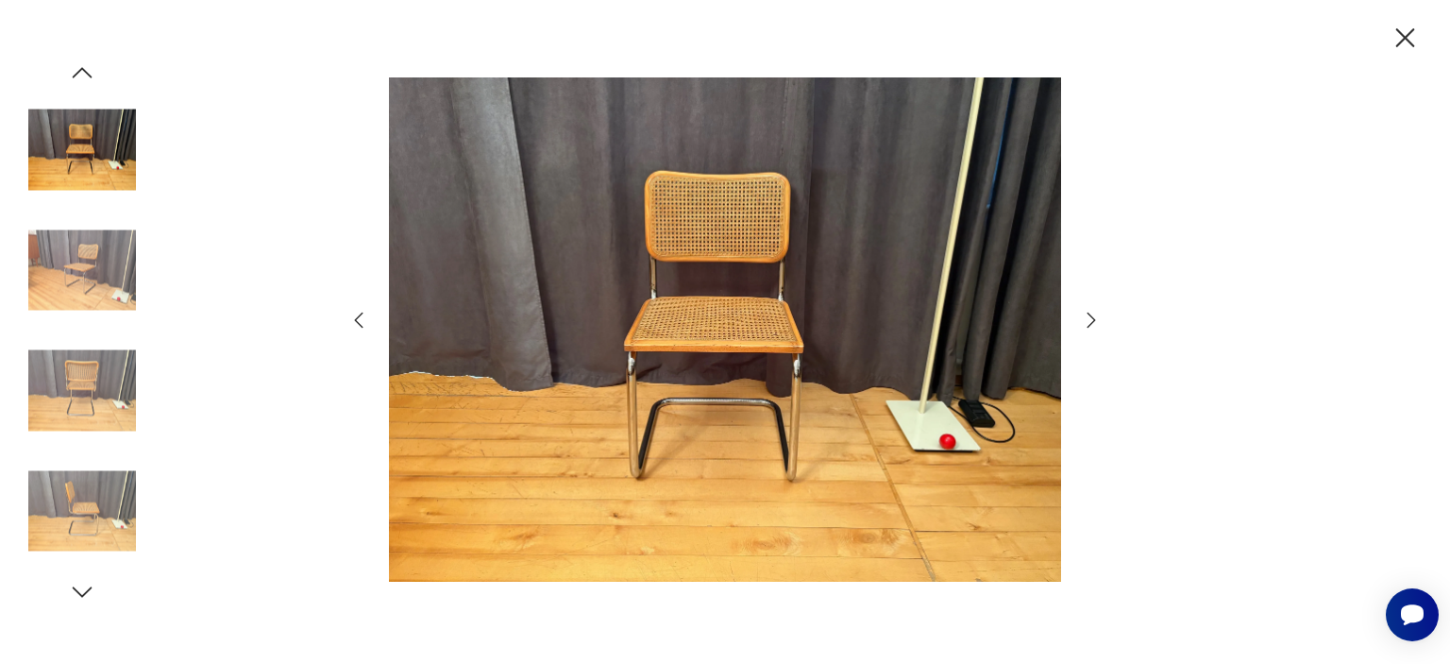
click at [363, 317] on icon "button" at bounding box center [359, 320] width 23 height 23
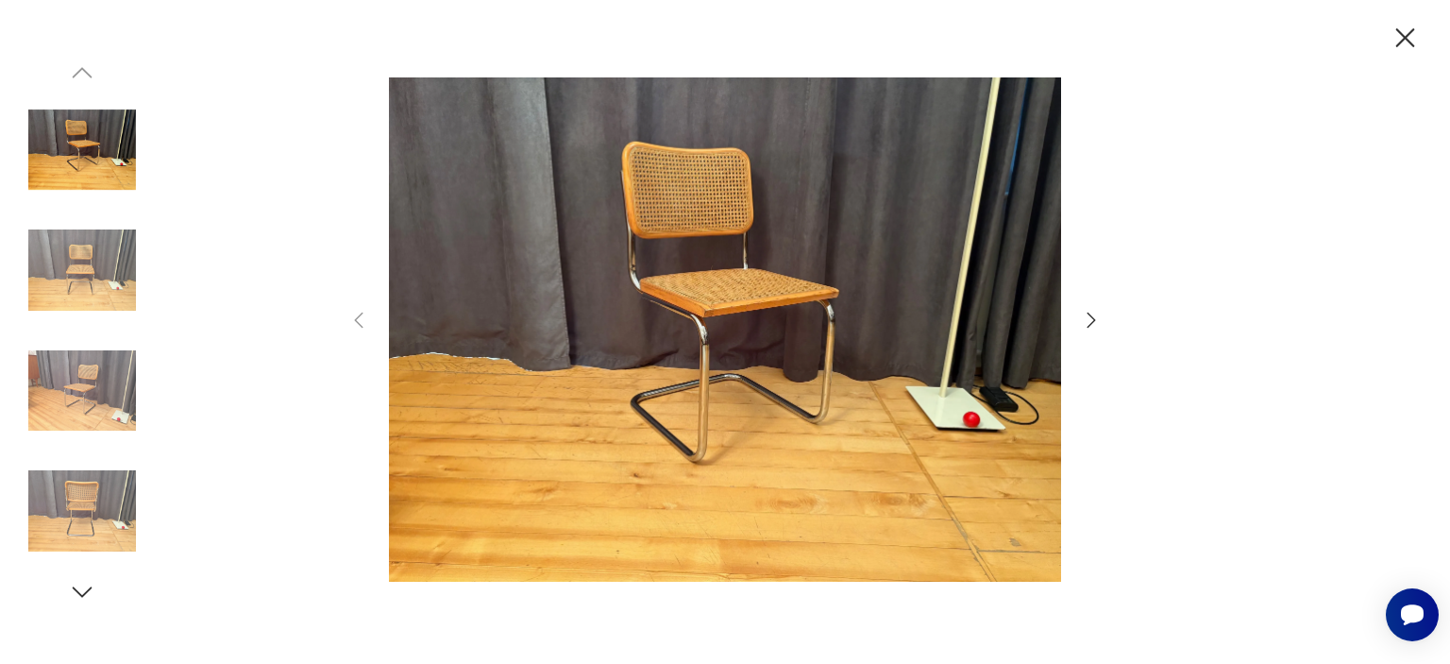
click at [1091, 325] on icon "button" at bounding box center [1092, 320] width 8 height 15
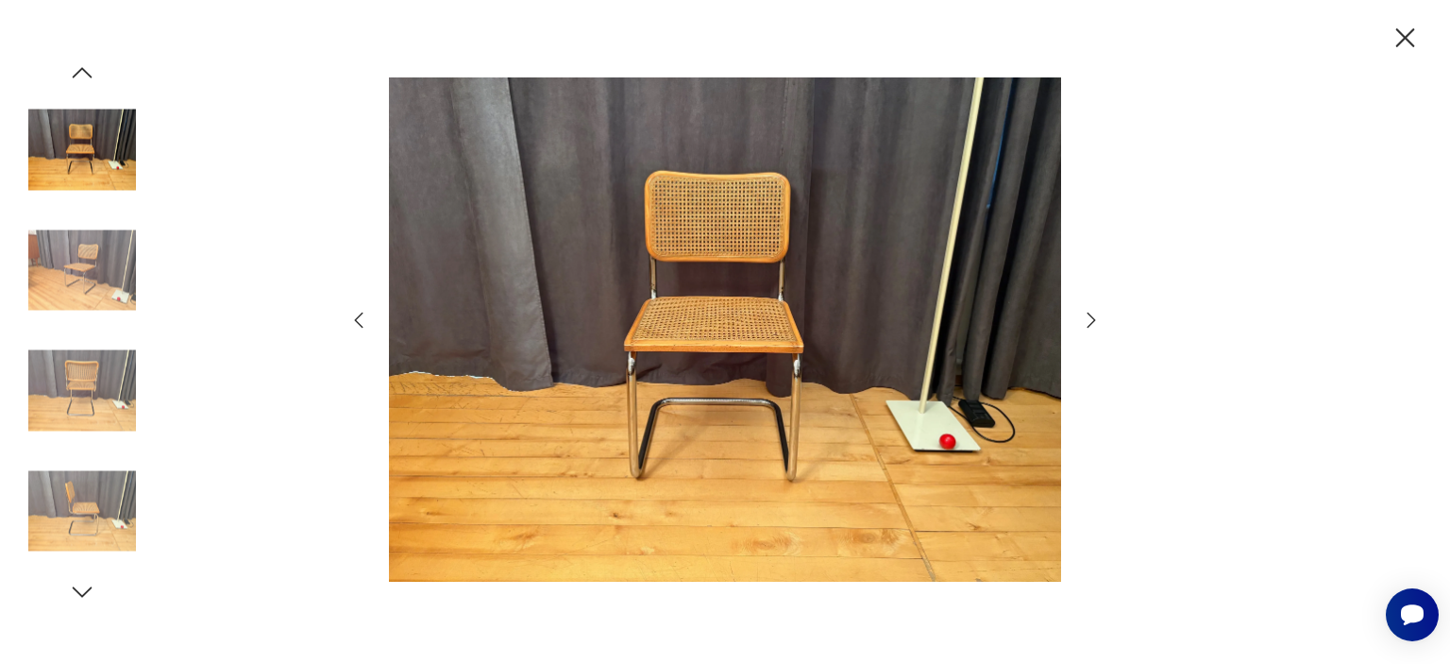
click at [1091, 325] on icon "button" at bounding box center [1092, 320] width 8 height 15
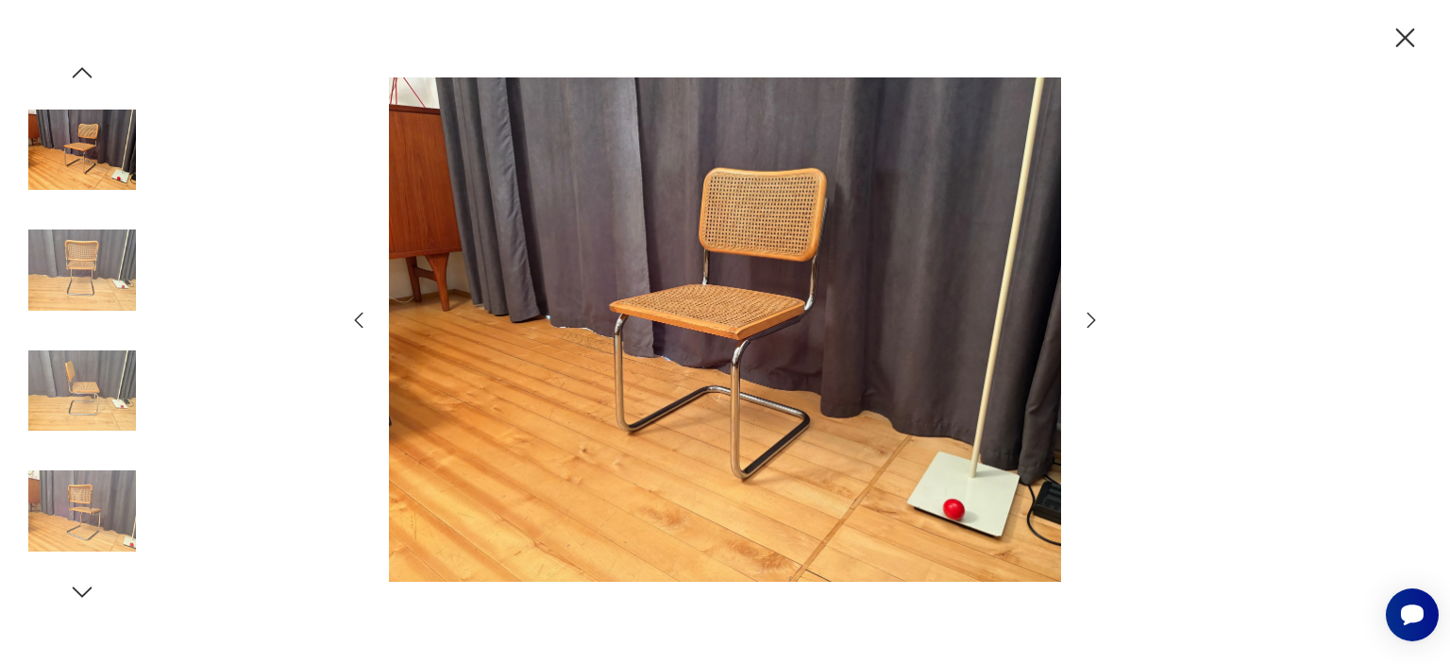
click at [1091, 325] on icon "button" at bounding box center [1092, 320] width 8 height 15
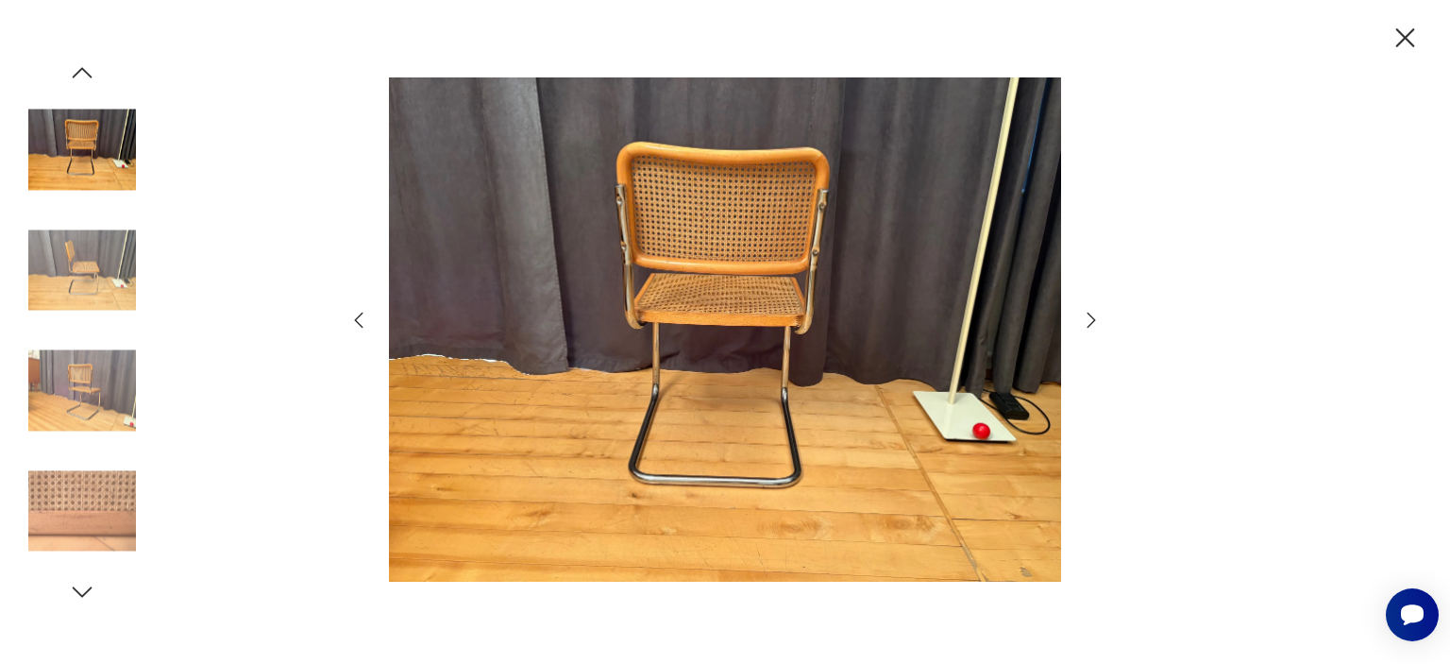
click at [1091, 325] on icon "button" at bounding box center [1092, 320] width 8 height 15
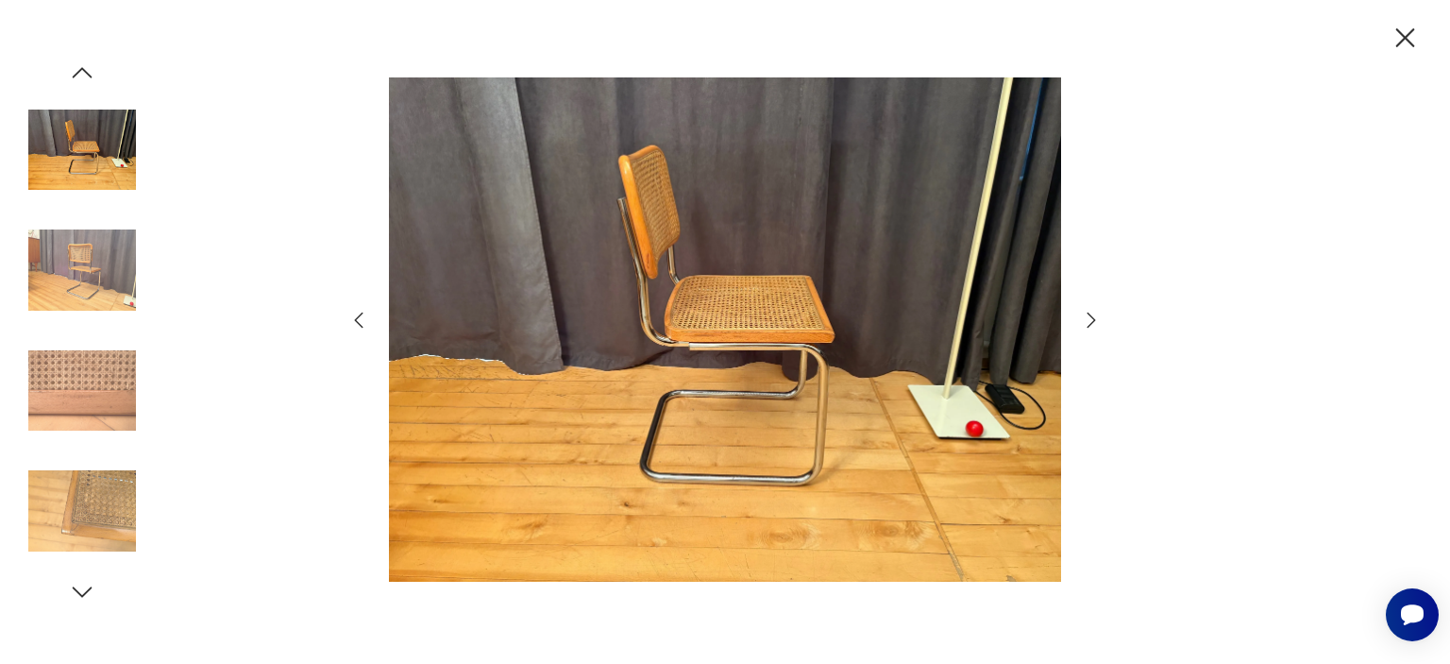
click at [774, 435] on img at bounding box center [725, 329] width 672 height 531
click at [1092, 326] on icon "button" at bounding box center [1091, 320] width 23 height 23
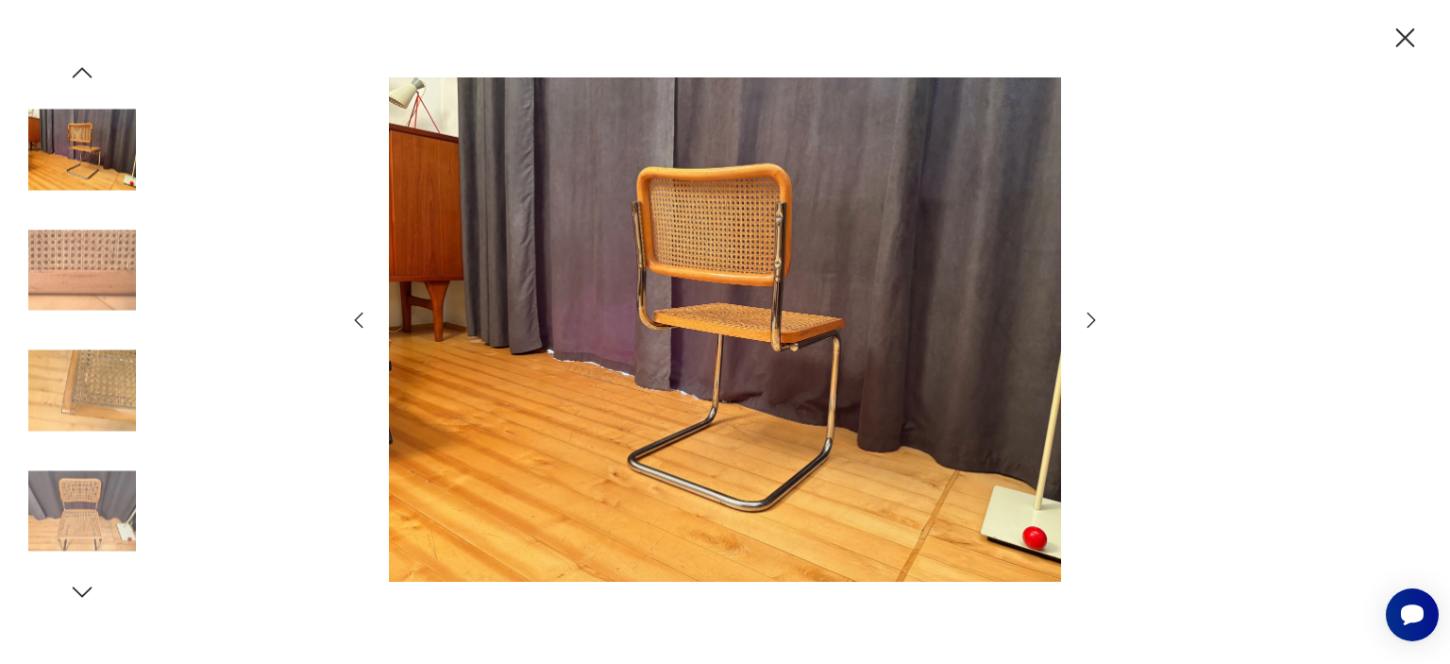
click at [1092, 326] on icon "button" at bounding box center [1091, 320] width 23 height 23
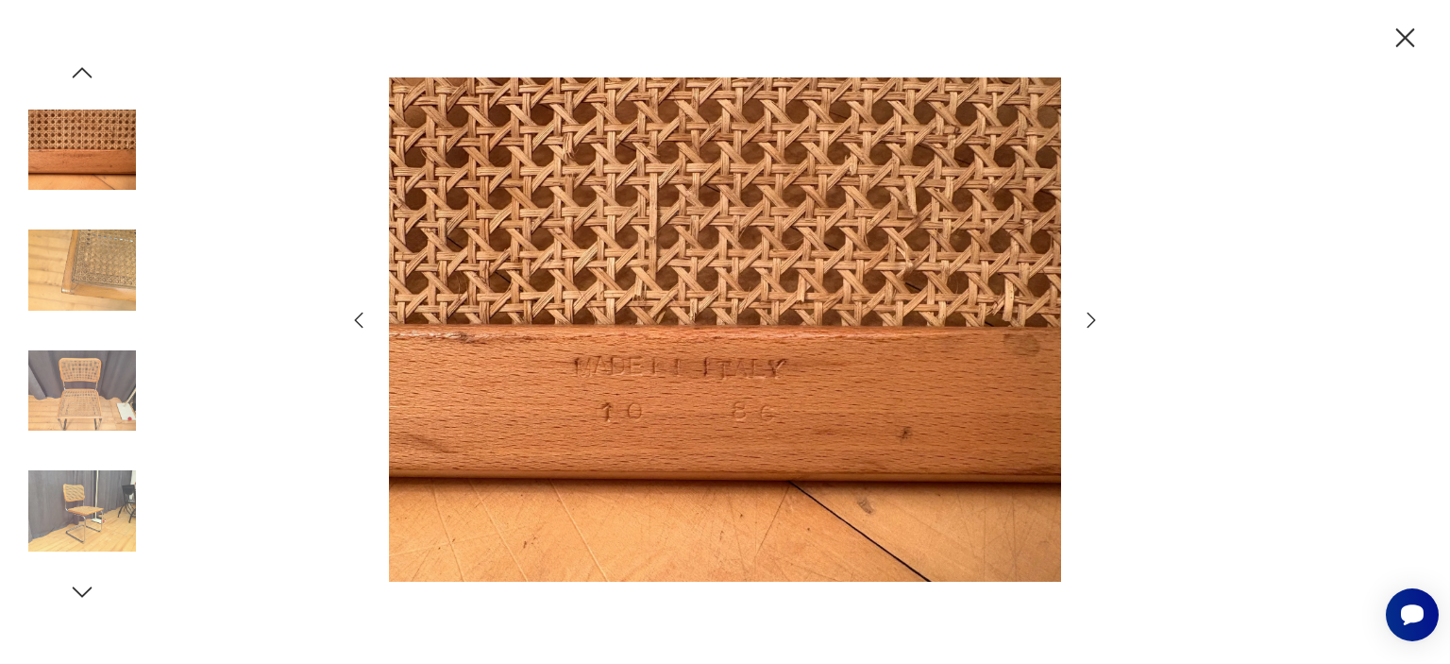
click at [1092, 326] on icon "button" at bounding box center [1091, 320] width 23 height 23
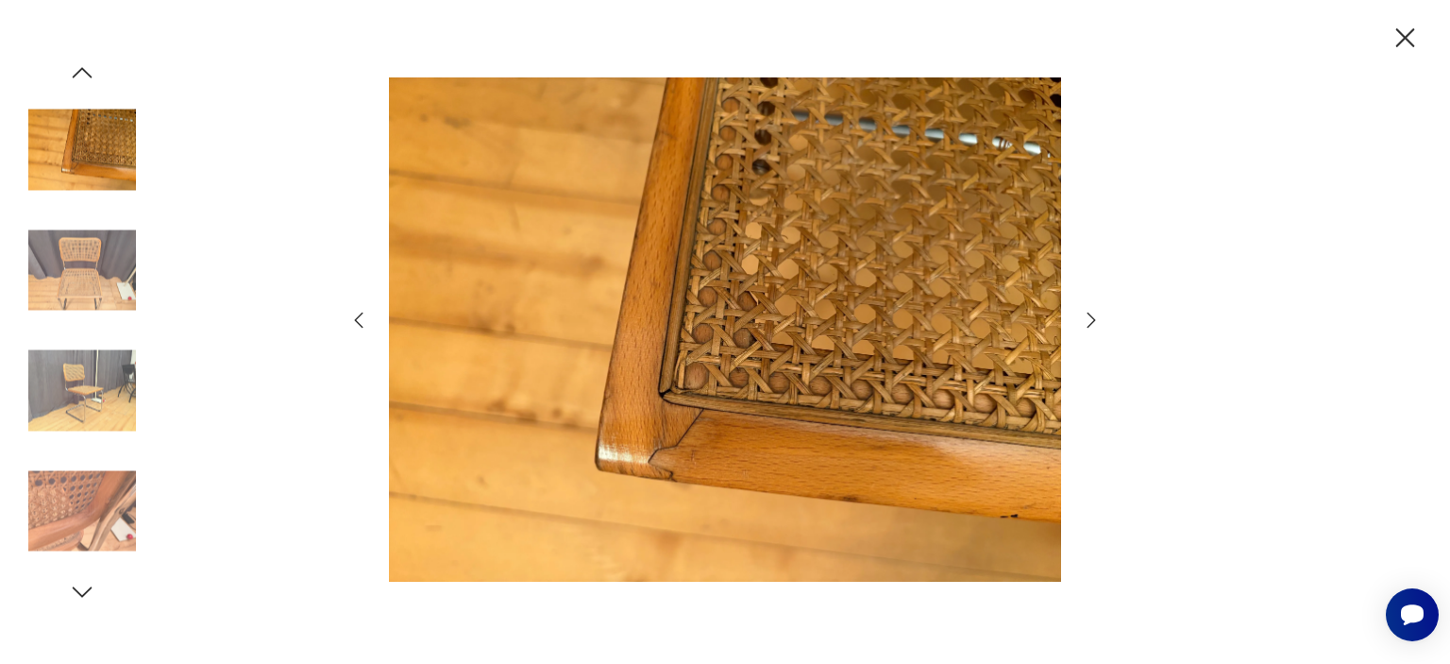
click at [1092, 326] on icon "button" at bounding box center [1091, 320] width 23 height 23
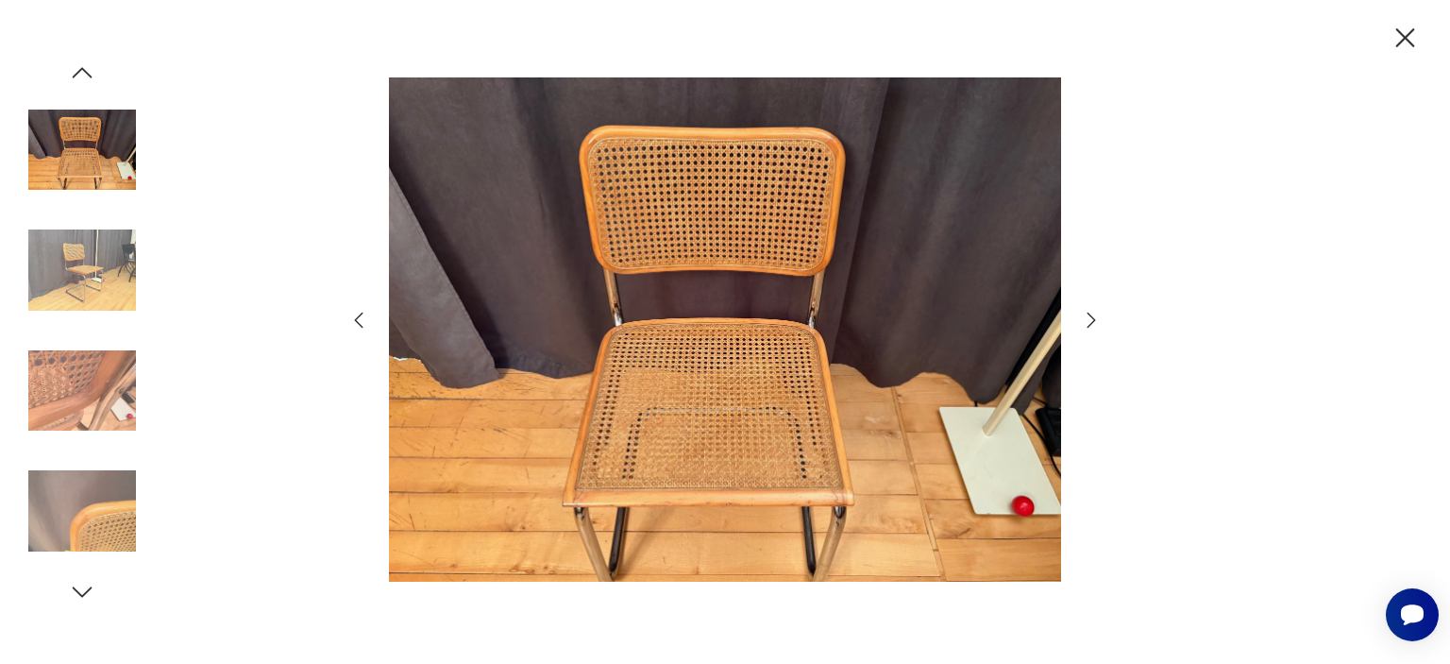
click at [1092, 326] on icon "button" at bounding box center [1091, 320] width 23 height 23
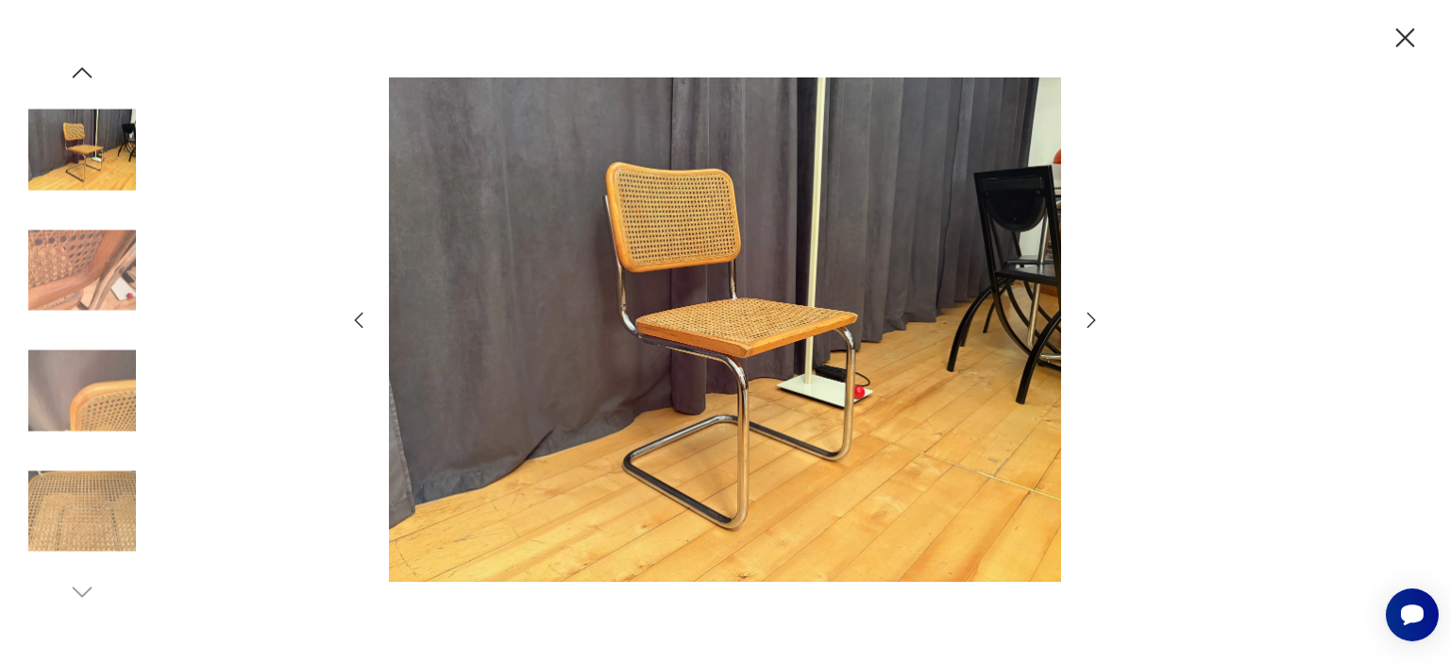
click at [1092, 326] on icon "button" at bounding box center [1091, 320] width 23 height 23
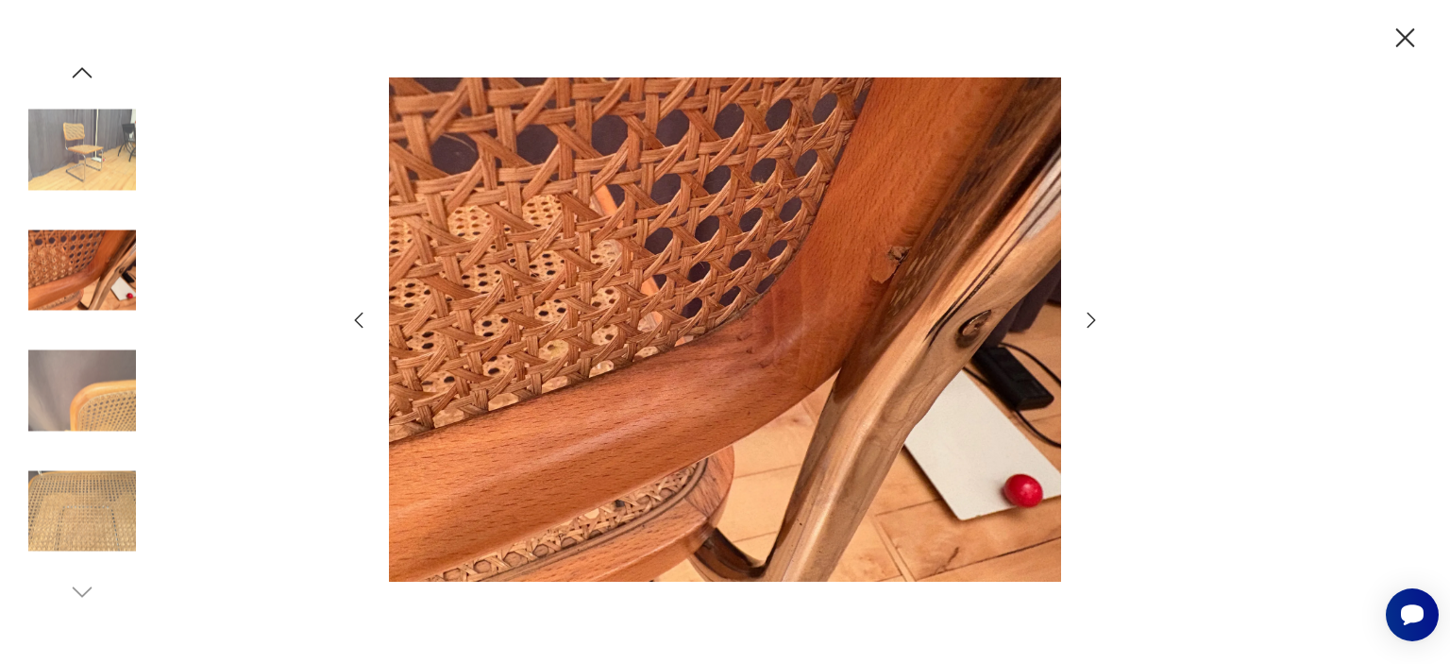
click at [1224, 264] on div at bounding box center [725, 332] width 1450 height 664
click at [1409, 21] on div at bounding box center [725, 332] width 1450 height 664
click at [1399, 29] on icon "button" at bounding box center [1405, 38] width 33 height 33
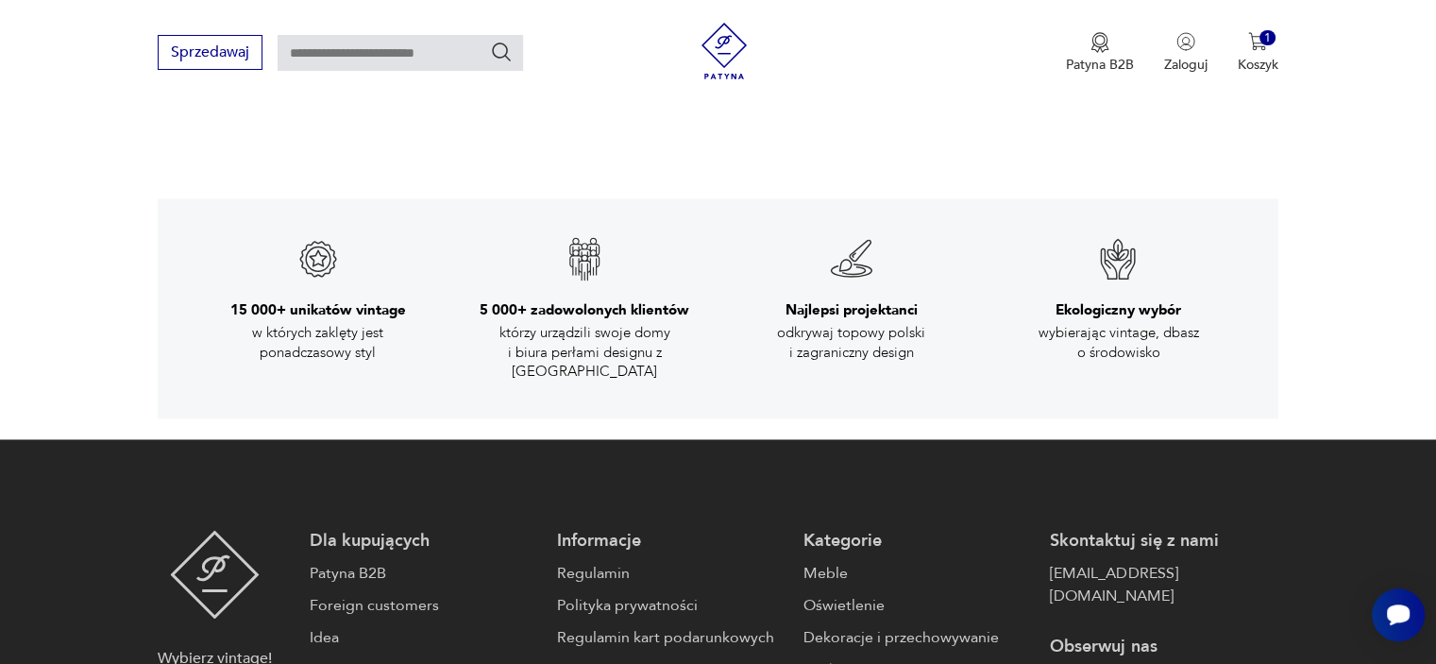
scroll to position [3104, 0]
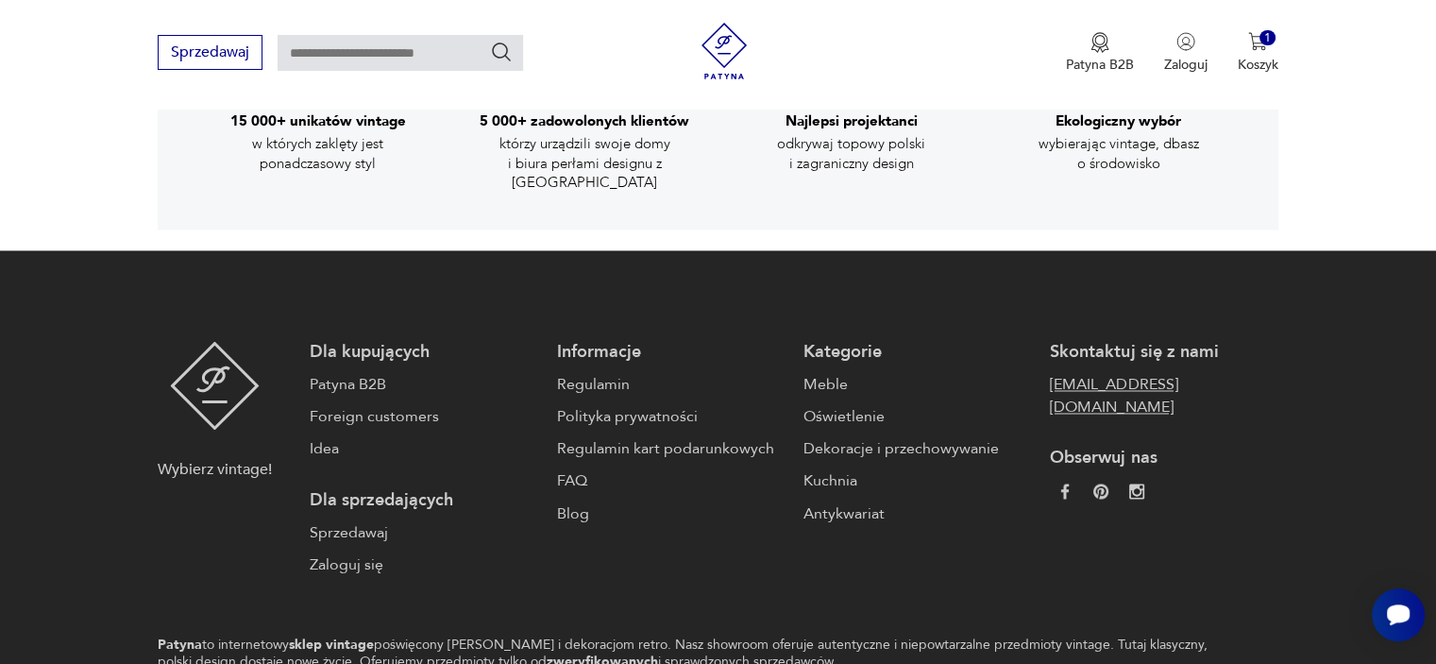
click at [1050, 373] on link "[EMAIL_ADDRESS][DOMAIN_NAME]" at bounding box center [1164, 395] width 228 height 45
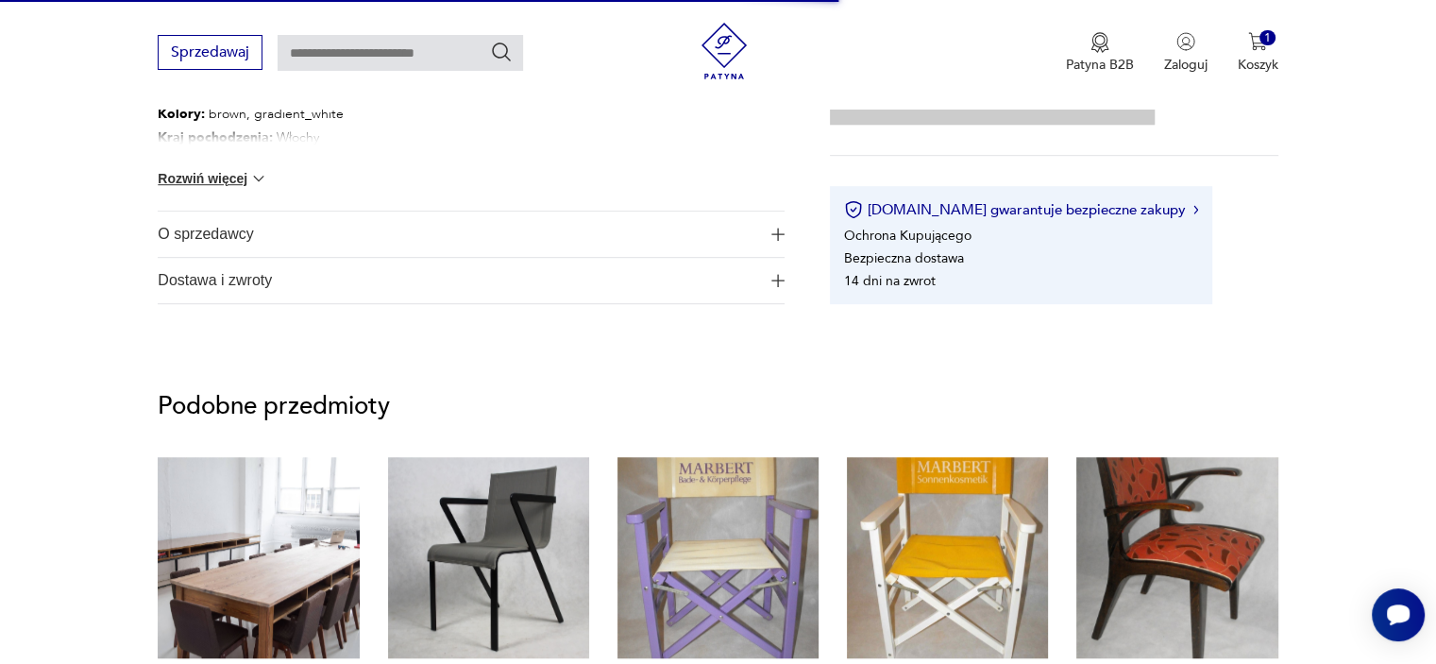
scroll to position [1133, 0]
click at [252, 226] on span "O sprzedawcy" at bounding box center [458, 233] width 601 height 45
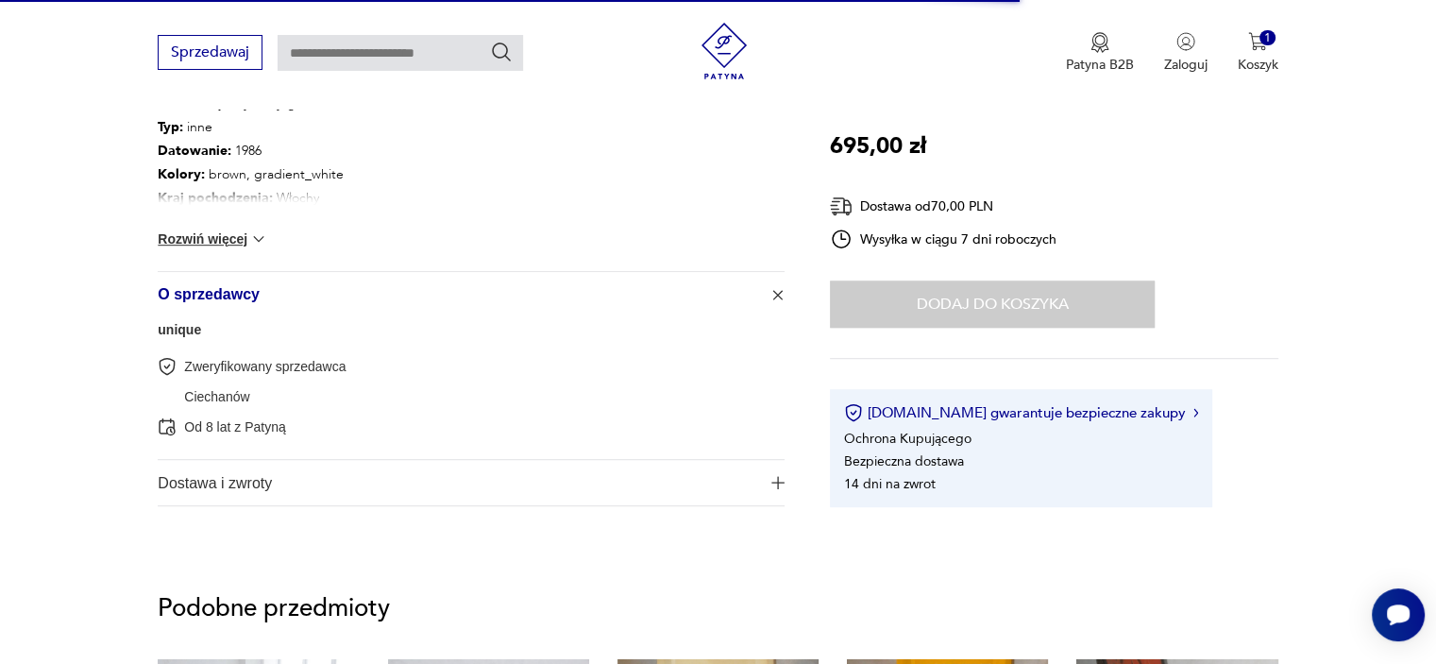
scroll to position [1039, 0]
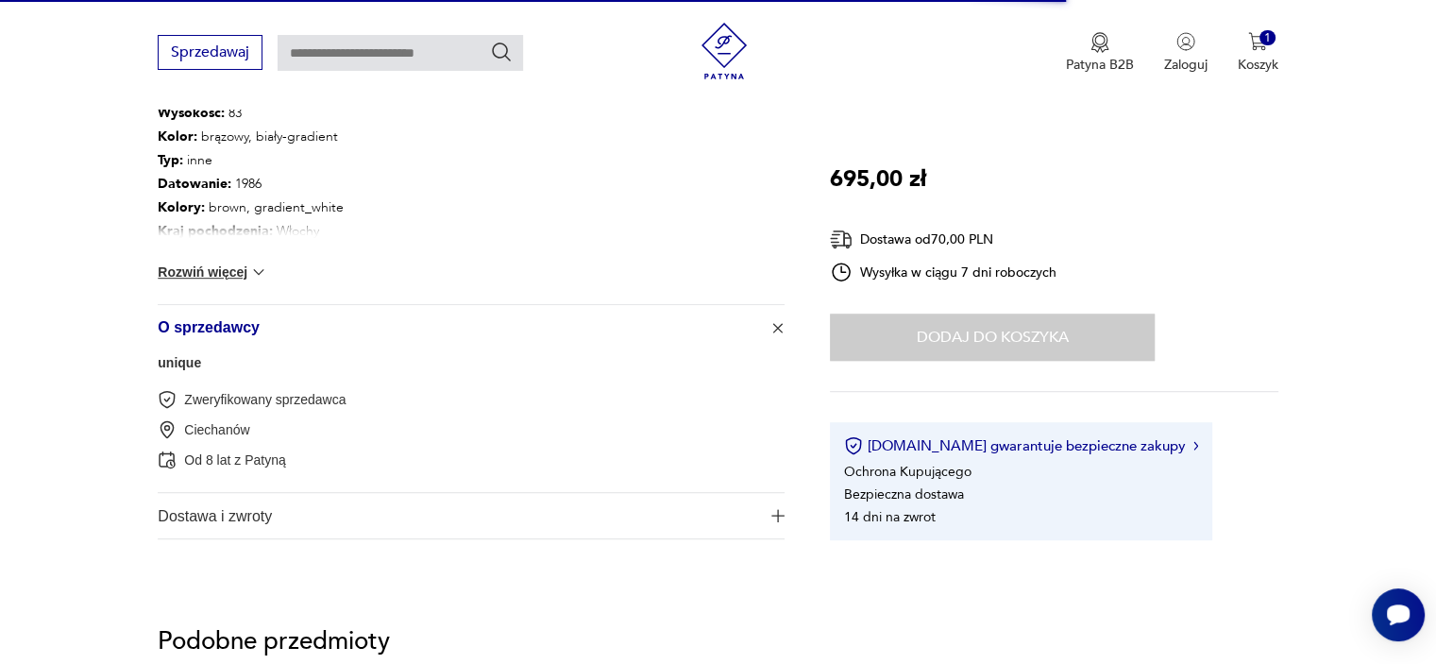
click at [247, 273] on button "Rozwiń więcej" at bounding box center [213, 272] width 110 height 19
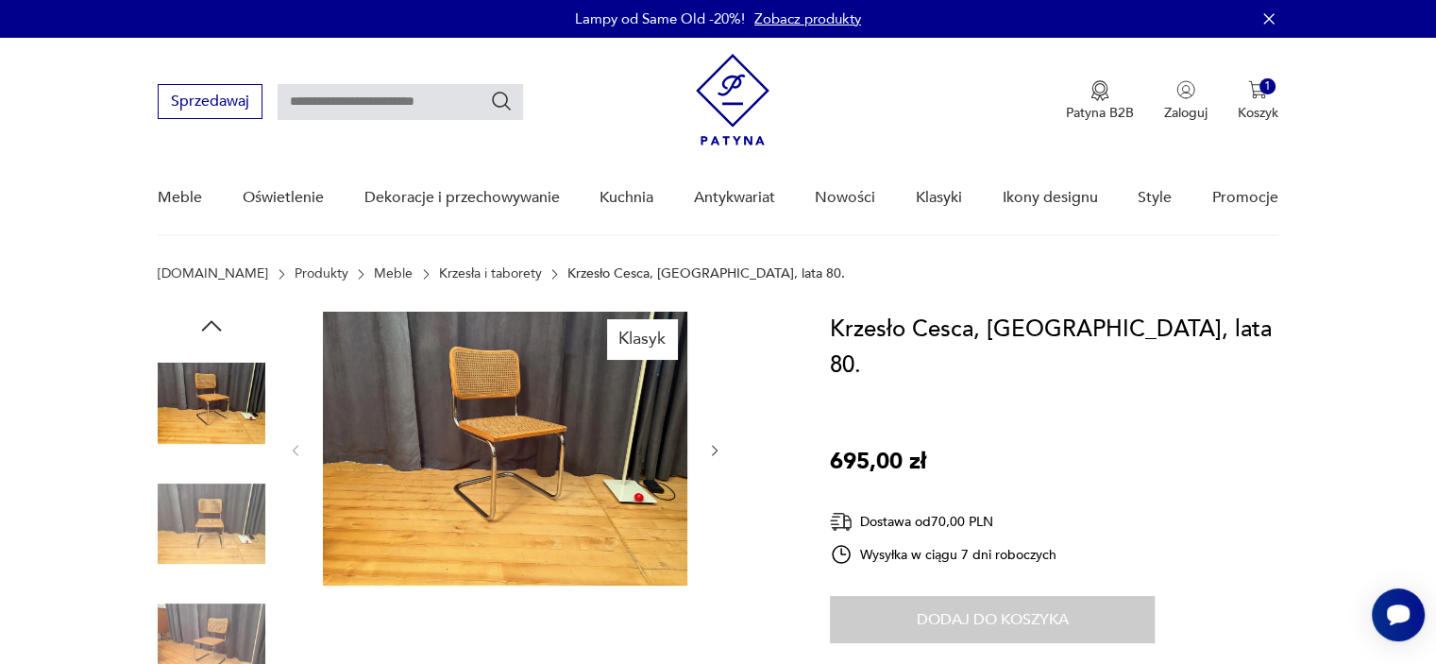
scroll to position [283, 0]
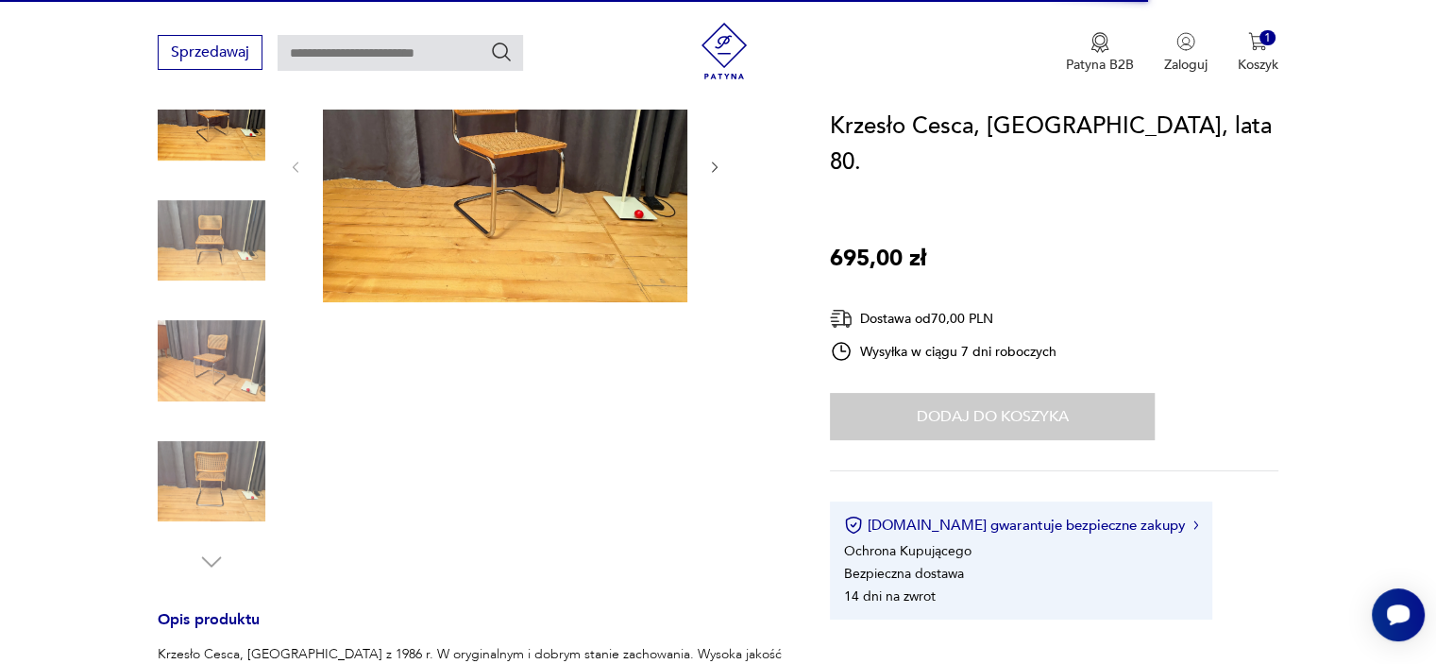
click at [503, 211] on img at bounding box center [505, 165] width 364 height 274
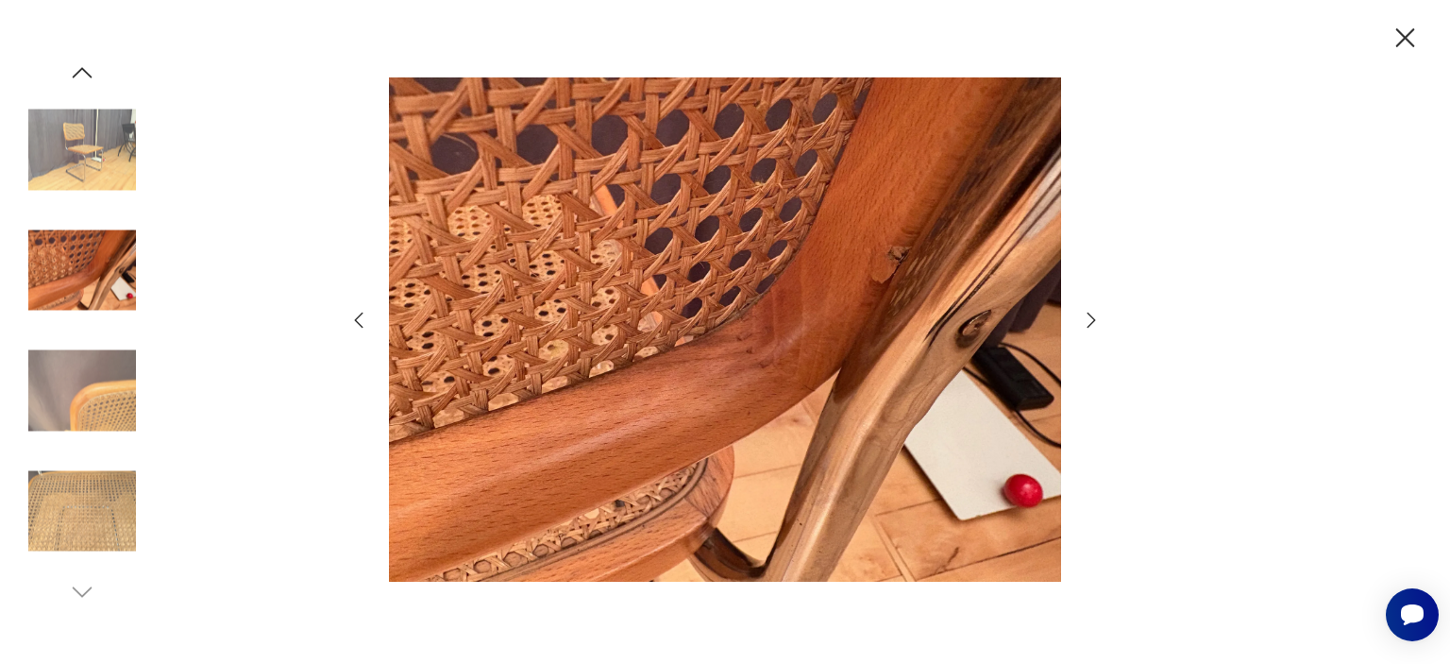
click at [1088, 320] on icon "button" at bounding box center [1091, 320] width 23 height 23
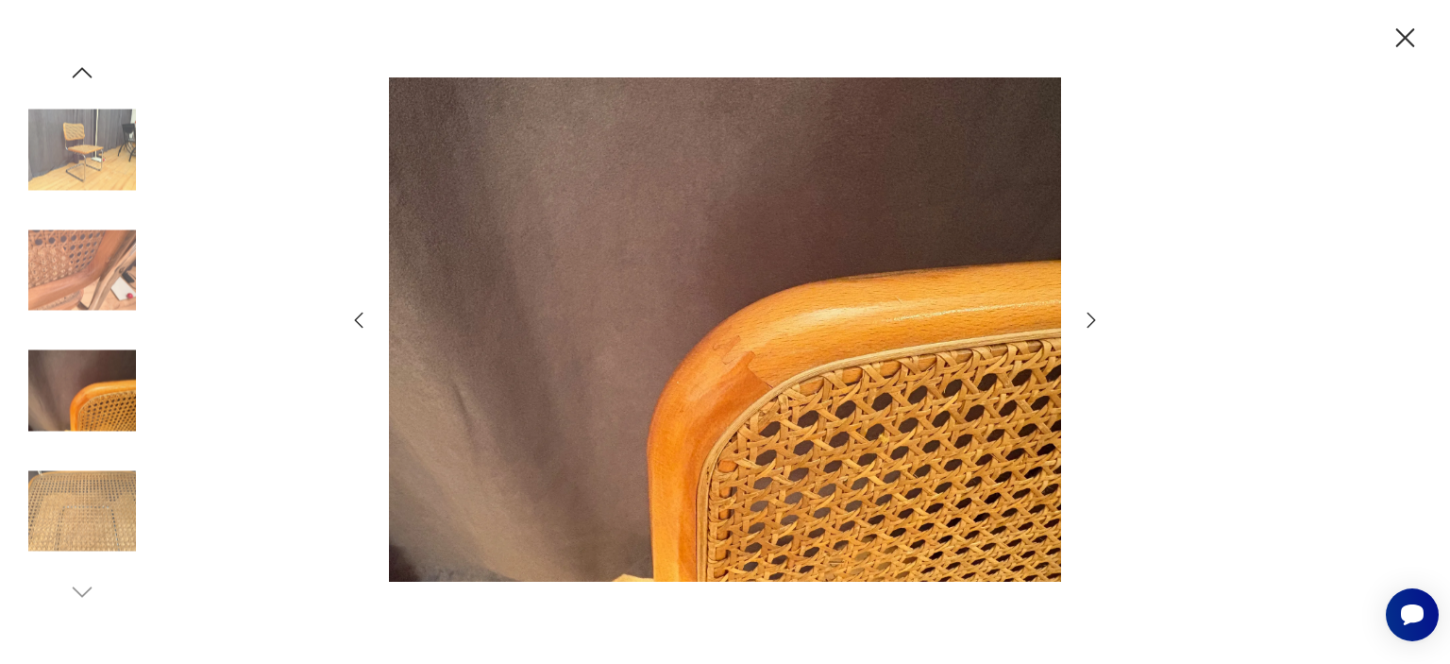
click at [1088, 320] on icon "button" at bounding box center [1091, 320] width 23 height 23
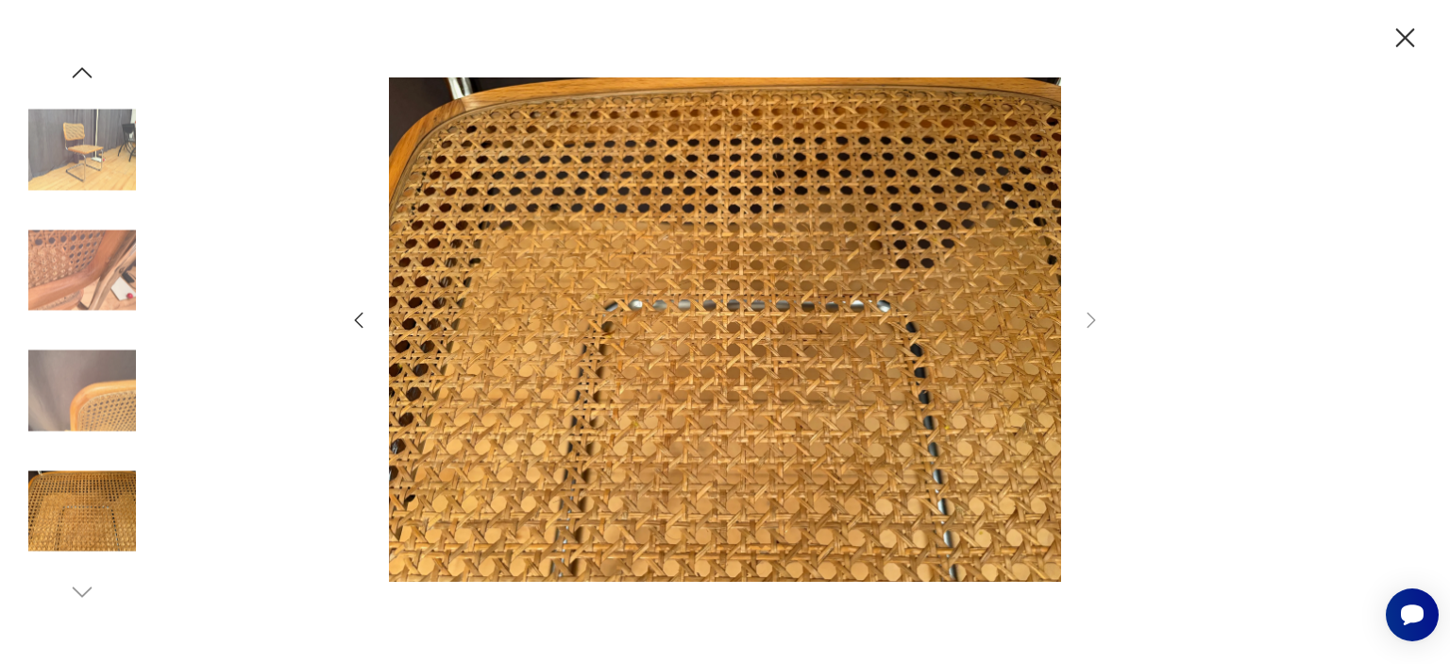
click at [1413, 46] on icon "button" at bounding box center [1405, 38] width 33 height 33
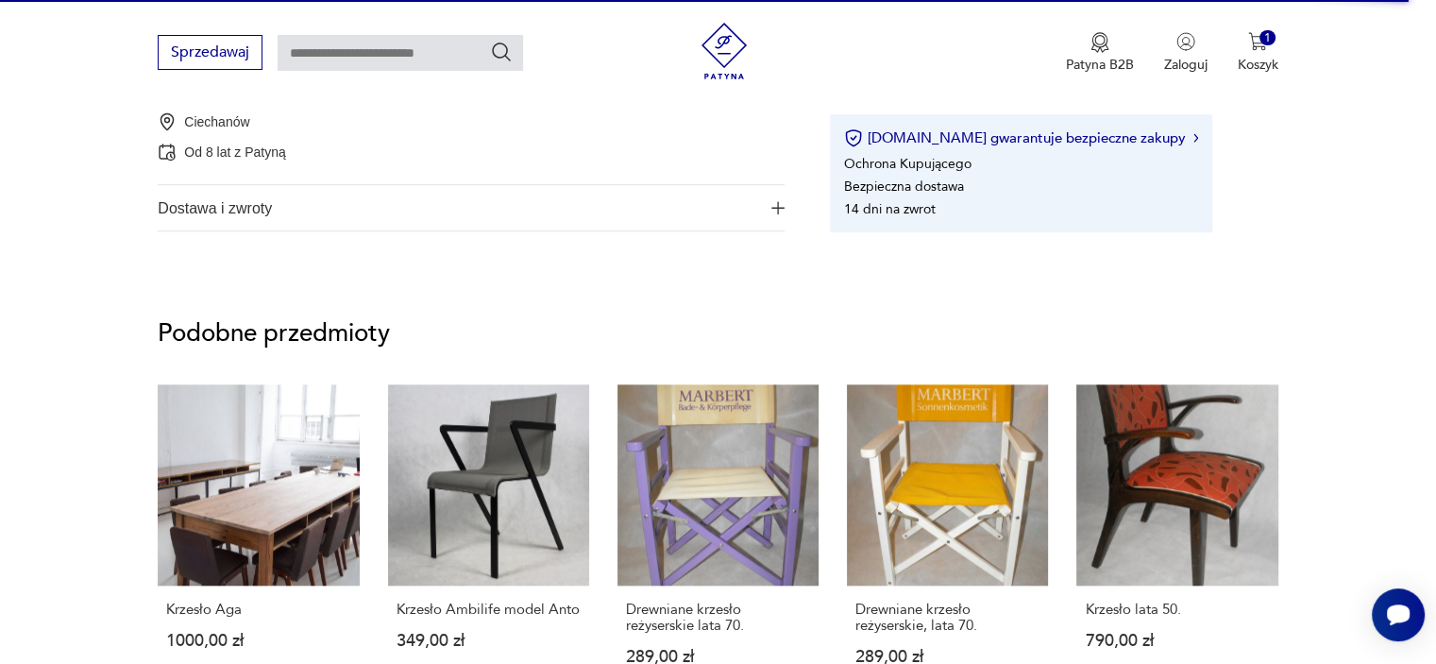
scroll to position [1416, 0]
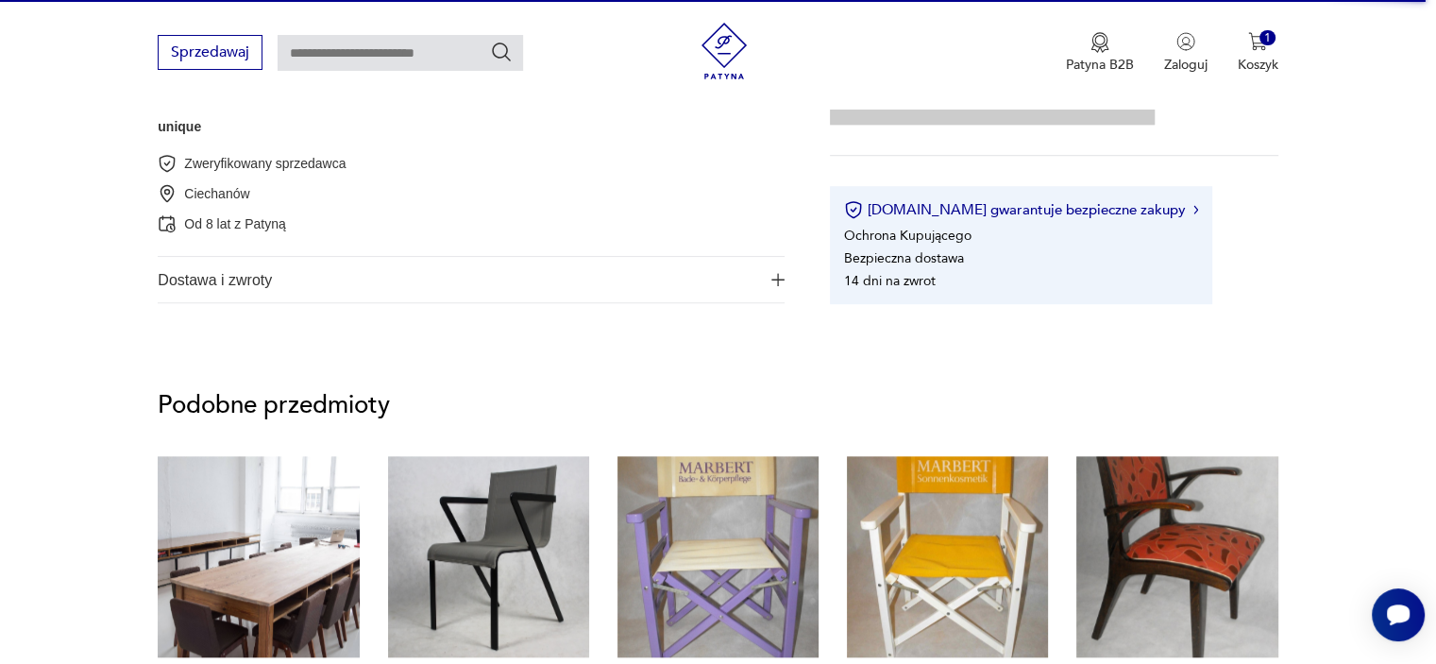
click at [374, 269] on span "Dostawa i zwroty" at bounding box center [458, 279] width 601 height 45
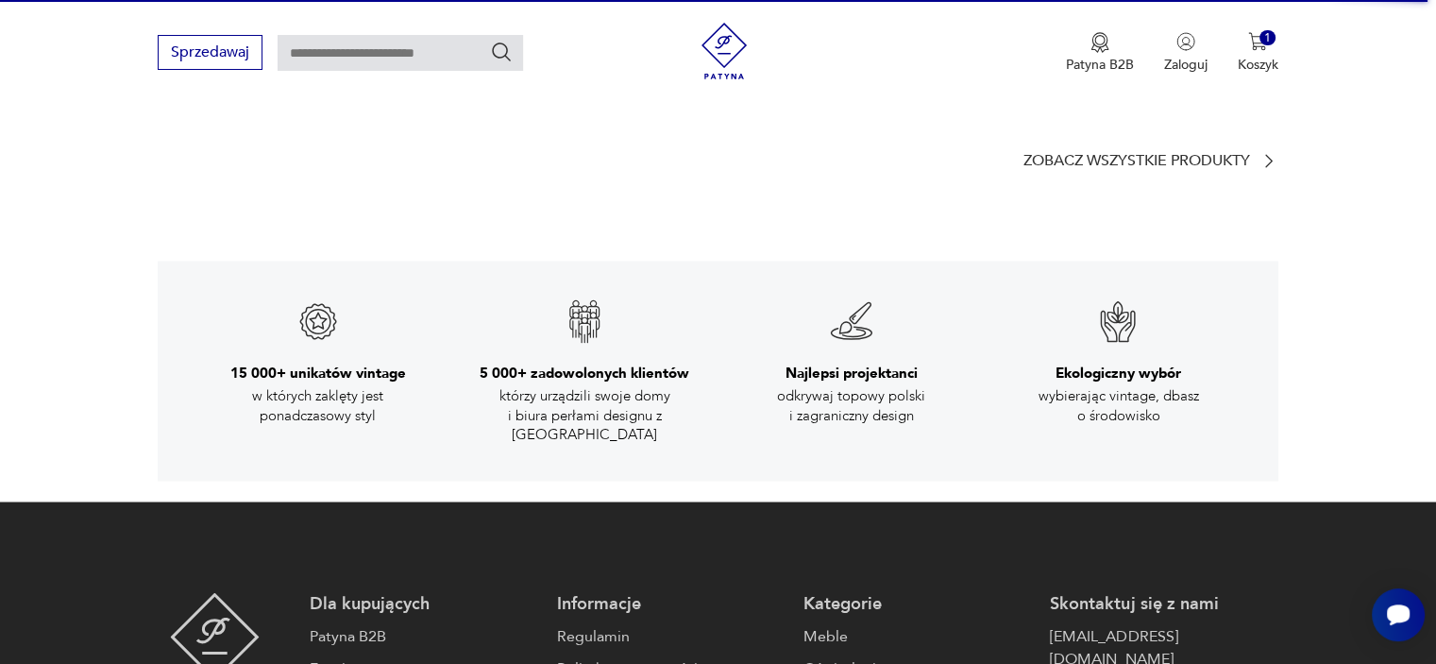
scroll to position [3641, 0]
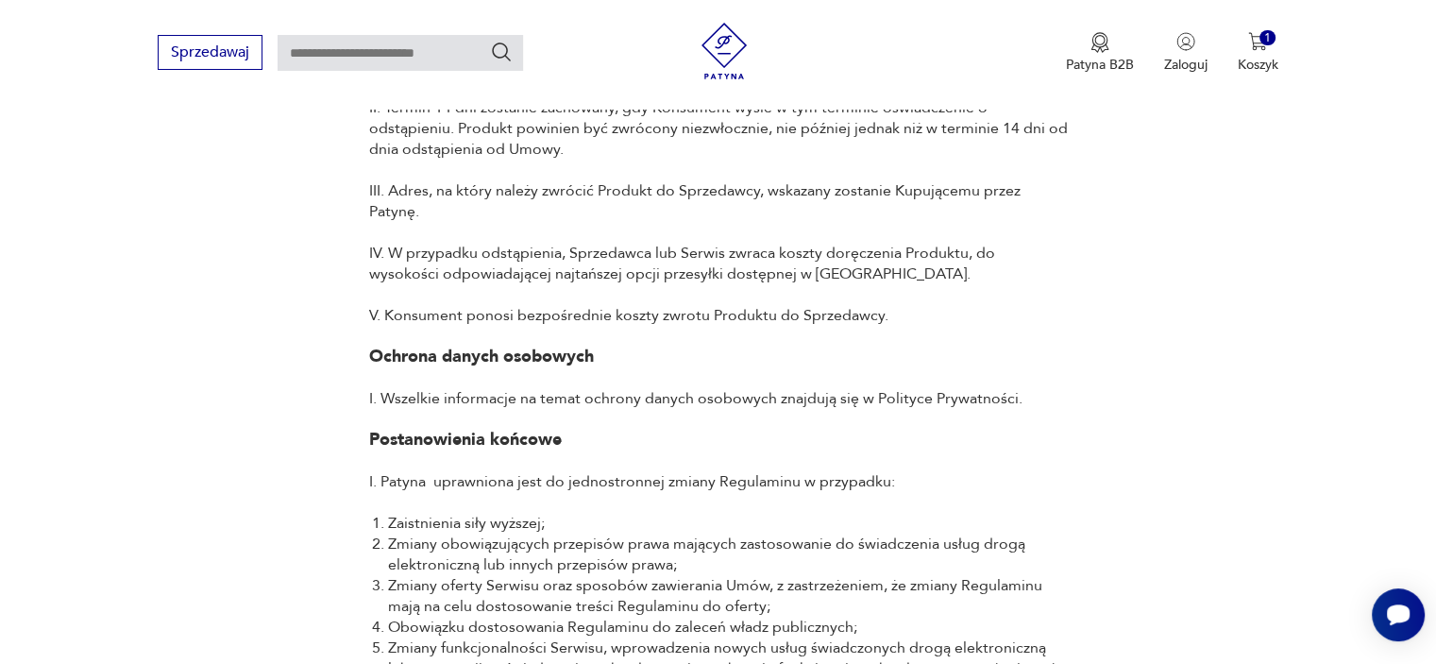
scroll to position [7271, 0]
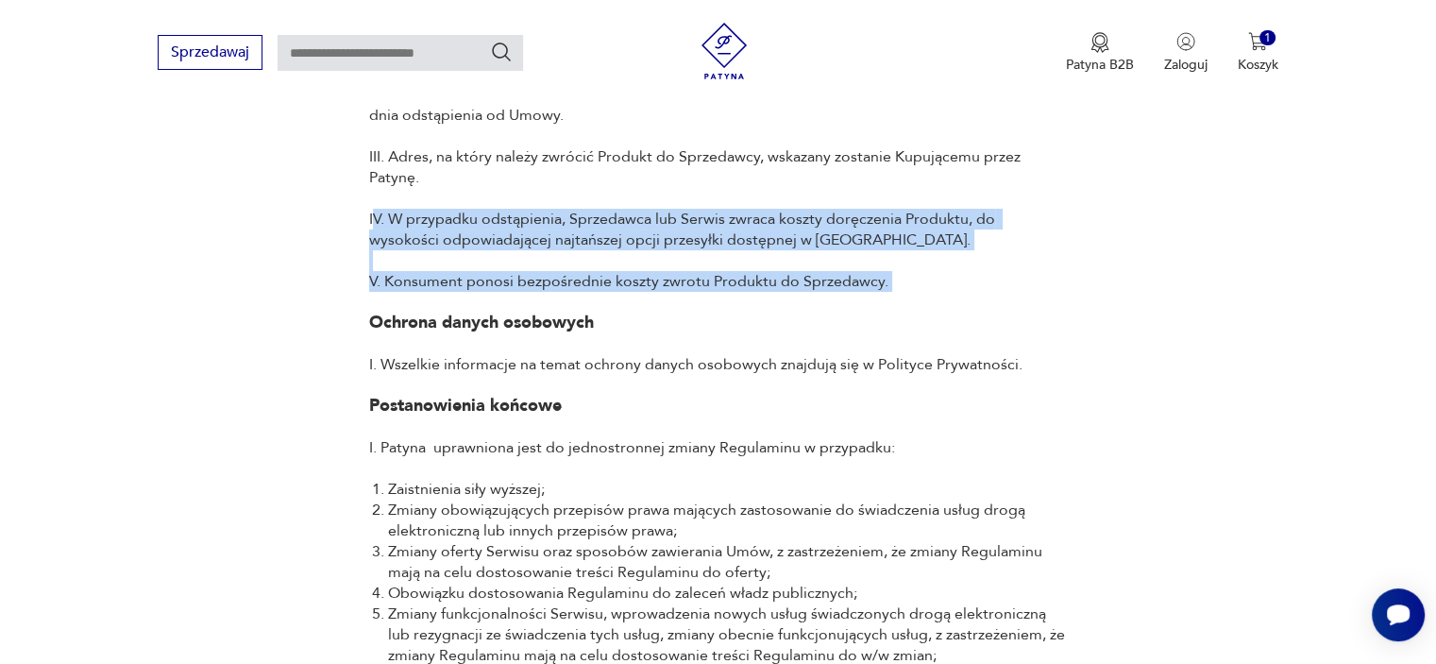
drag, startPoint x: 373, startPoint y: 274, endPoint x: 916, endPoint y: 354, distance: 548.9
copy div "V. W przypadku odstąpienia, Sprzedawca lub Serwis zwraca koszty doręczenia Prod…"
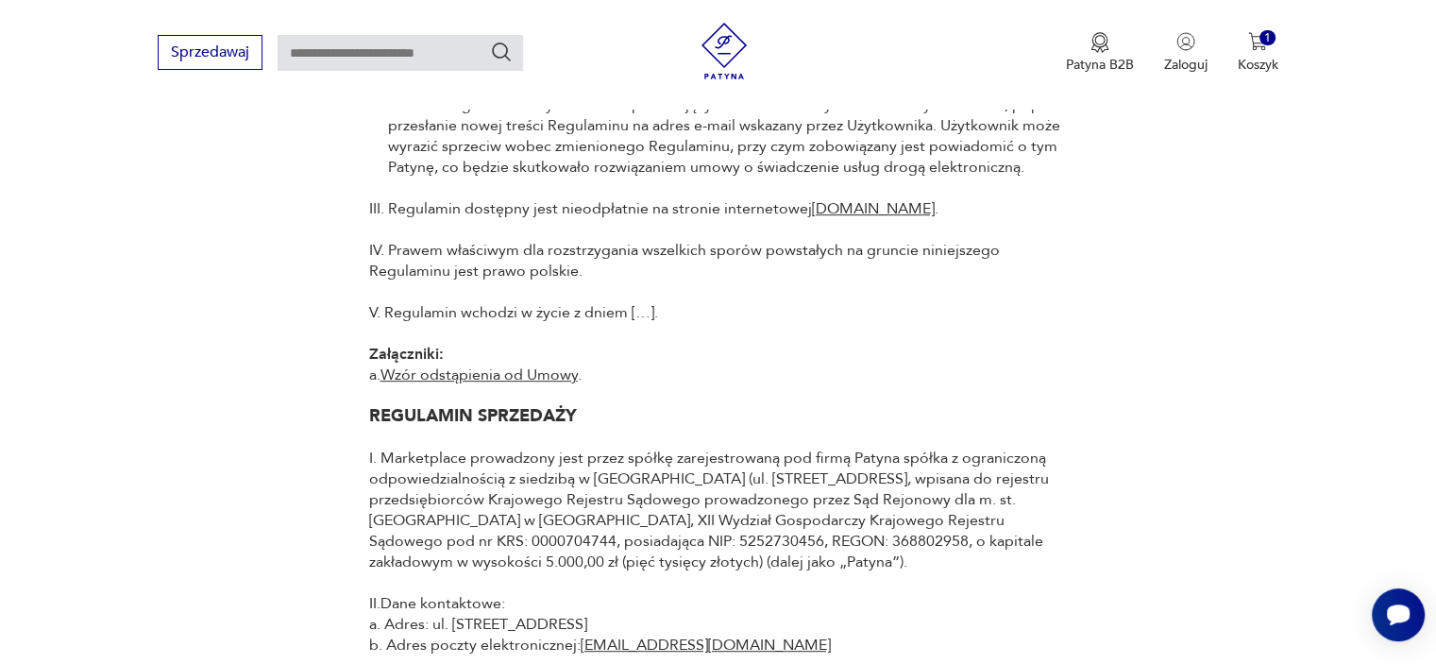
scroll to position [8121, 0]
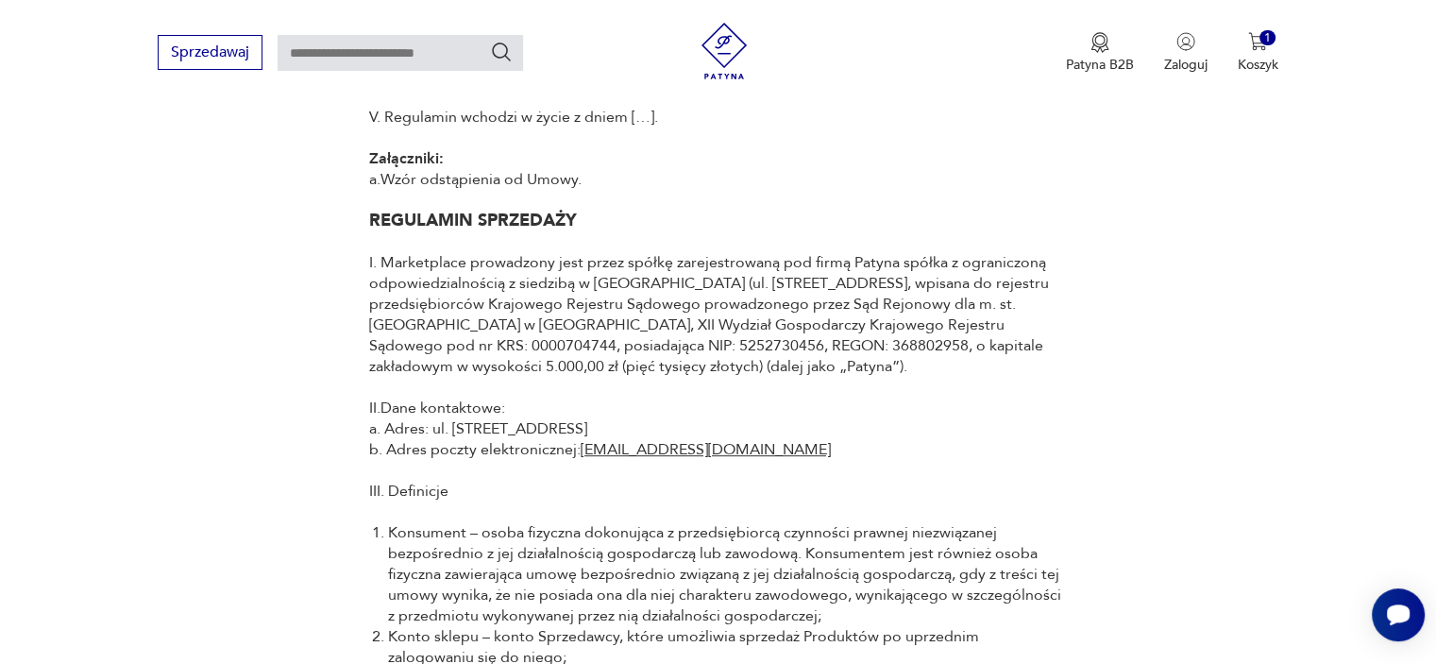
click at [517, 190] on link "Wzór odstąpienia od Umowy" at bounding box center [479, 179] width 197 height 21
click at [468, 190] on link "Wzór odstąpienia od Umowy" at bounding box center [479, 179] width 197 height 21
